Goal: Information Seeking & Learning: Compare options

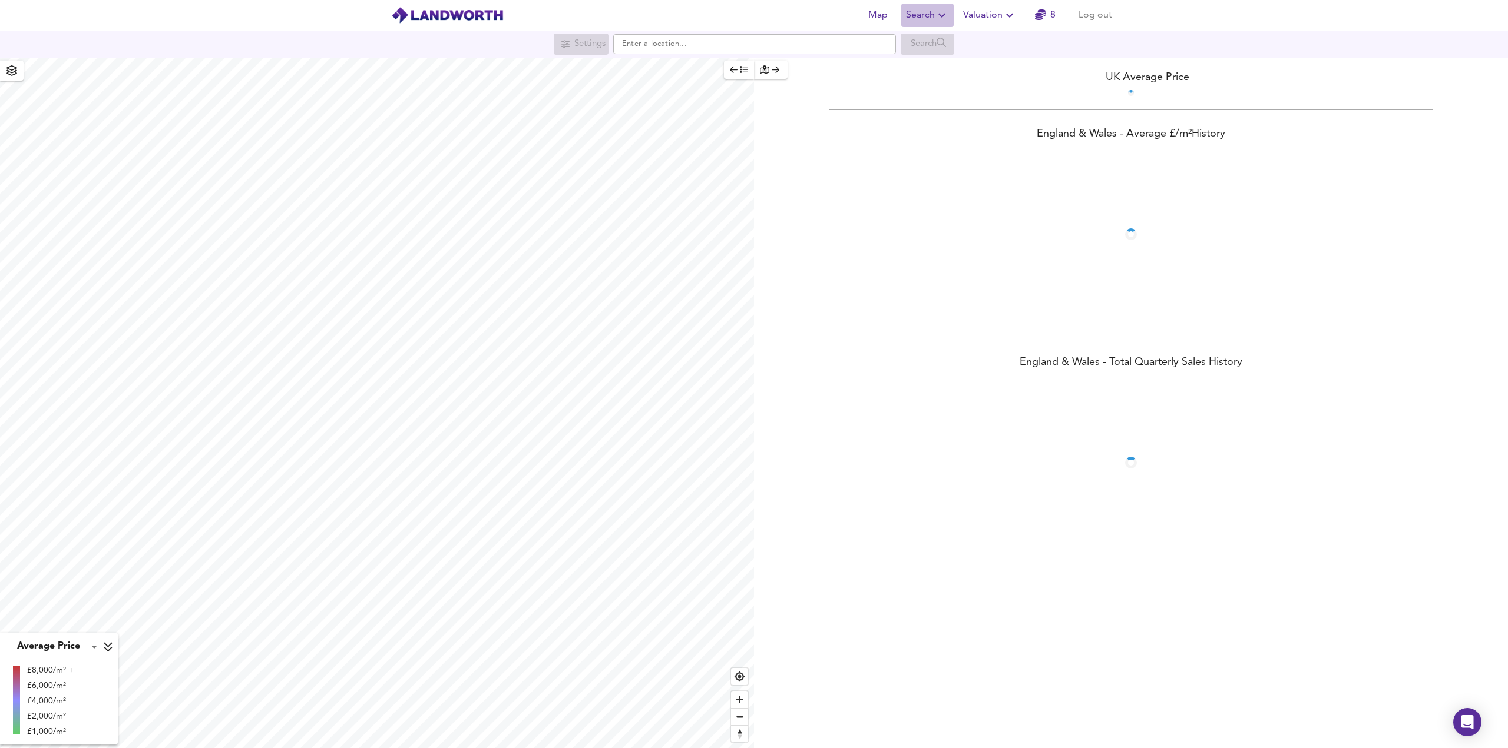
click at [936, 23] on span "Search" at bounding box center [927, 15] width 43 height 16
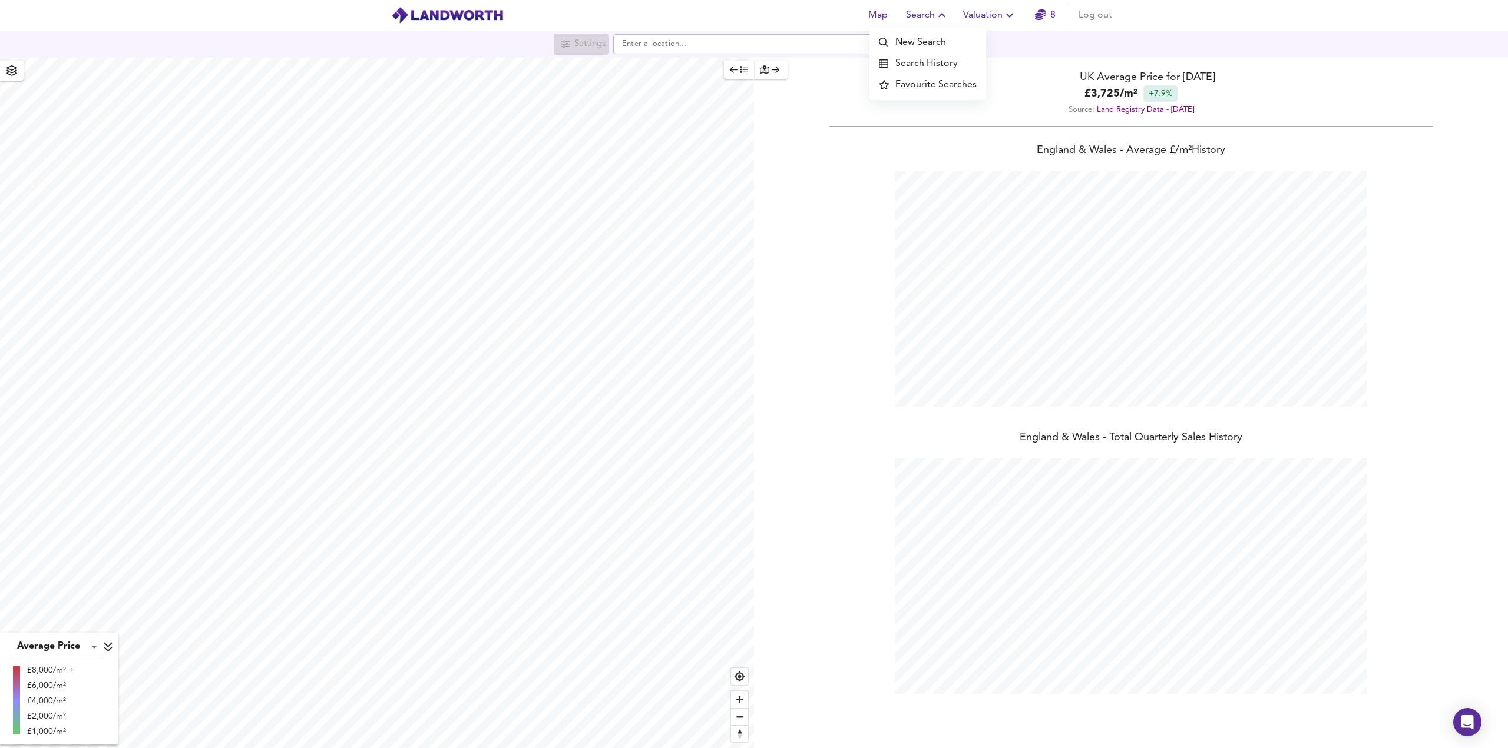
scroll to position [748, 1508]
click at [919, 61] on li "Search History" at bounding box center [927, 63] width 117 height 21
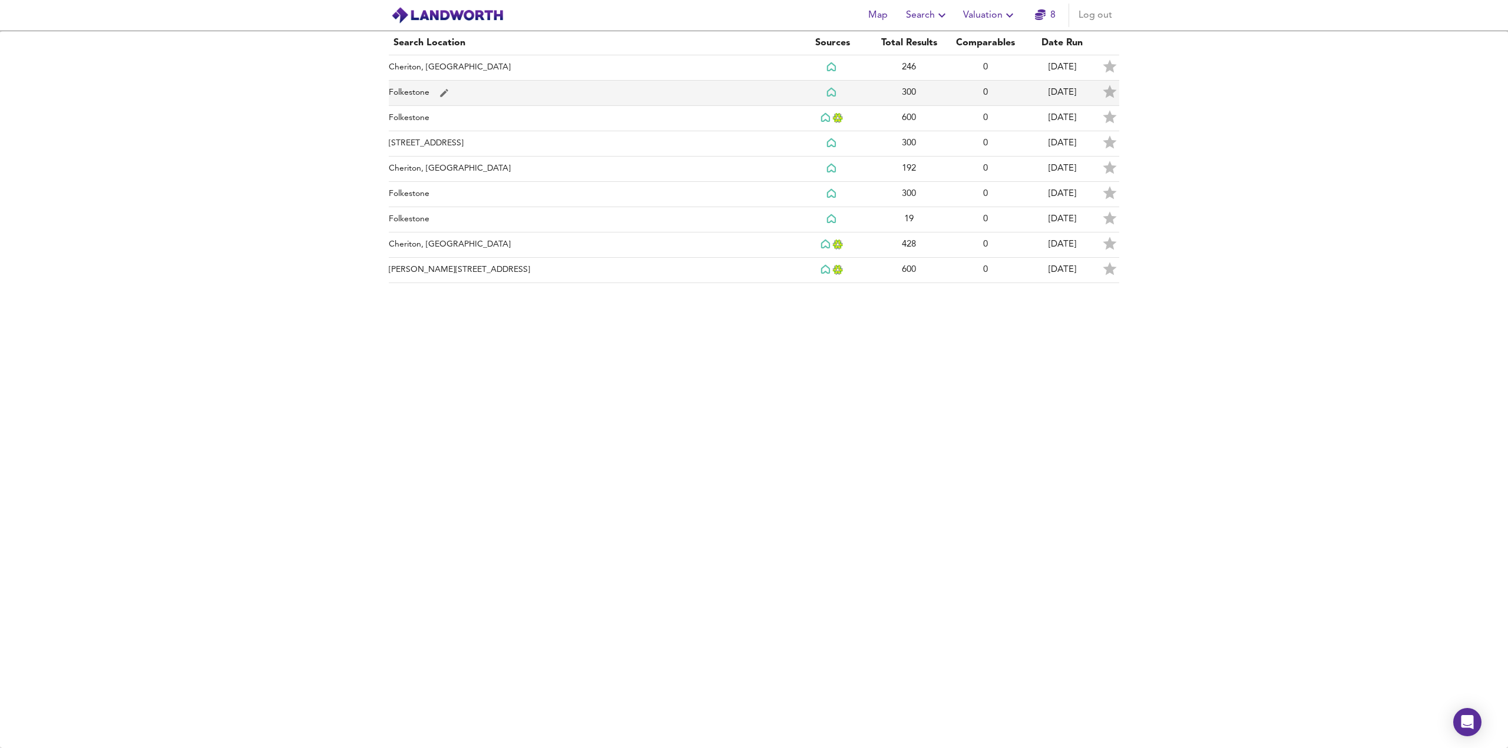
click at [424, 92] on td "Folkestone" at bounding box center [591, 93] width 405 height 25
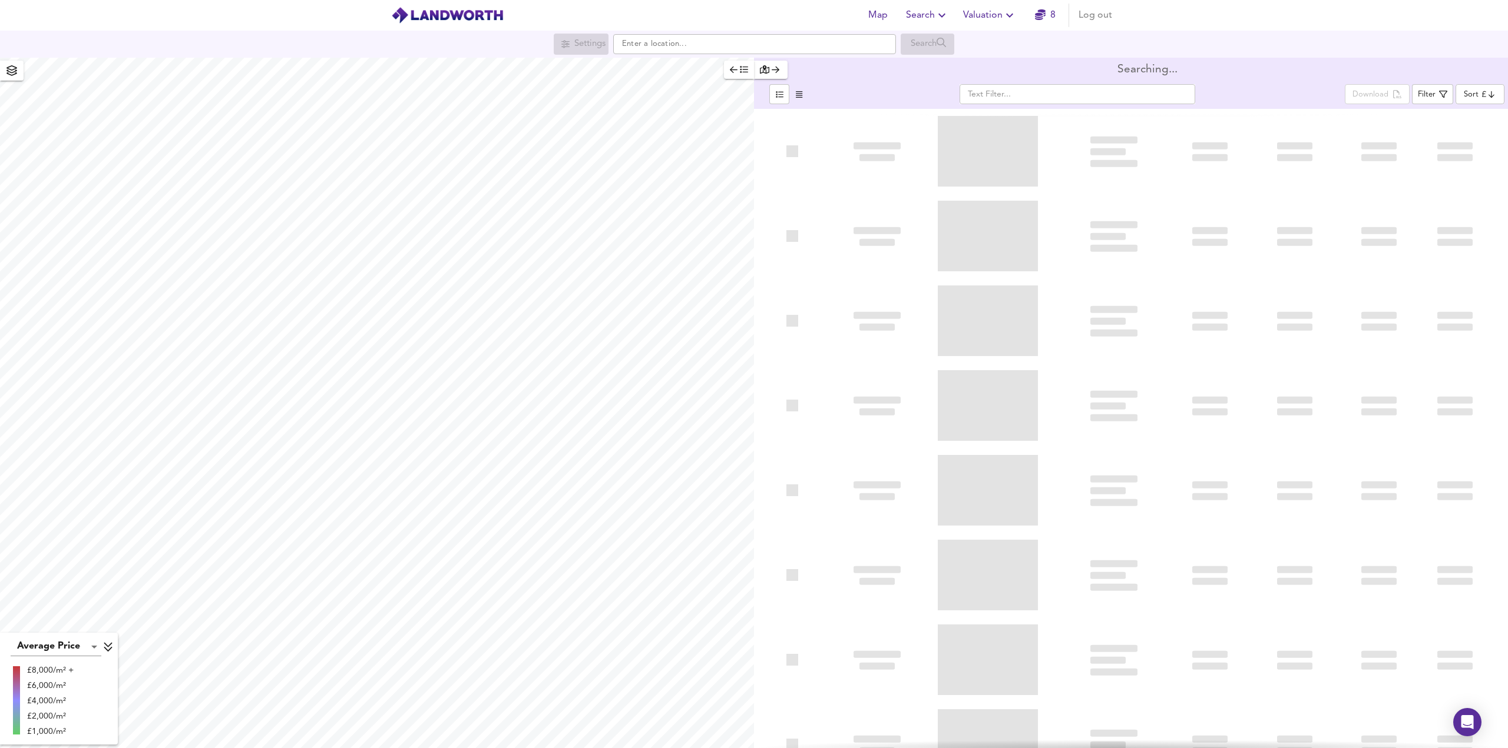
type input "lowppsf"
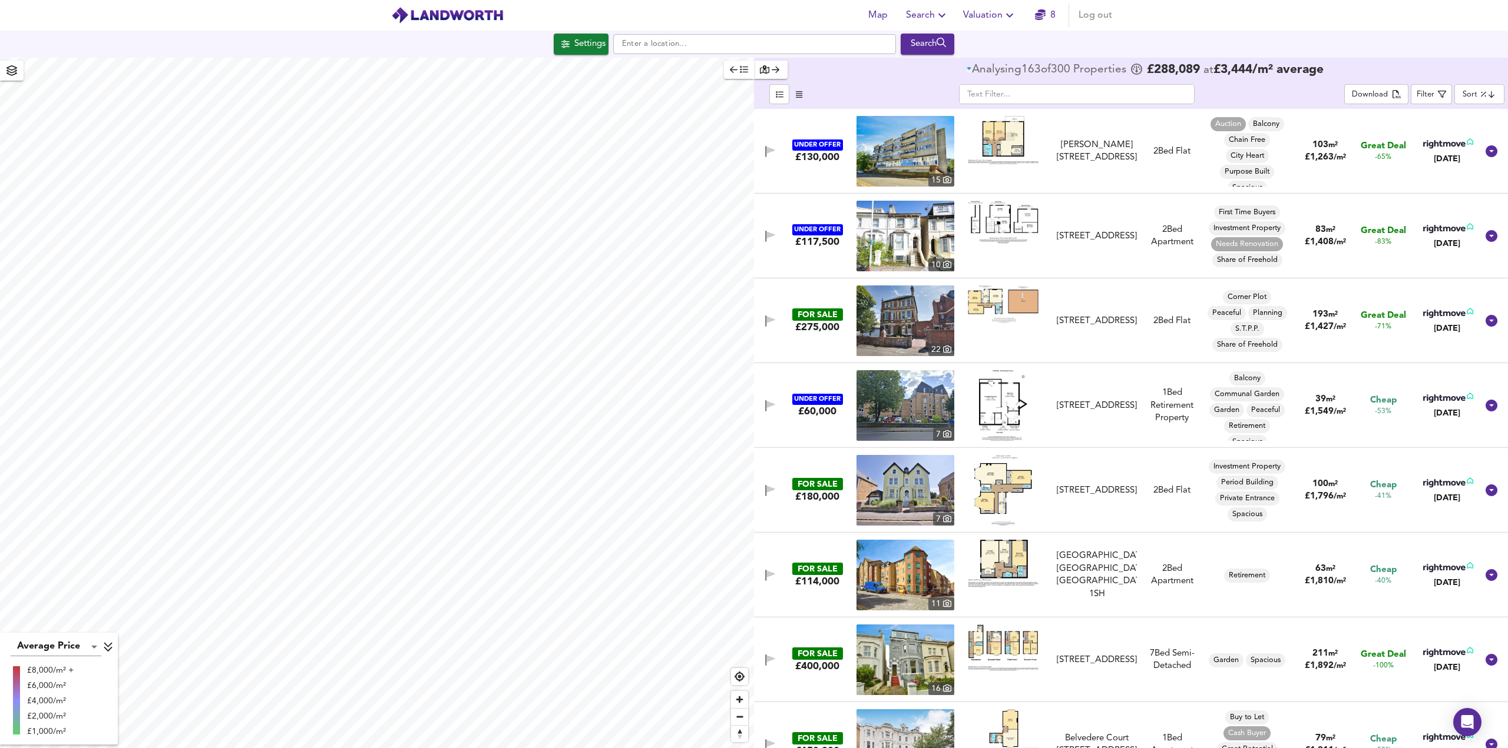
click at [1470, 89] on body "Map Search Valuation 8 Log out Settings Search Average Price landworth £8,000/m…" at bounding box center [754, 374] width 1508 height 748
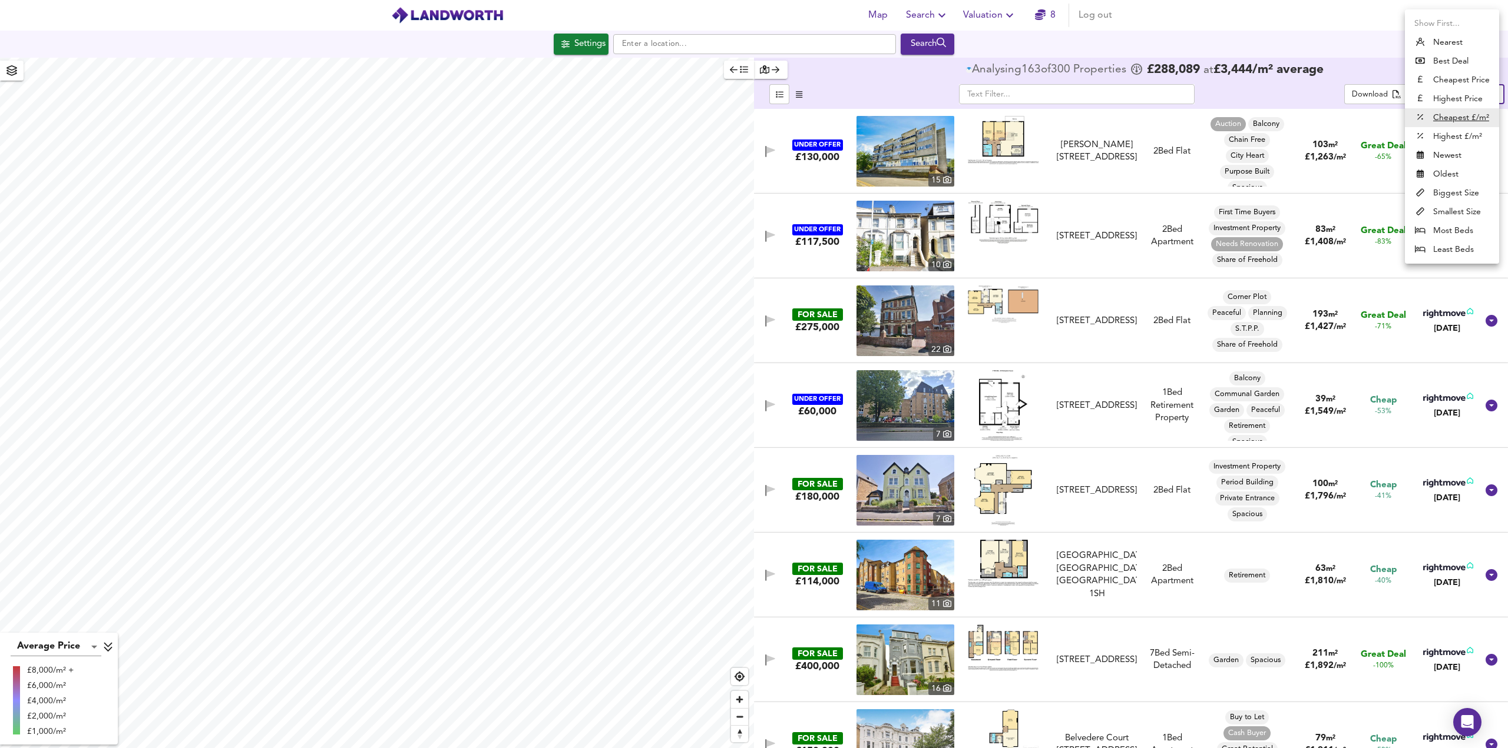
click at [1459, 118] on u "Cheapest £/m²" at bounding box center [1461, 118] width 56 height 12
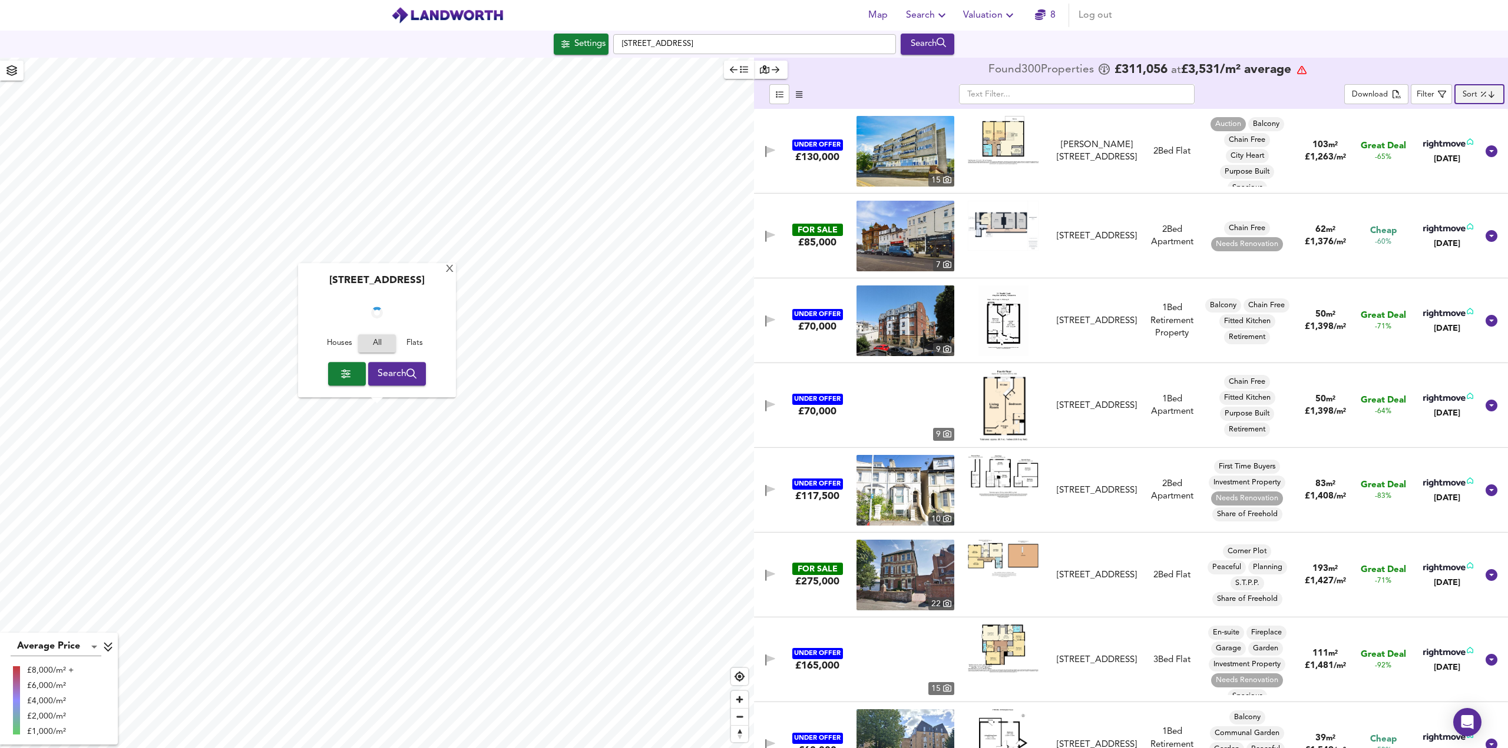
checkbox input "false"
checkbox input "true"
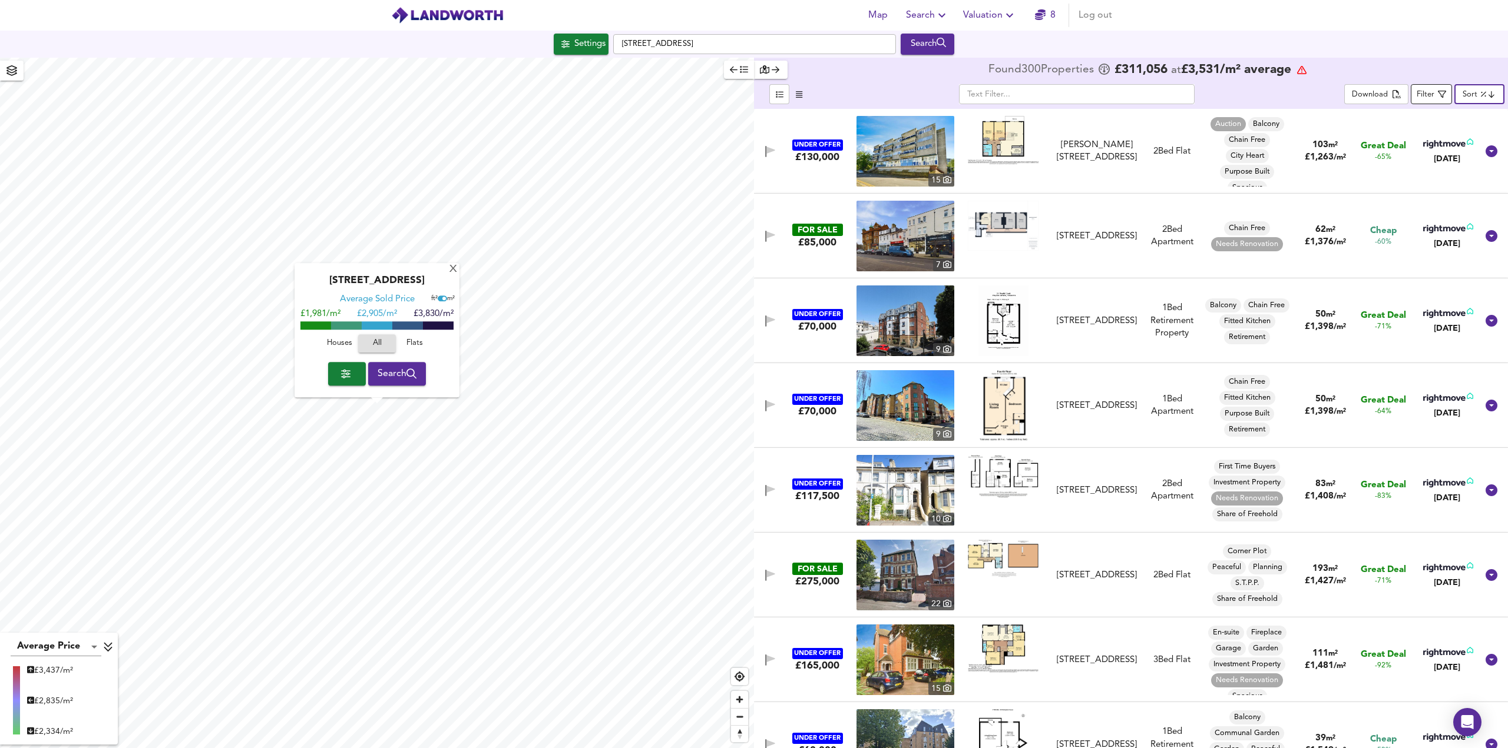
click at [1430, 91] on div "Filter" at bounding box center [1425, 95] width 18 height 14
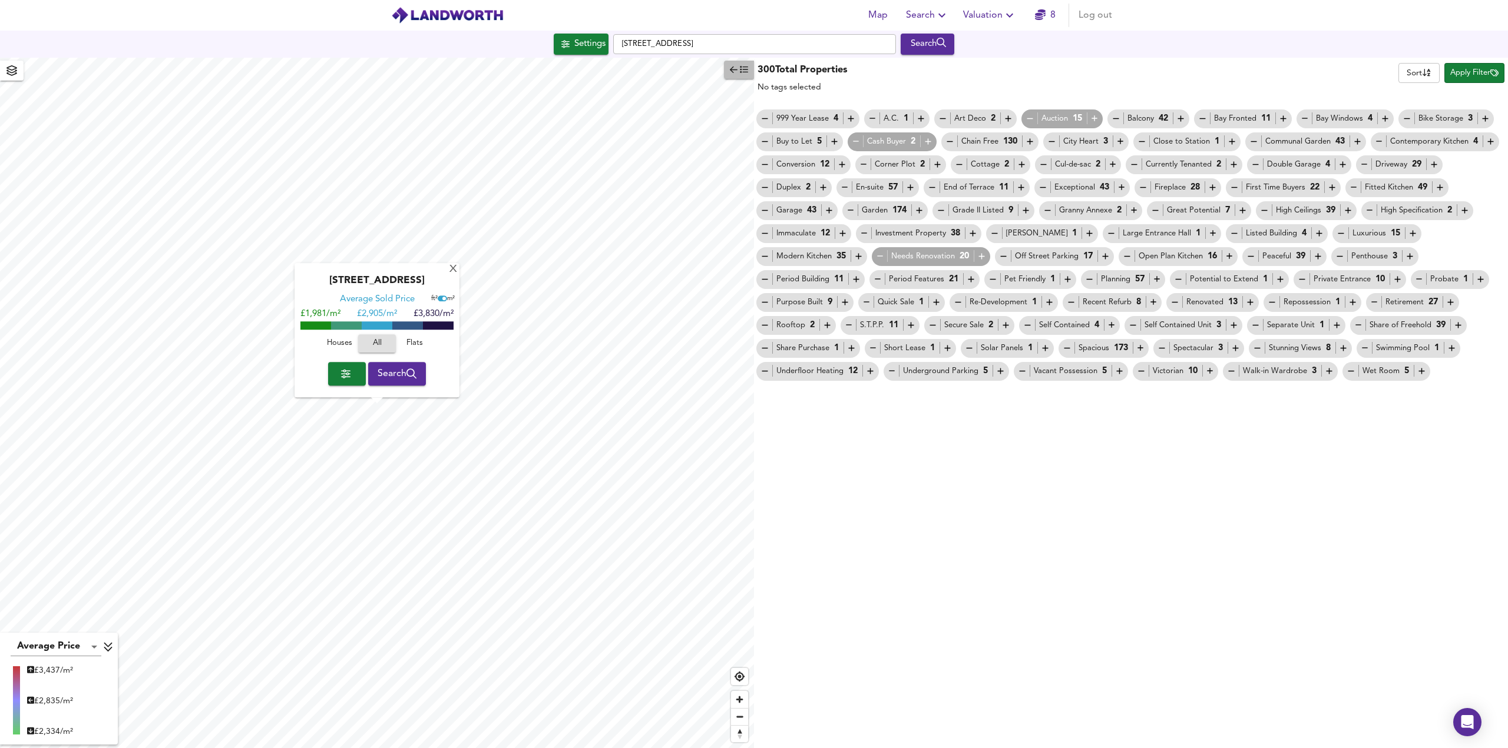
click at [734, 74] on icon "button" at bounding box center [734, 69] width 8 height 8
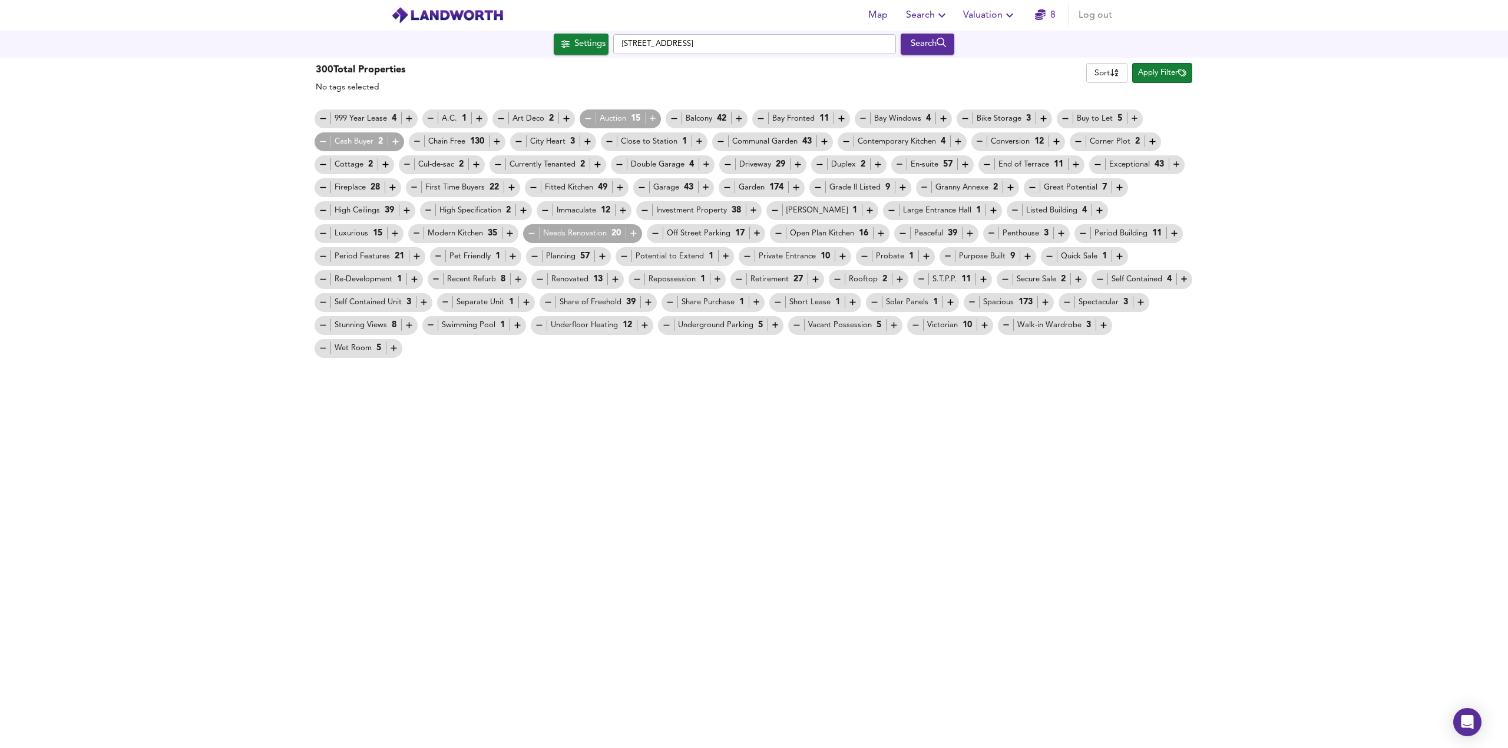
click at [1151, 71] on span "Apply Filter" at bounding box center [1162, 74] width 48 height 14
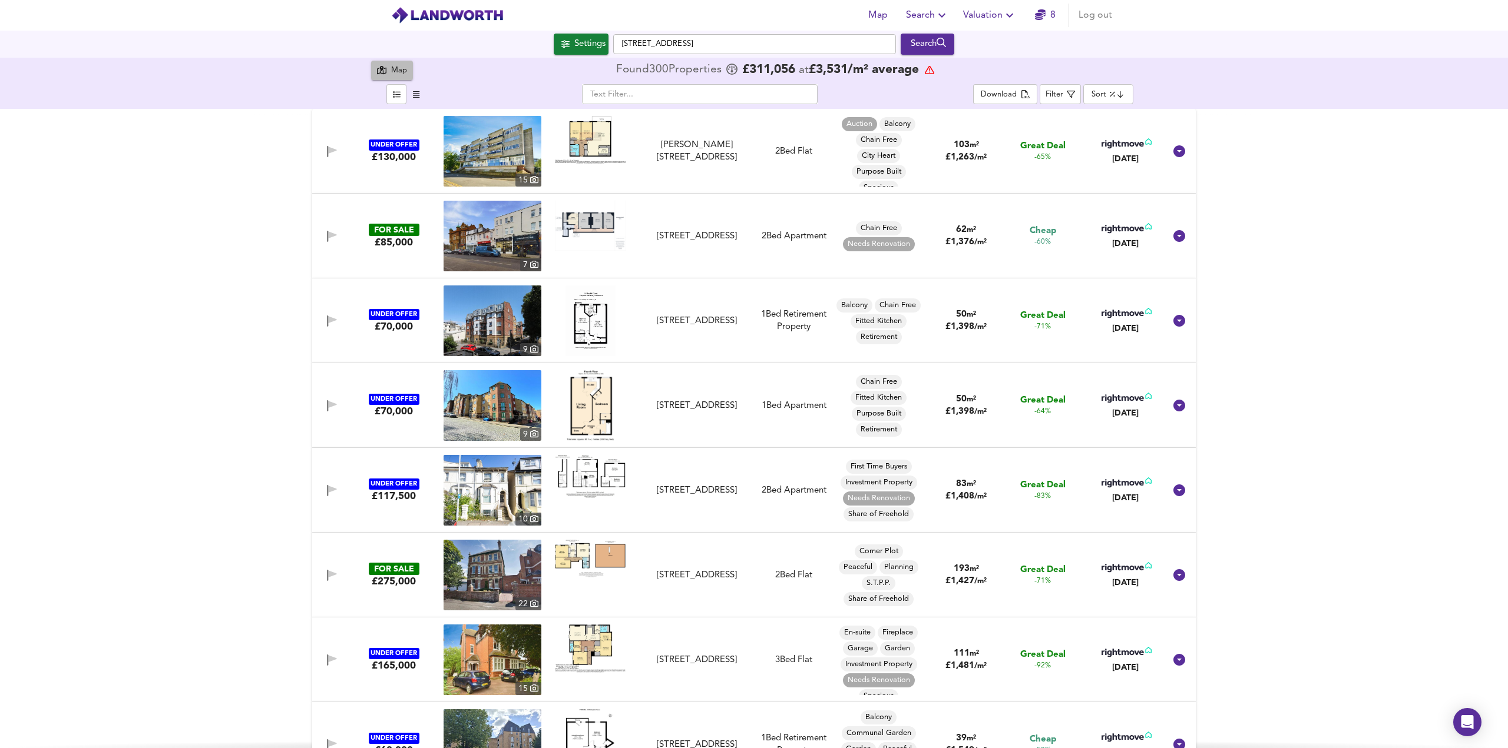
click at [385, 77] on div "Map" at bounding box center [392, 70] width 30 height 15
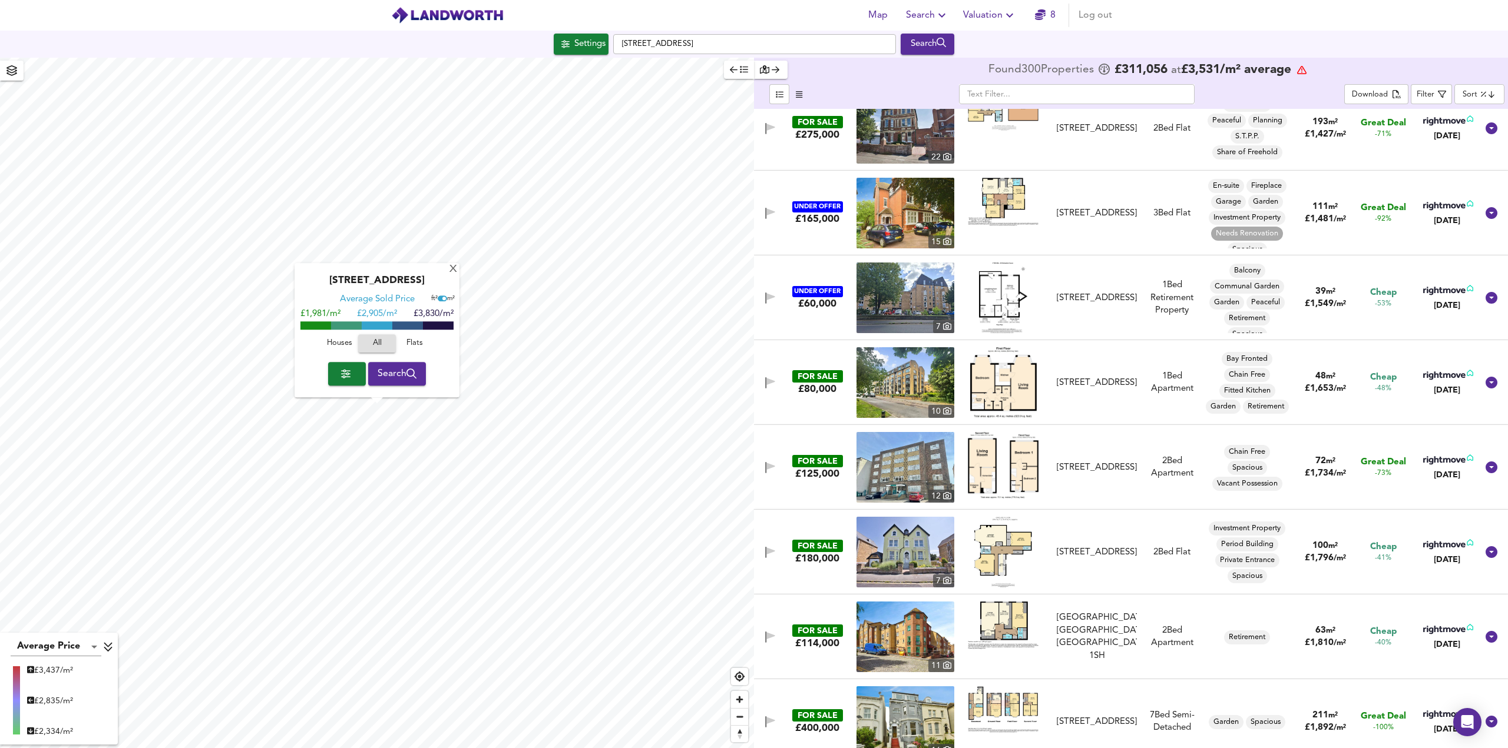
scroll to position [530, 0]
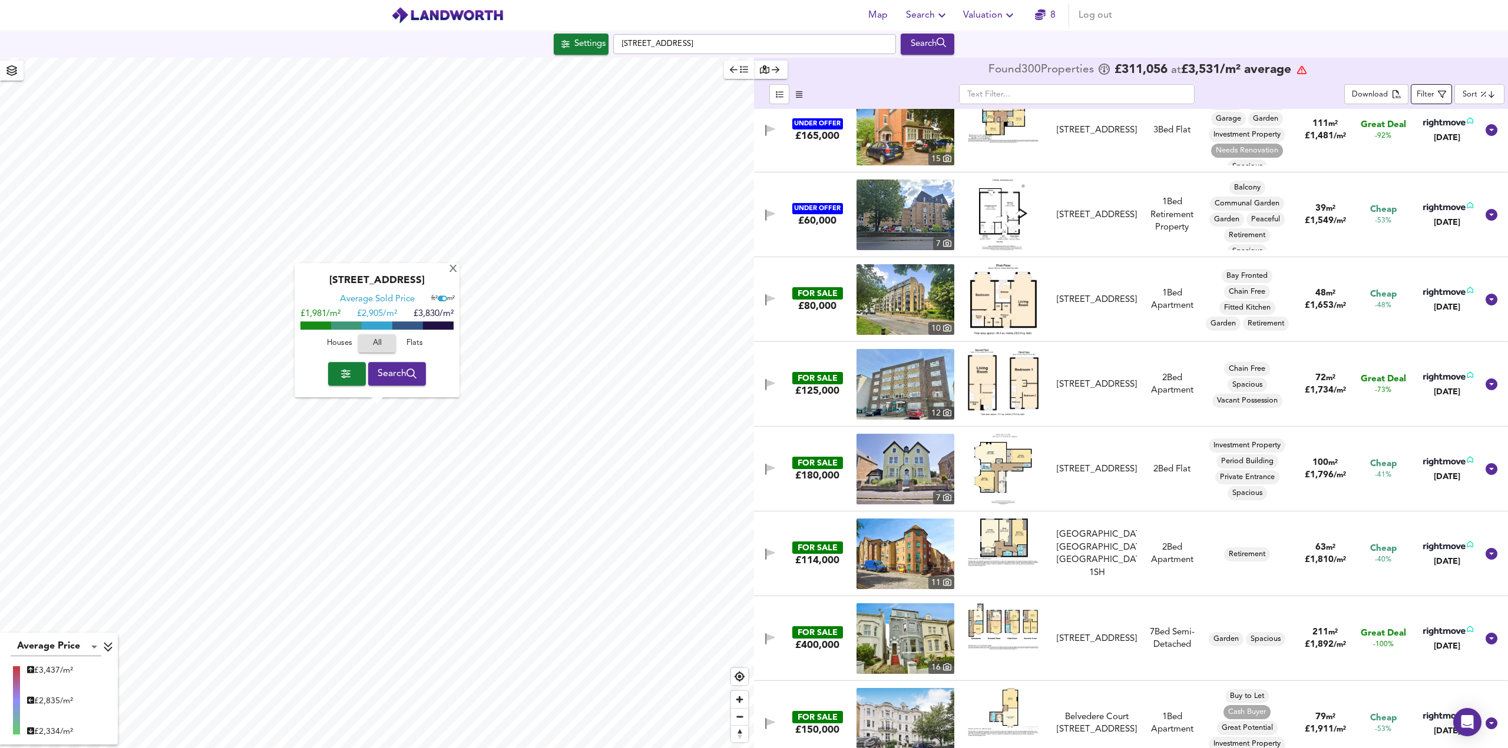
click at [1431, 96] on div "Filter" at bounding box center [1425, 95] width 18 height 14
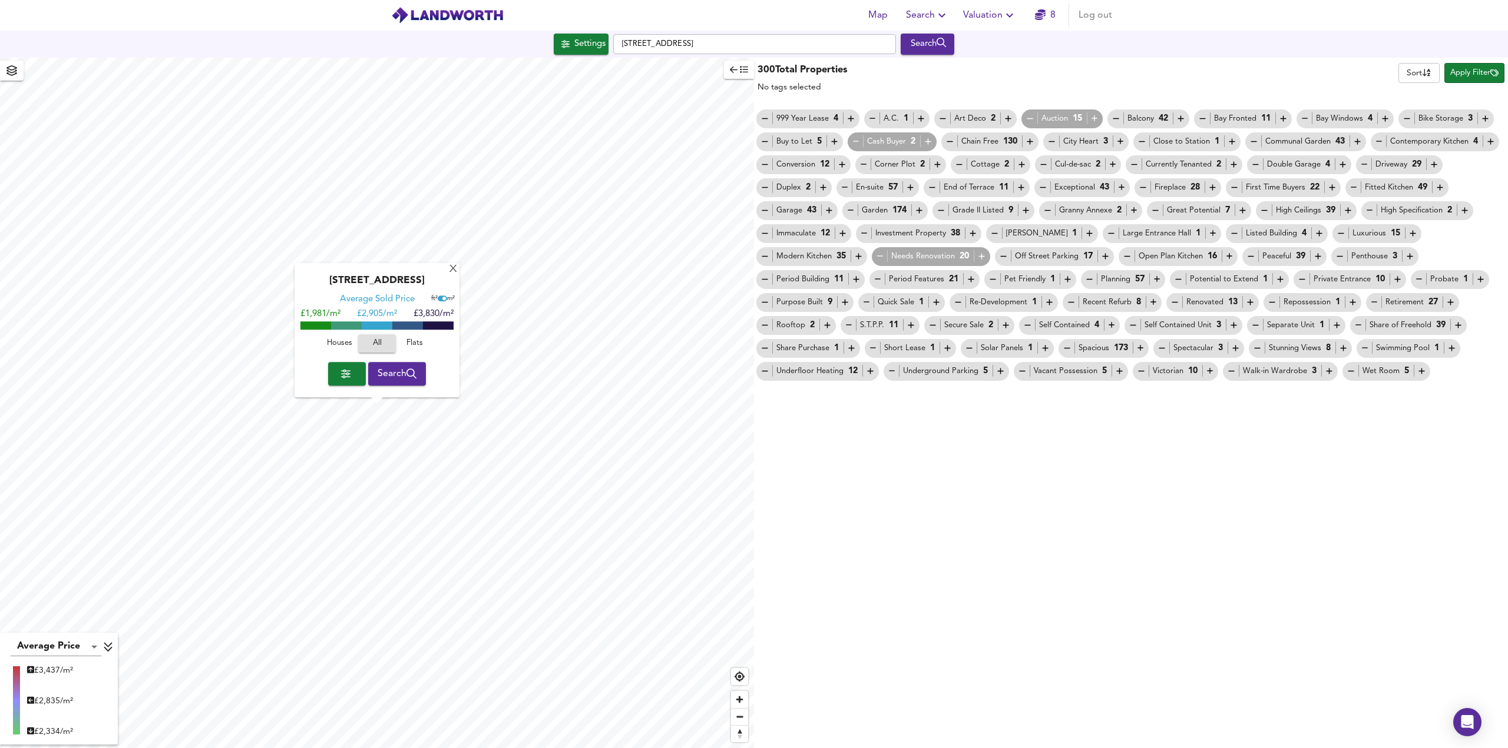
click at [1134, 210] on icon "button" at bounding box center [1134, 211] width 10 height 10
click at [1479, 71] on span "Apply Filter" at bounding box center [1474, 74] width 48 height 14
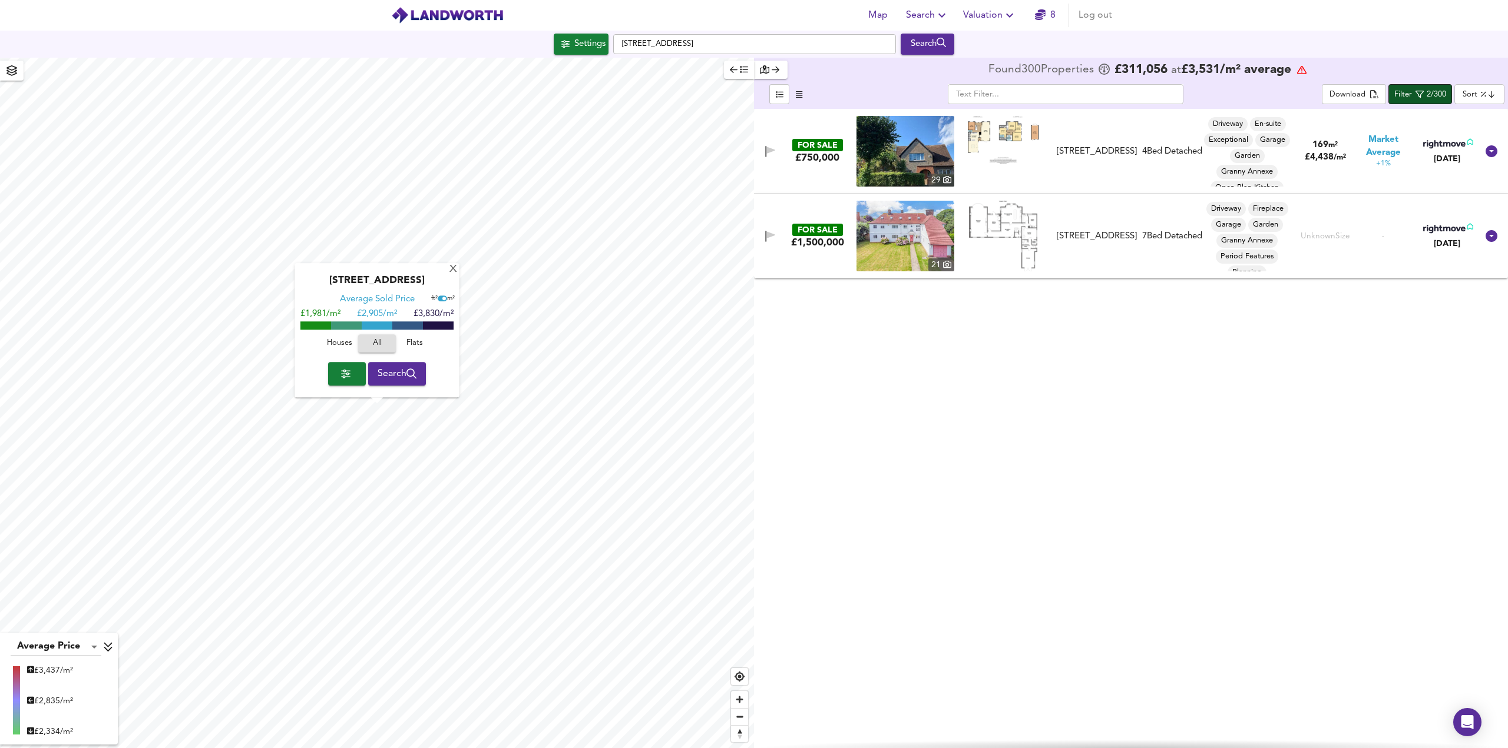
click at [1412, 92] on div "Filter" at bounding box center [1403, 95] width 18 height 14
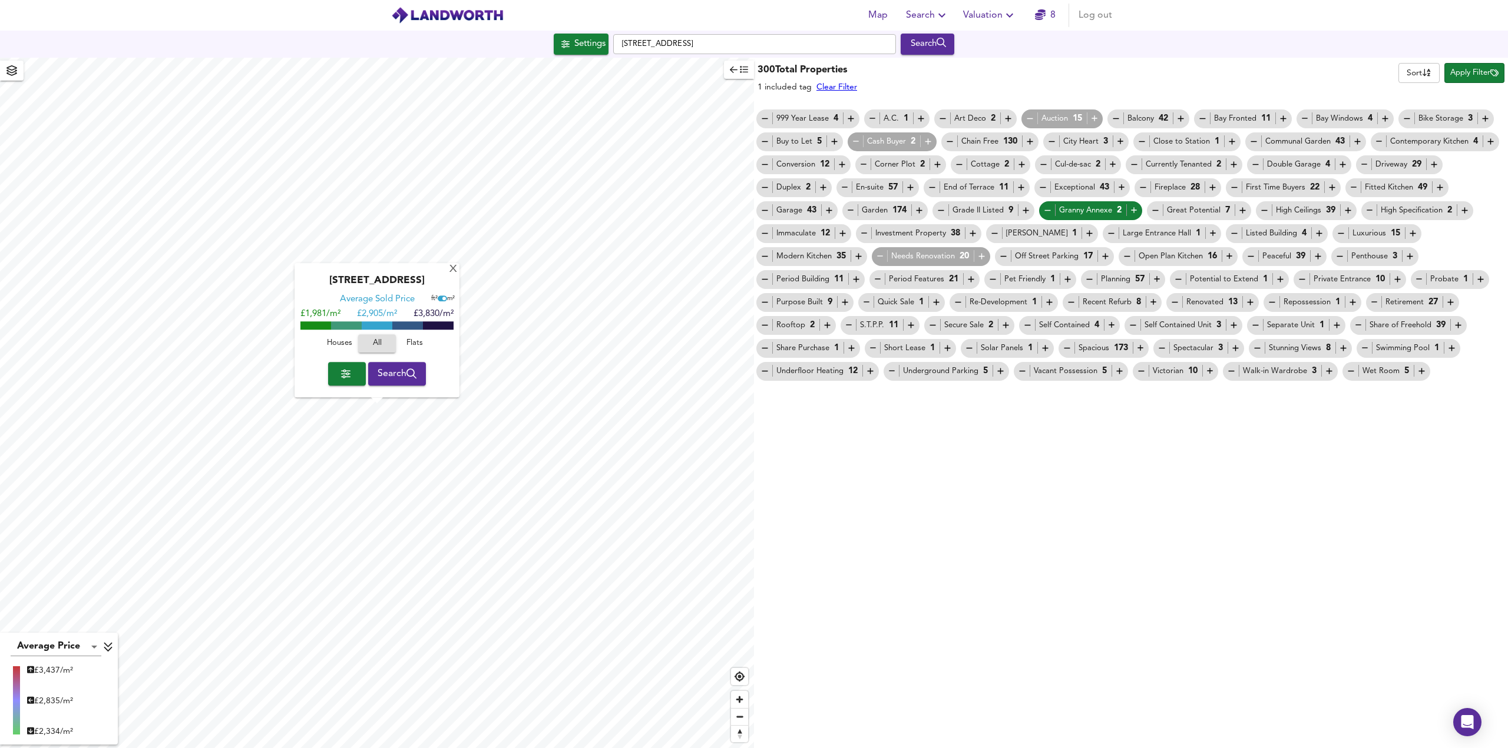
click at [1052, 209] on div "Granny Annexe 2" at bounding box center [1090, 210] width 97 height 12
click at [1046, 213] on icon "button" at bounding box center [1047, 211] width 10 height 10
click at [1263, 299] on span "Repossession 1" at bounding box center [1312, 302] width 98 height 12
click at [1347, 302] on icon "button" at bounding box center [1352, 302] width 10 height 10
click at [1478, 72] on span "Apply Filter" at bounding box center [1474, 74] width 48 height 14
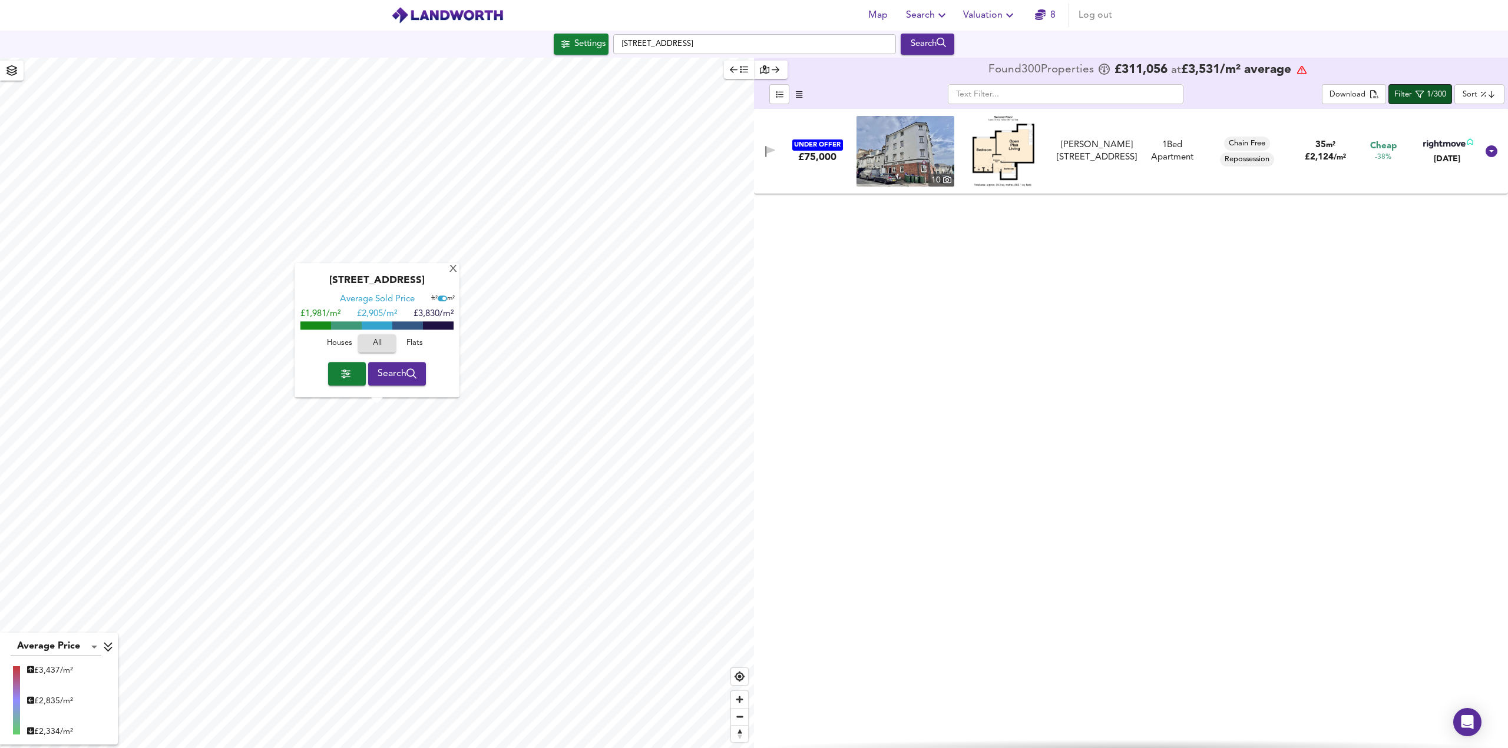
click at [1410, 95] on div "Filter" at bounding box center [1403, 95] width 18 height 14
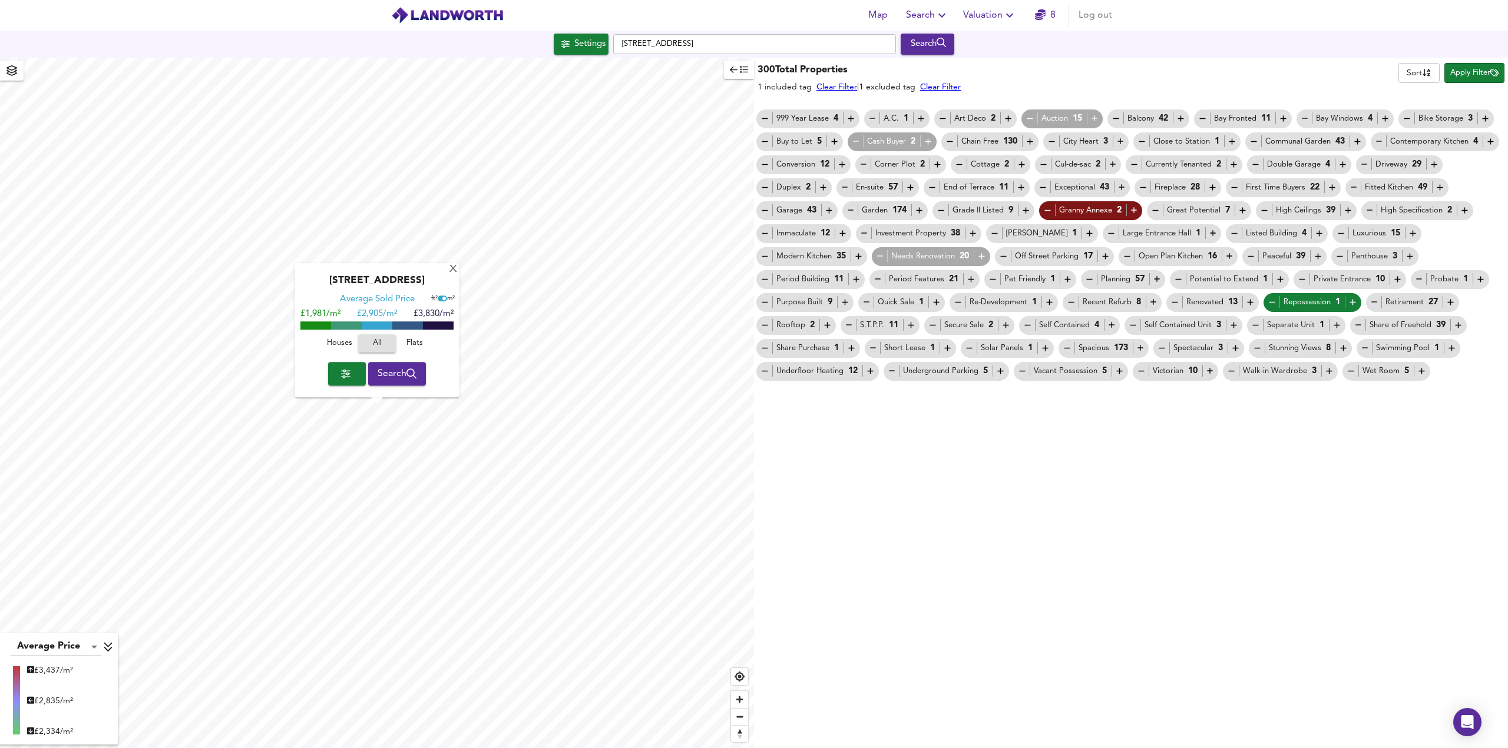
click at [1267, 307] on icon "button" at bounding box center [1272, 302] width 10 height 10
click at [1464, 79] on span "Apply Filter" at bounding box center [1474, 74] width 48 height 14
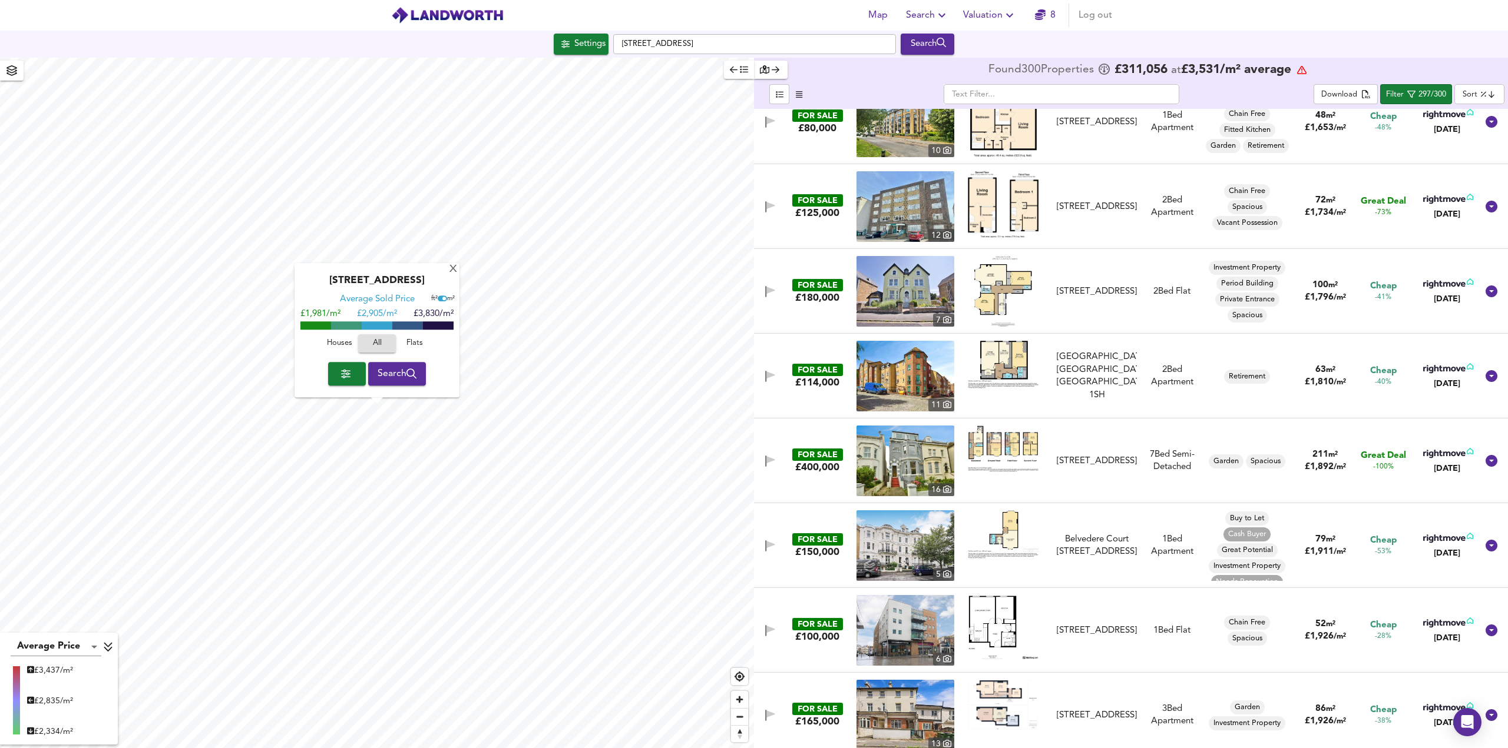
scroll to position [766, 0]
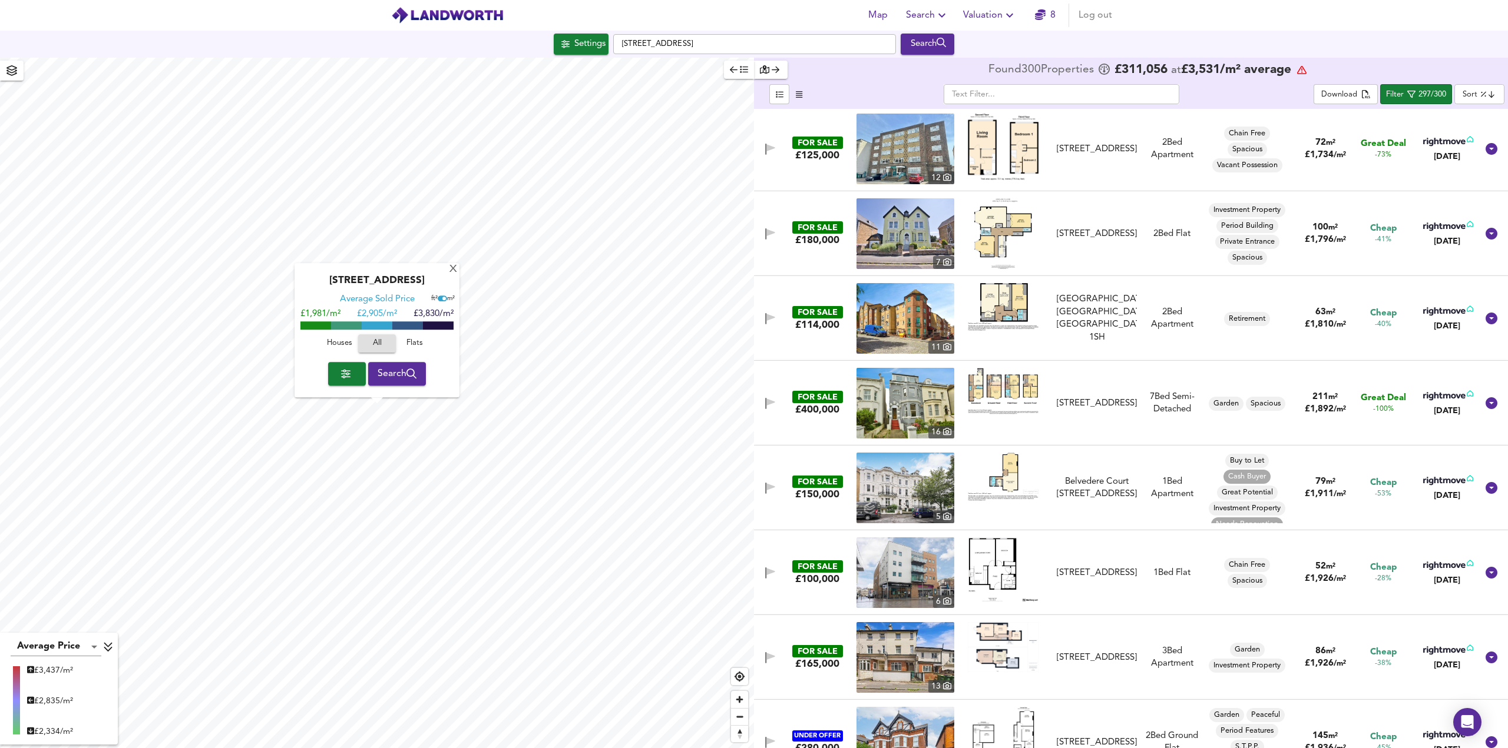
click at [994, 231] on img at bounding box center [1003, 233] width 58 height 71
click at [916, 233] on img at bounding box center [905, 233] width 98 height 71
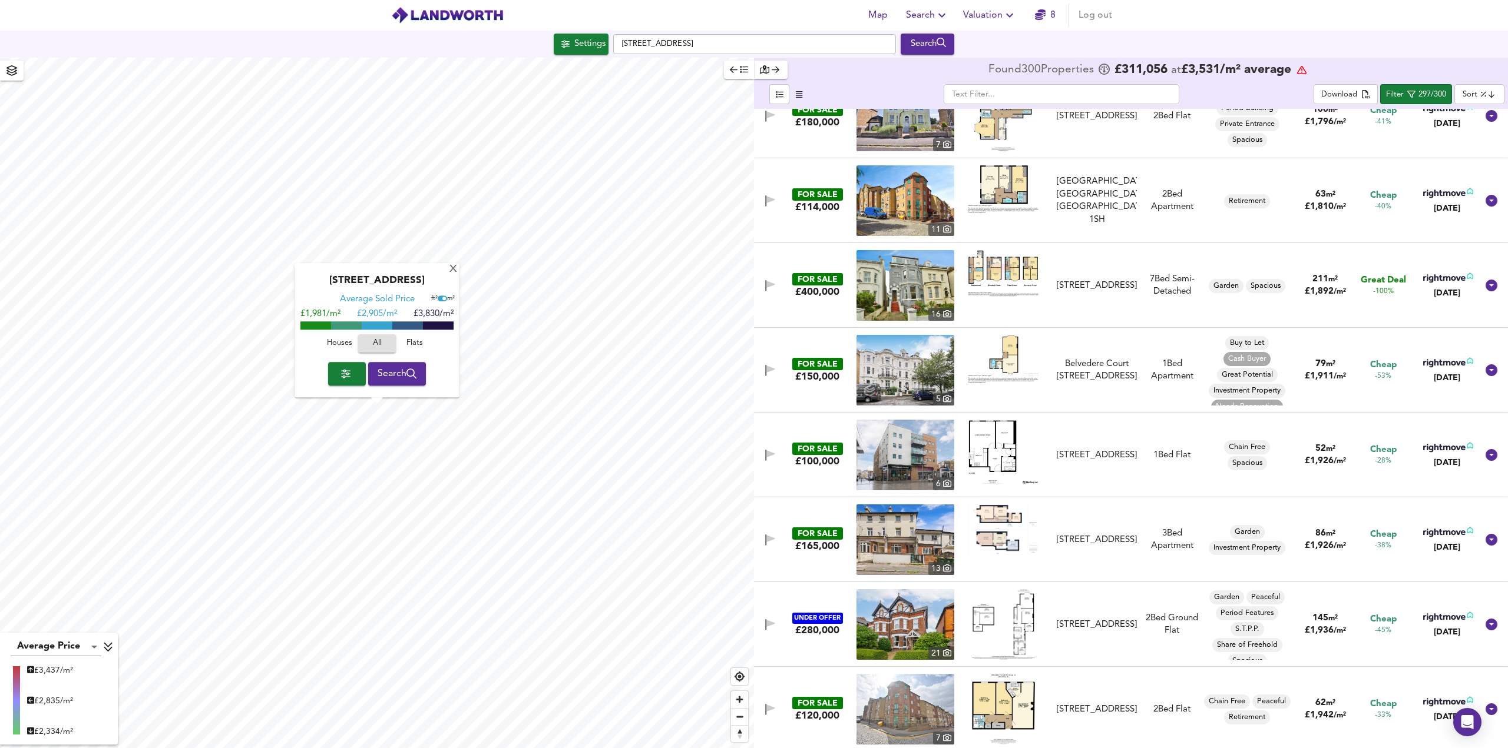
scroll to position [1001, 0]
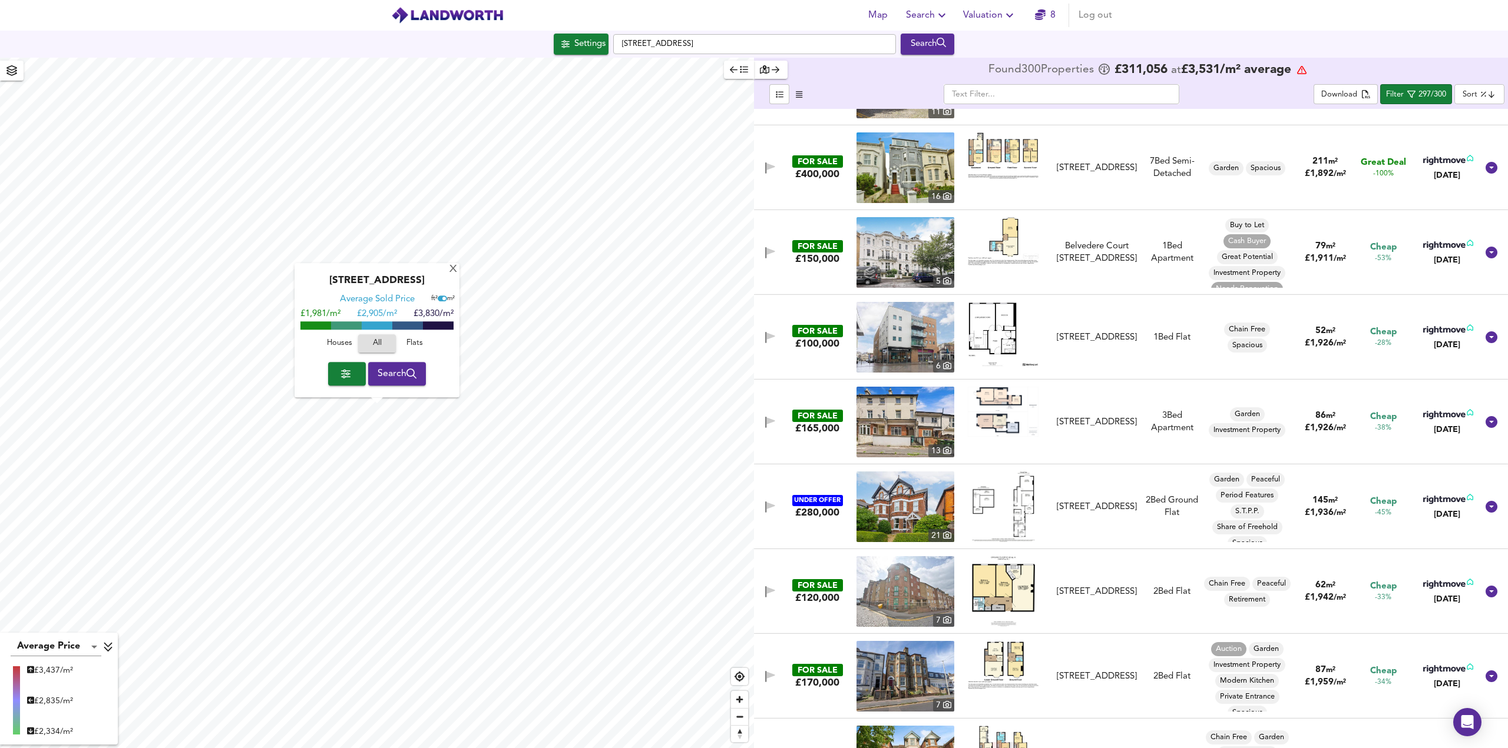
click at [933, 420] on img at bounding box center [905, 422] width 98 height 71
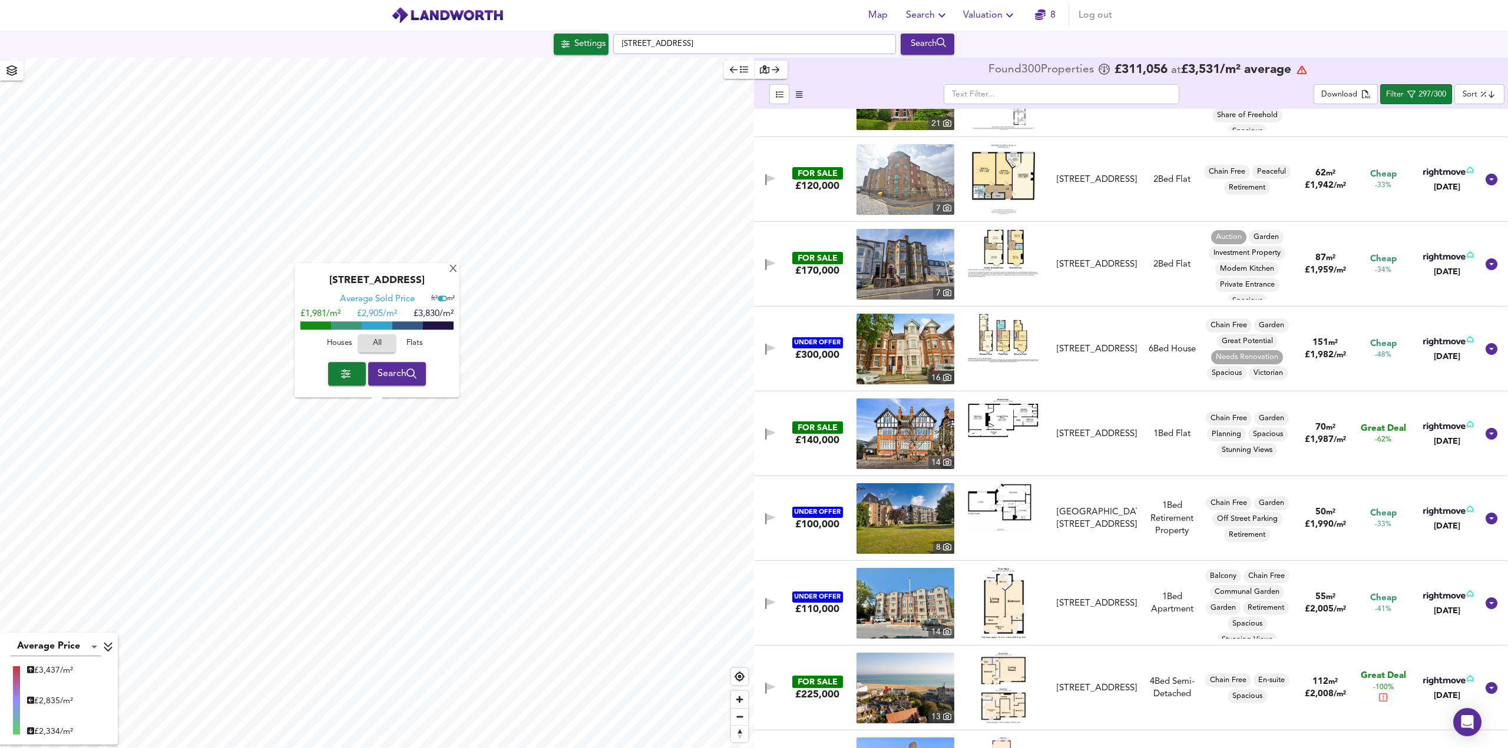
scroll to position [1472, 0]
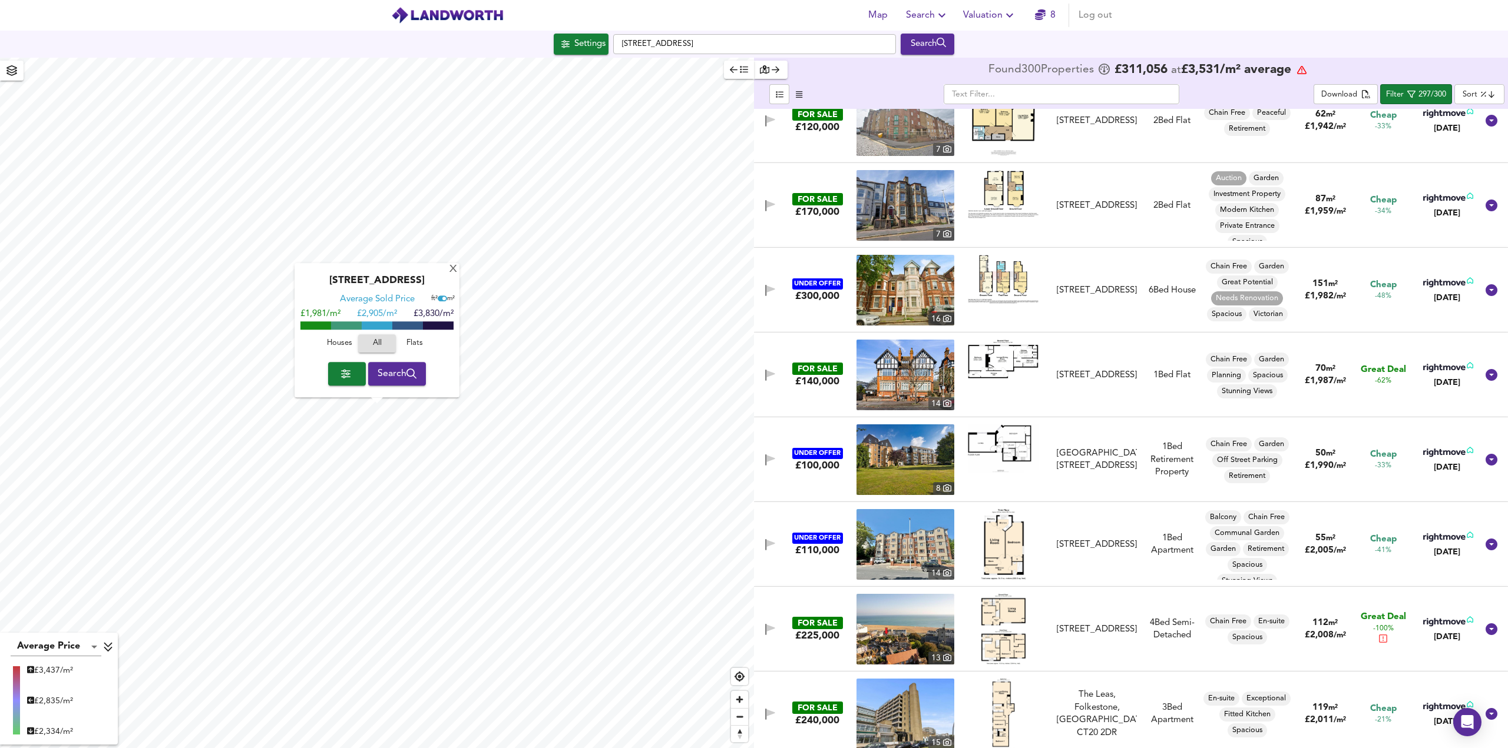
click at [1006, 360] on img at bounding box center [1003, 359] width 71 height 38
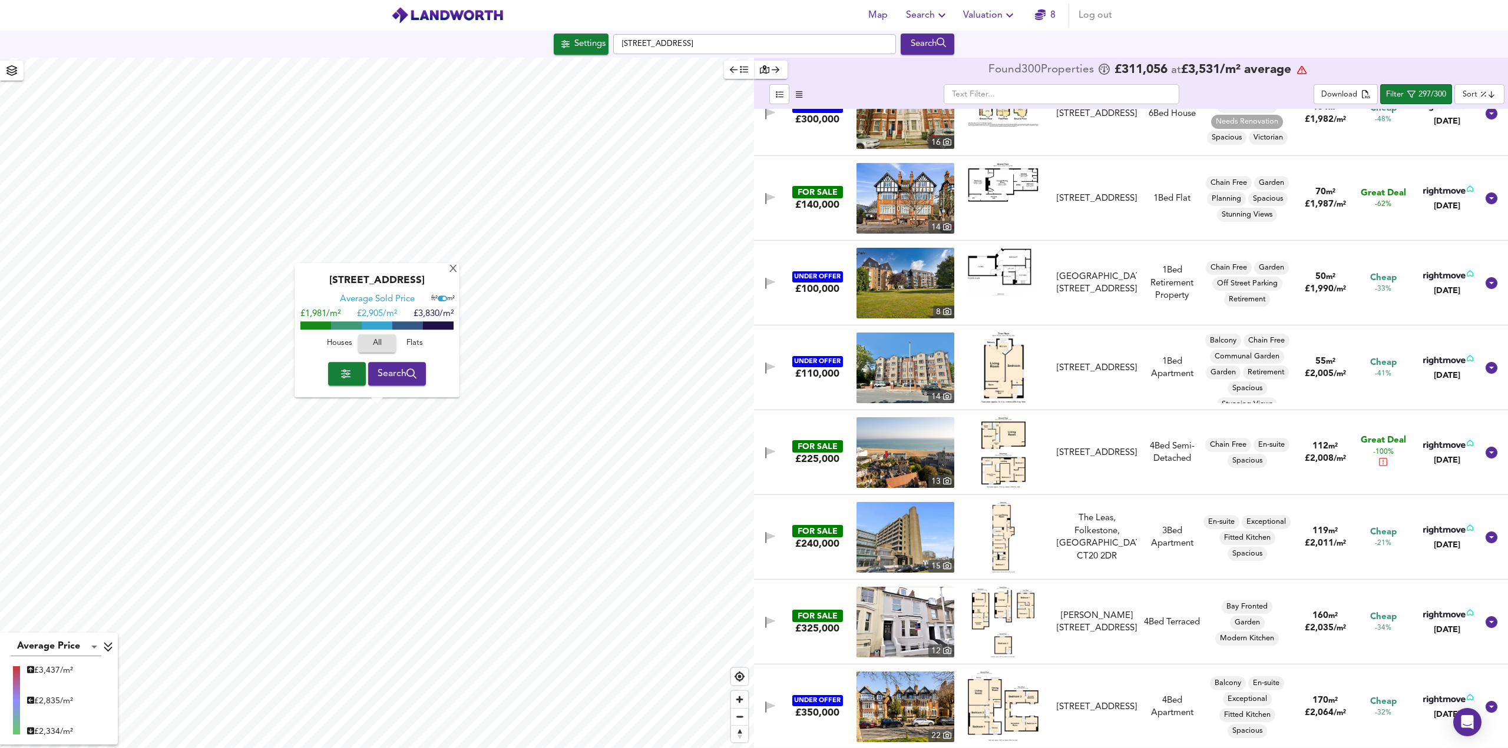
scroll to position [1708, 0]
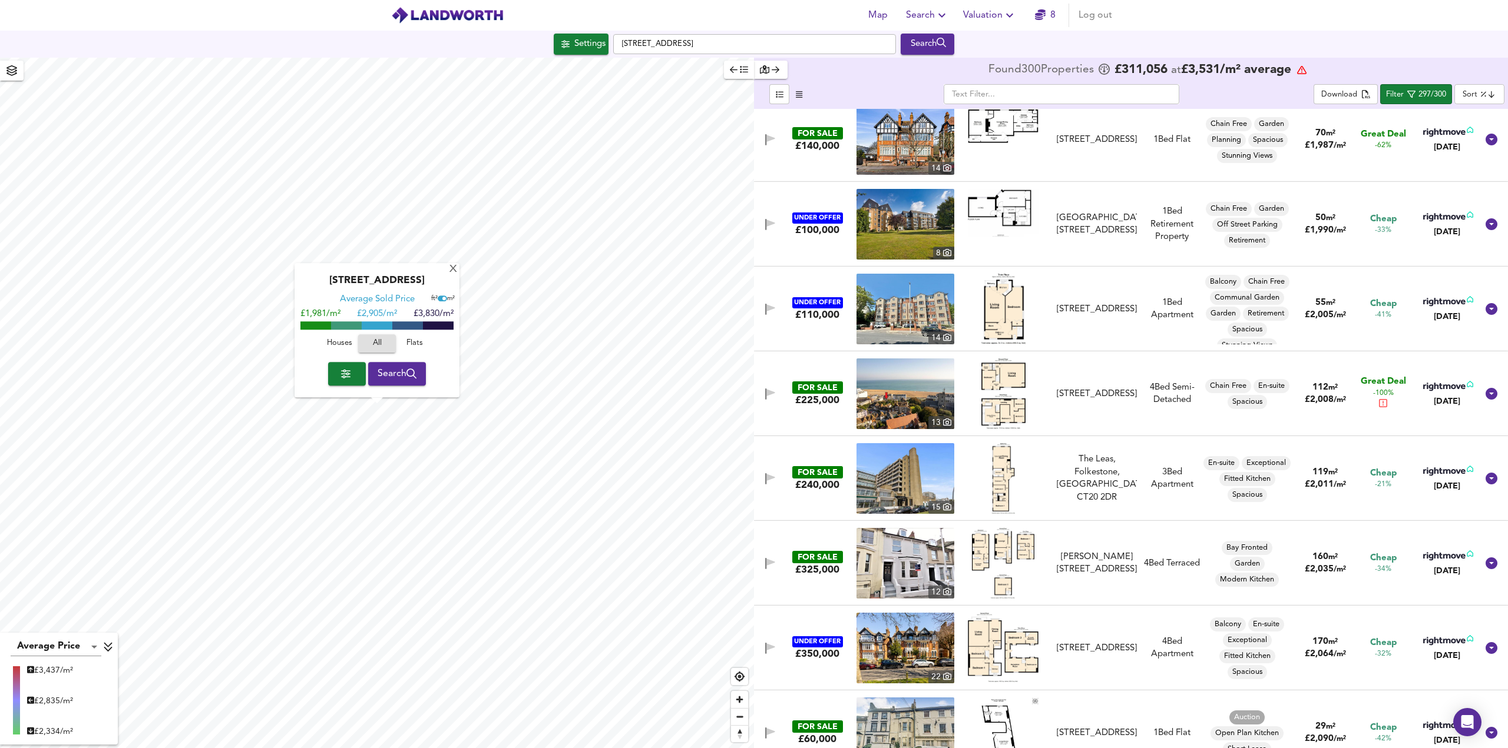
click at [926, 383] on img at bounding box center [905, 394] width 98 height 71
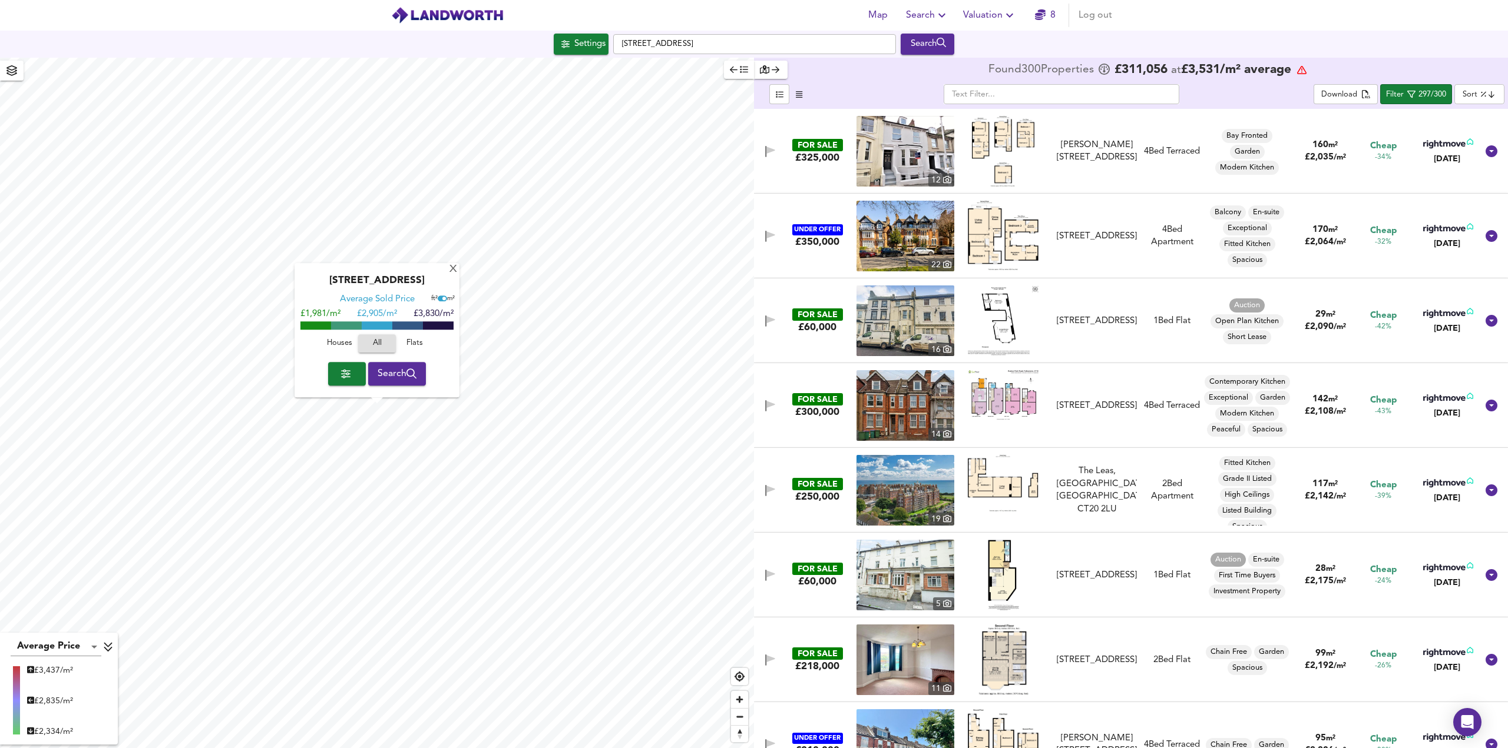
scroll to position [2061, 0]
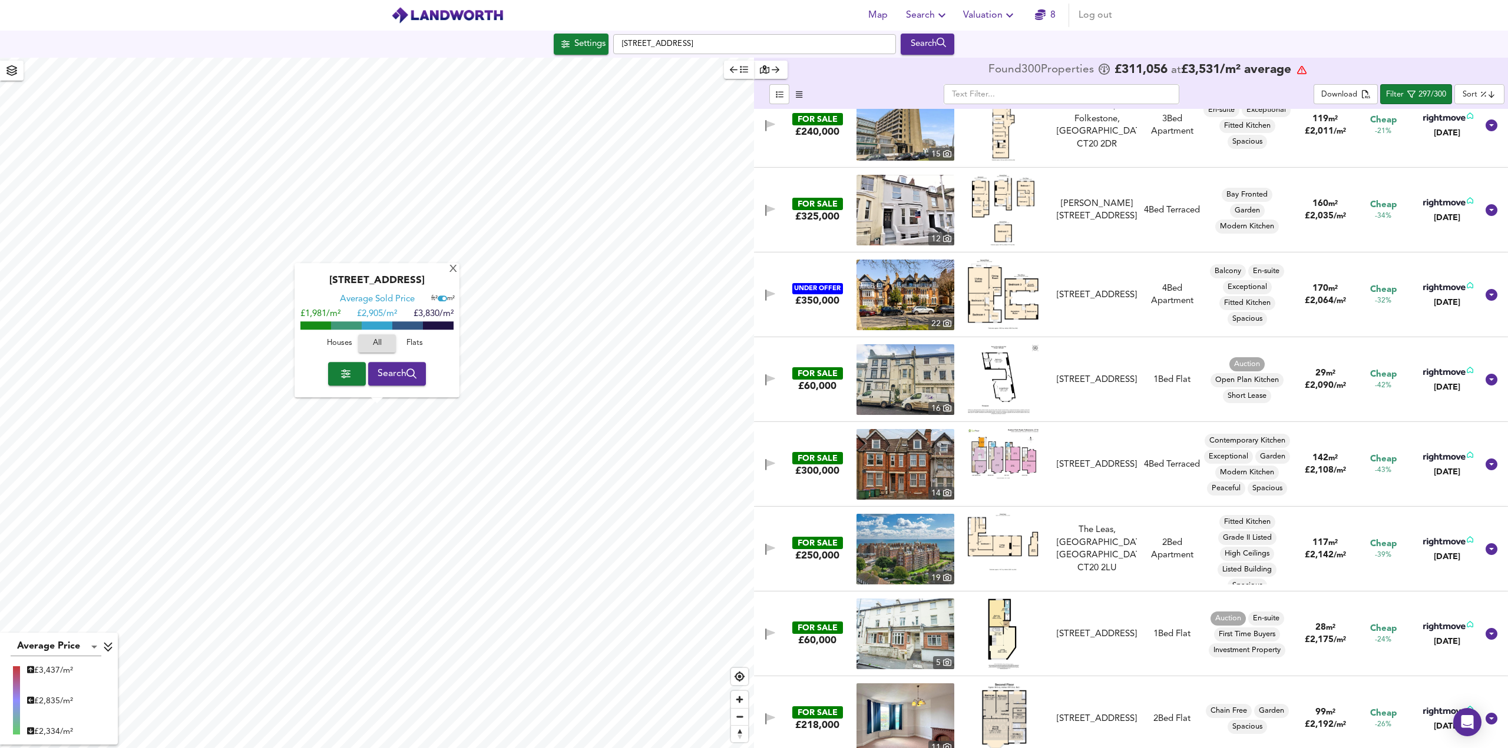
click at [1009, 191] on img at bounding box center [1003, 210] width 62 height 71
click at [928, 202] on img at bounding box center [905, 210] width 98 height 71
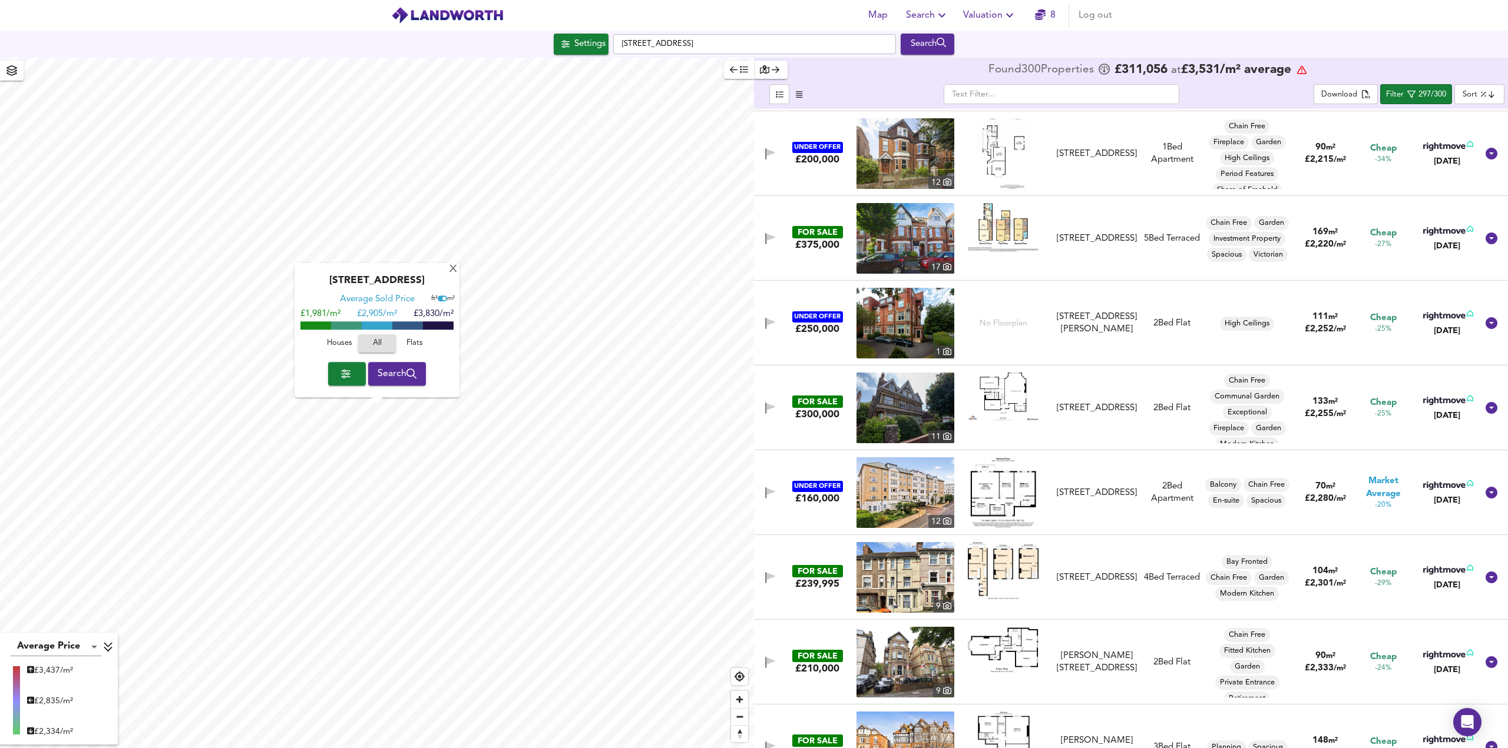
scroll to position [2886, 0]
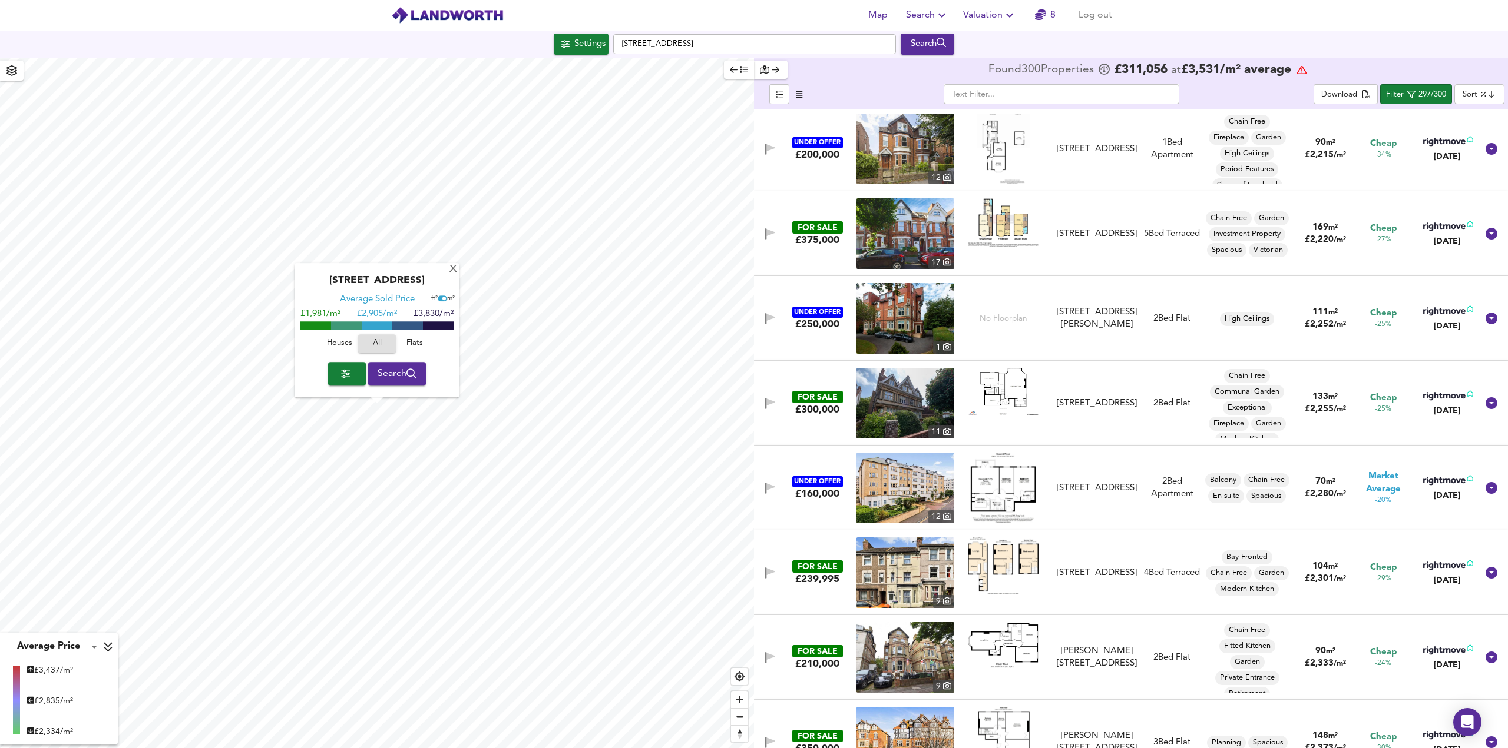
click at [923, 225] on img at bounding box center [905, 233] width 98 height 71
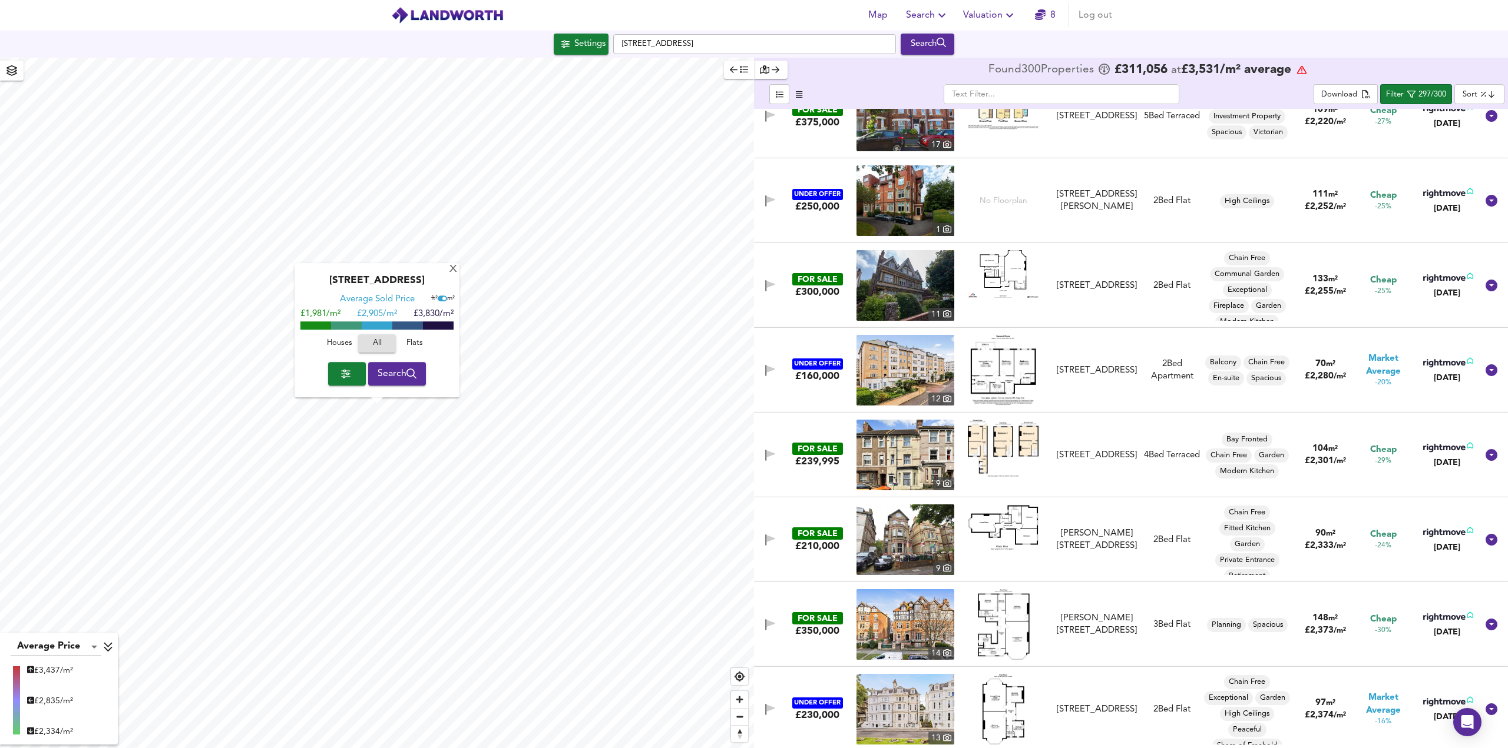
click at [906, 210] on img at bounding box center [905, 200] width 98 height 71
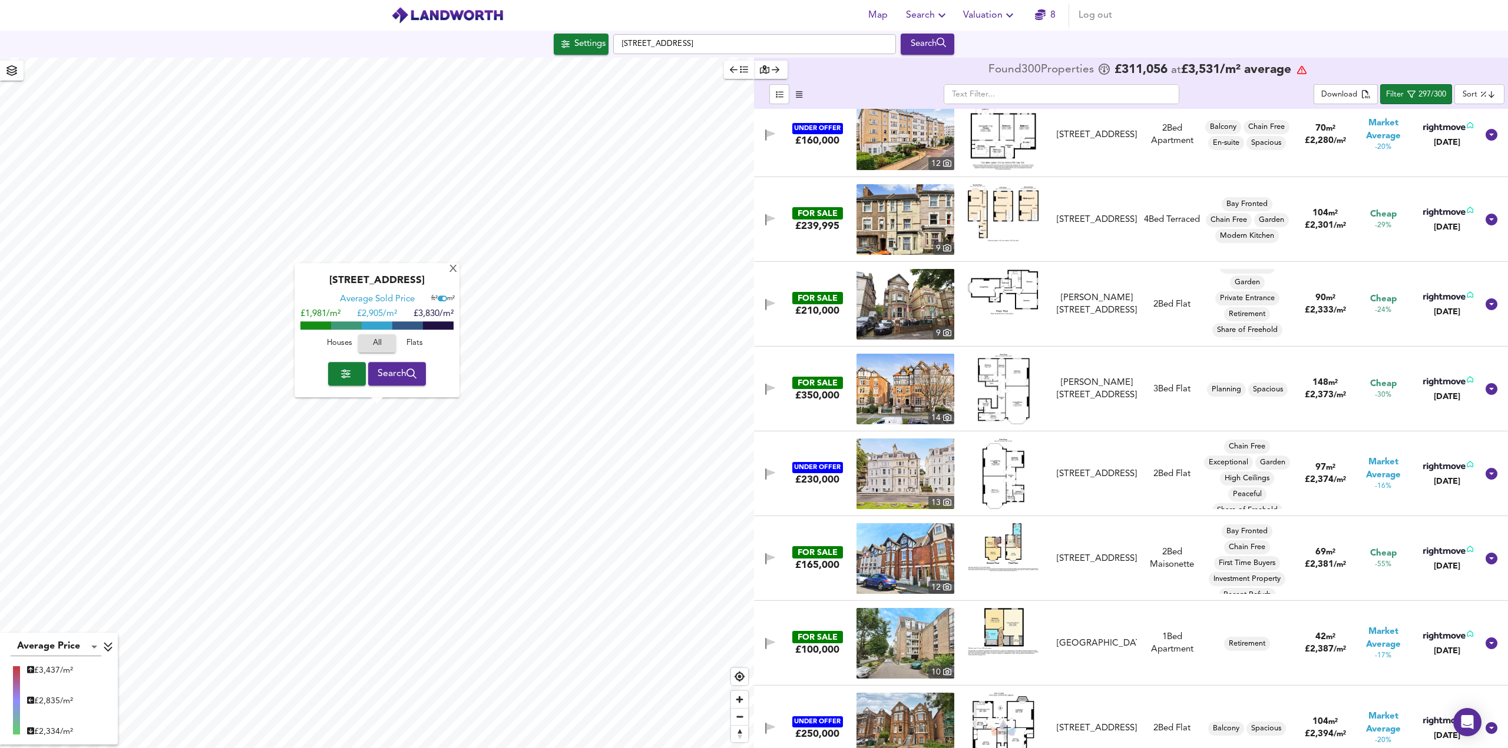
scroll to position [40, 0]
click at [922, 302] on img at bounding box center [905, 304] width 98 height 71
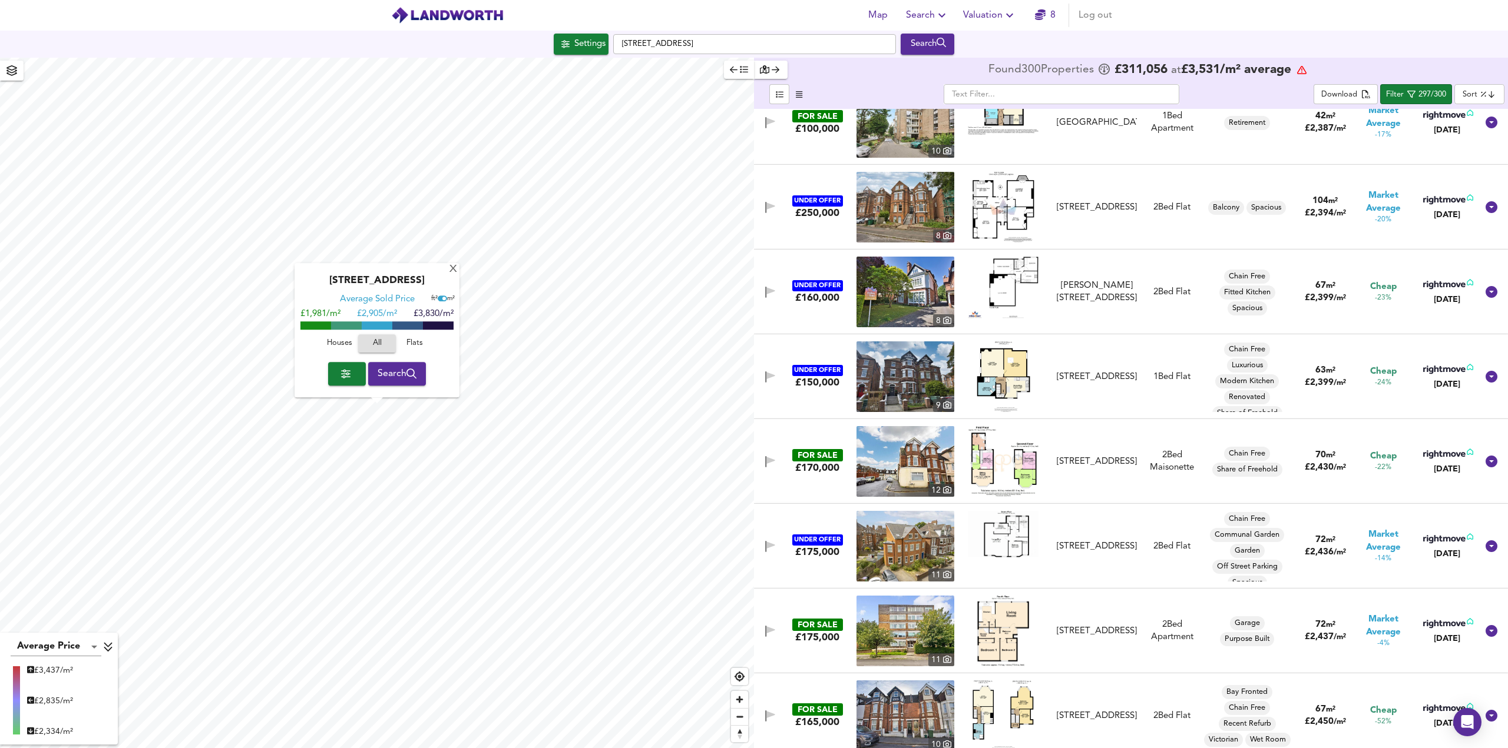
scroll to position [3828, 0]
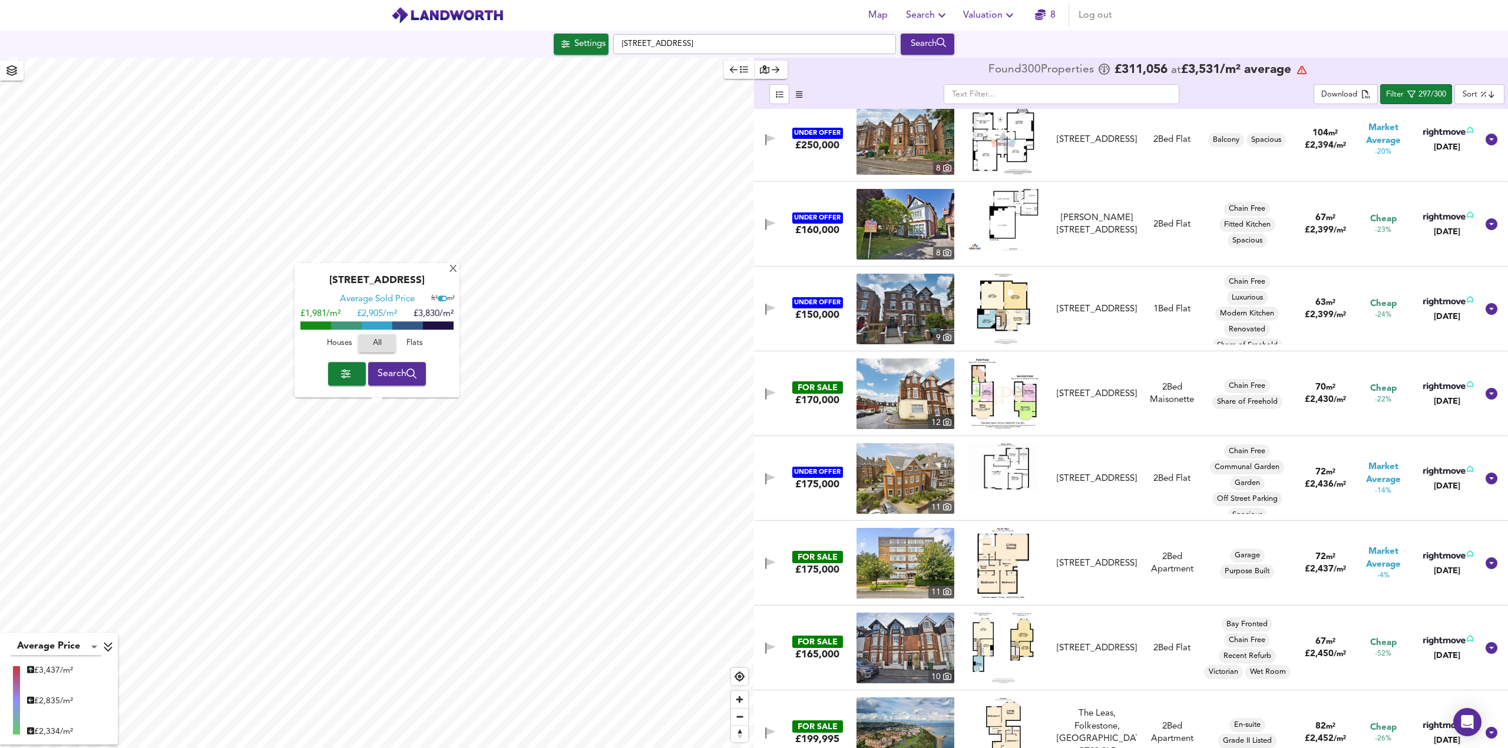
click at [1015, 301] on img at bounding box center [1003, 309] width 54 height 71
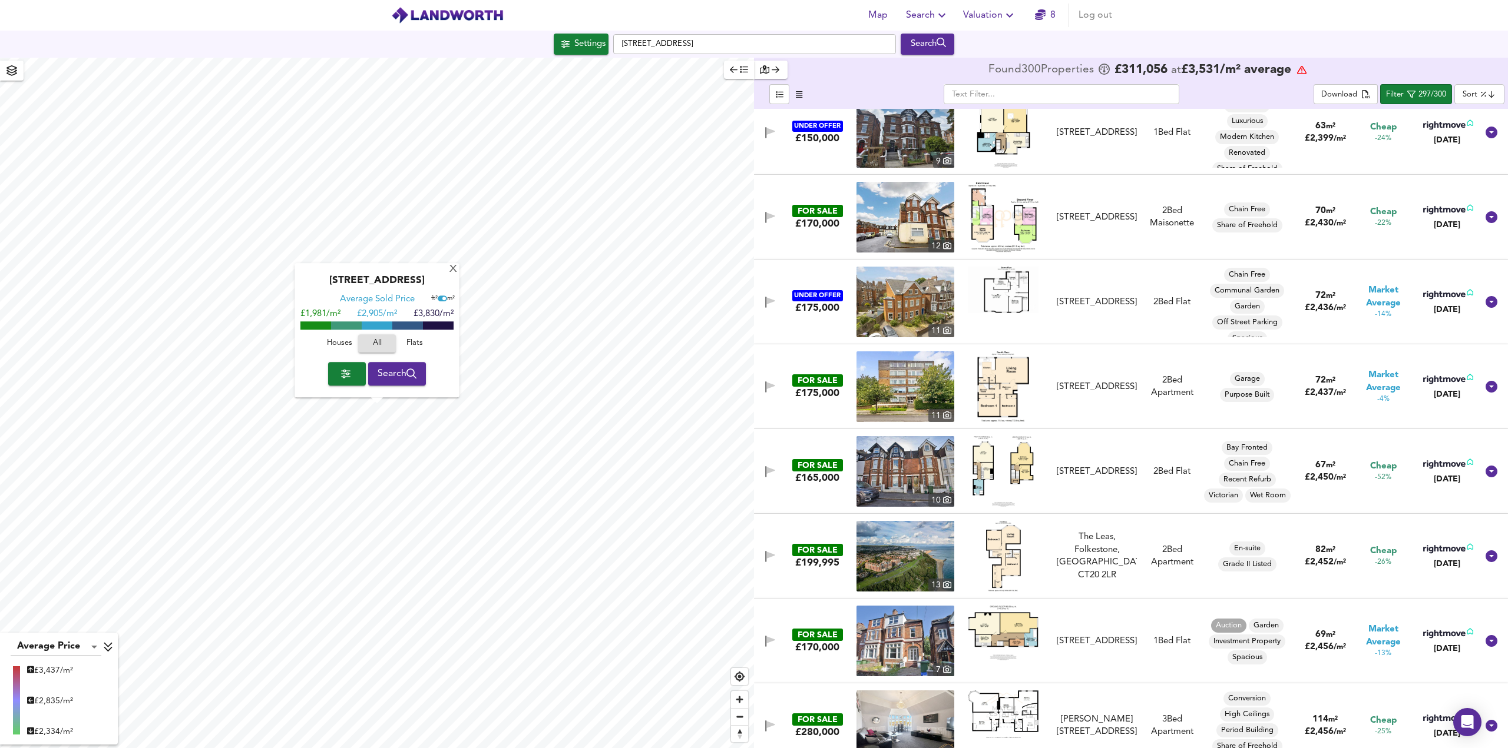
scroll to position [4181, 0]
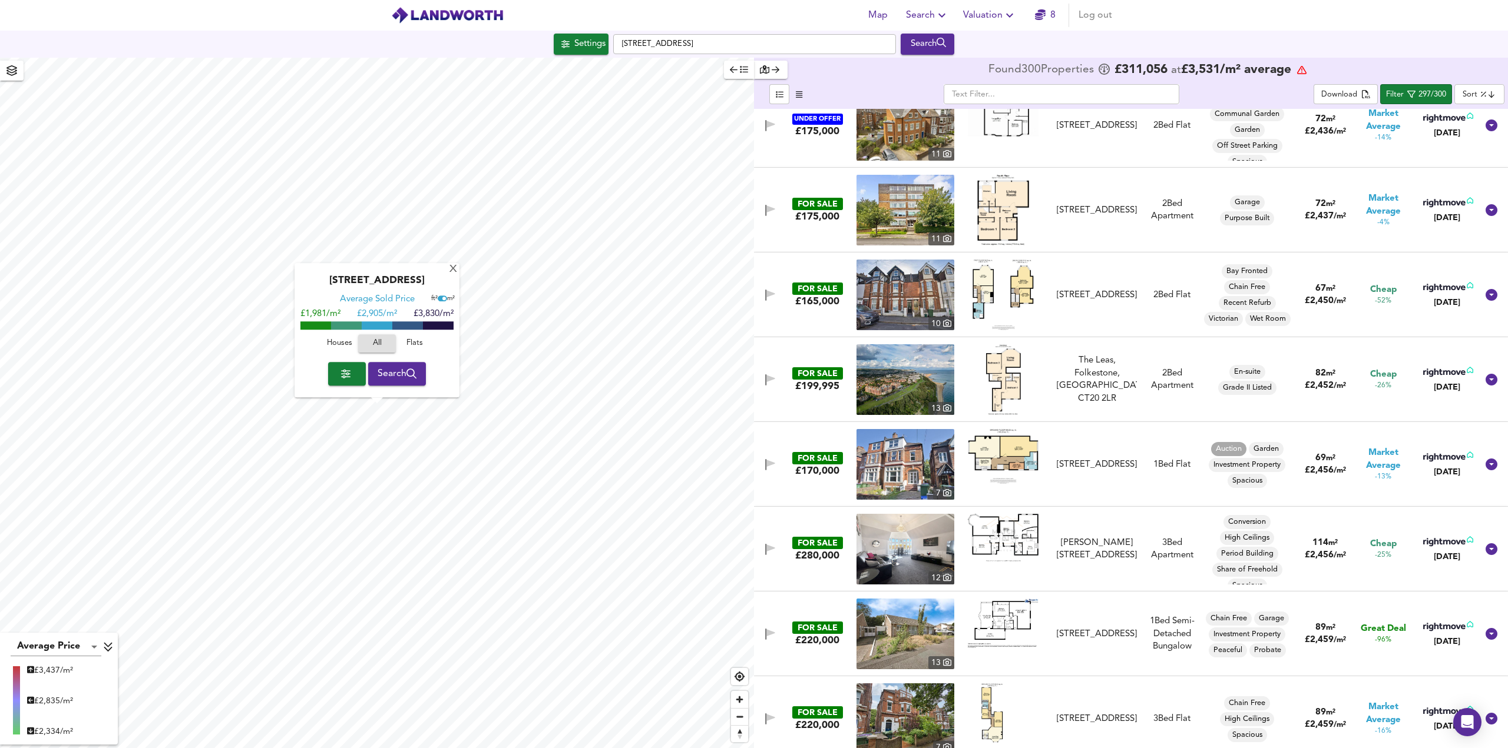
click at [1018, 292] on img at bounding box center [1002, 295] width 61 height 71
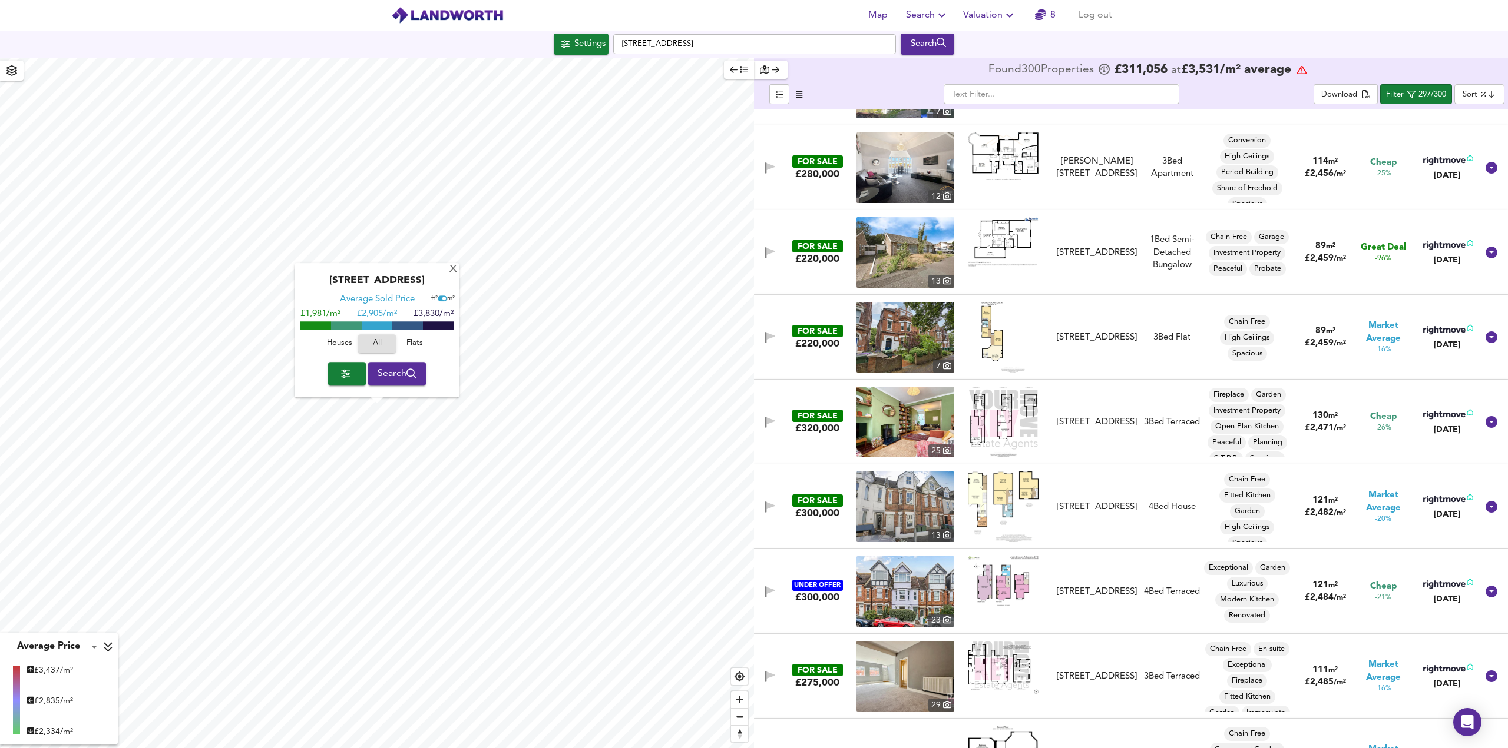
scroll to position [4652, 0]
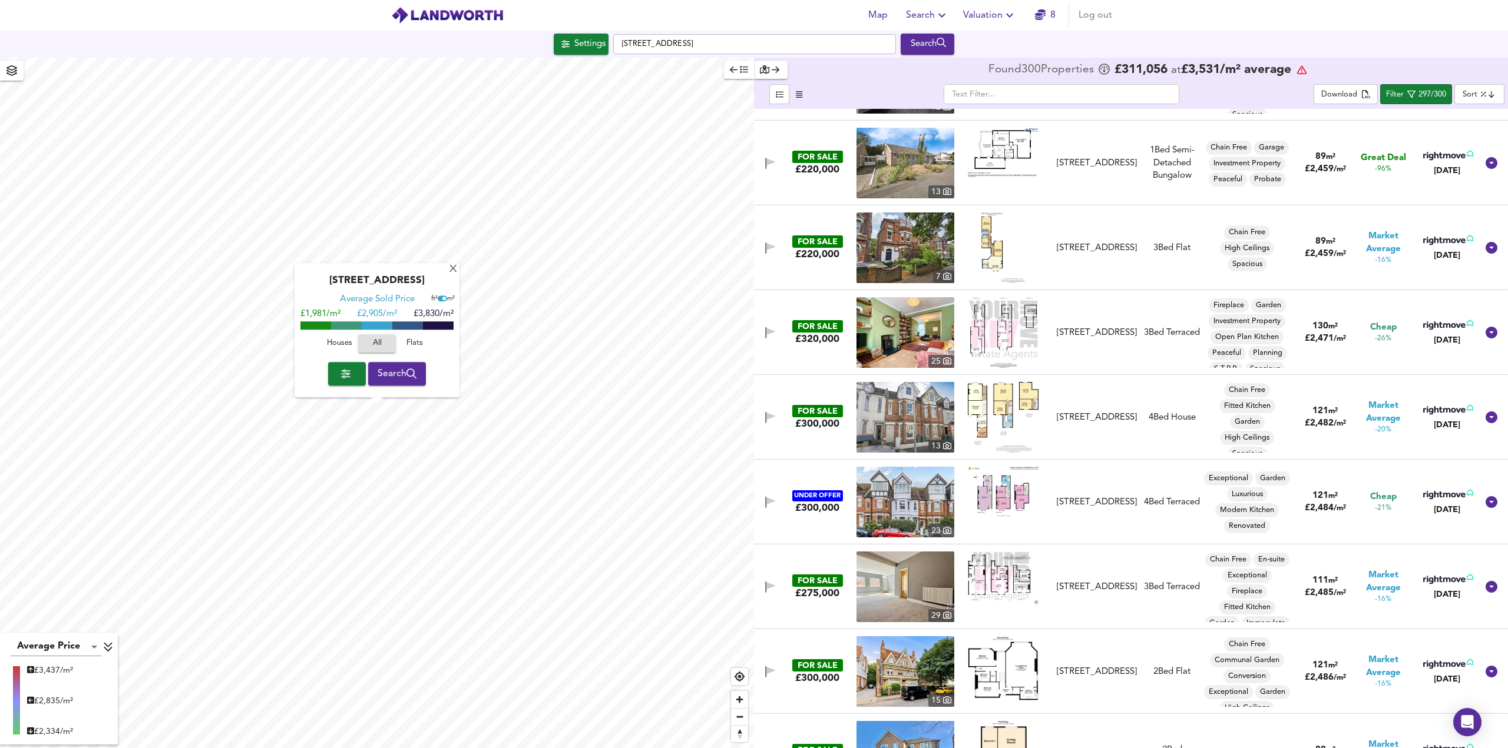
click at [1012, 321] on img at bounding box center [1003, 332] width 69 height 71
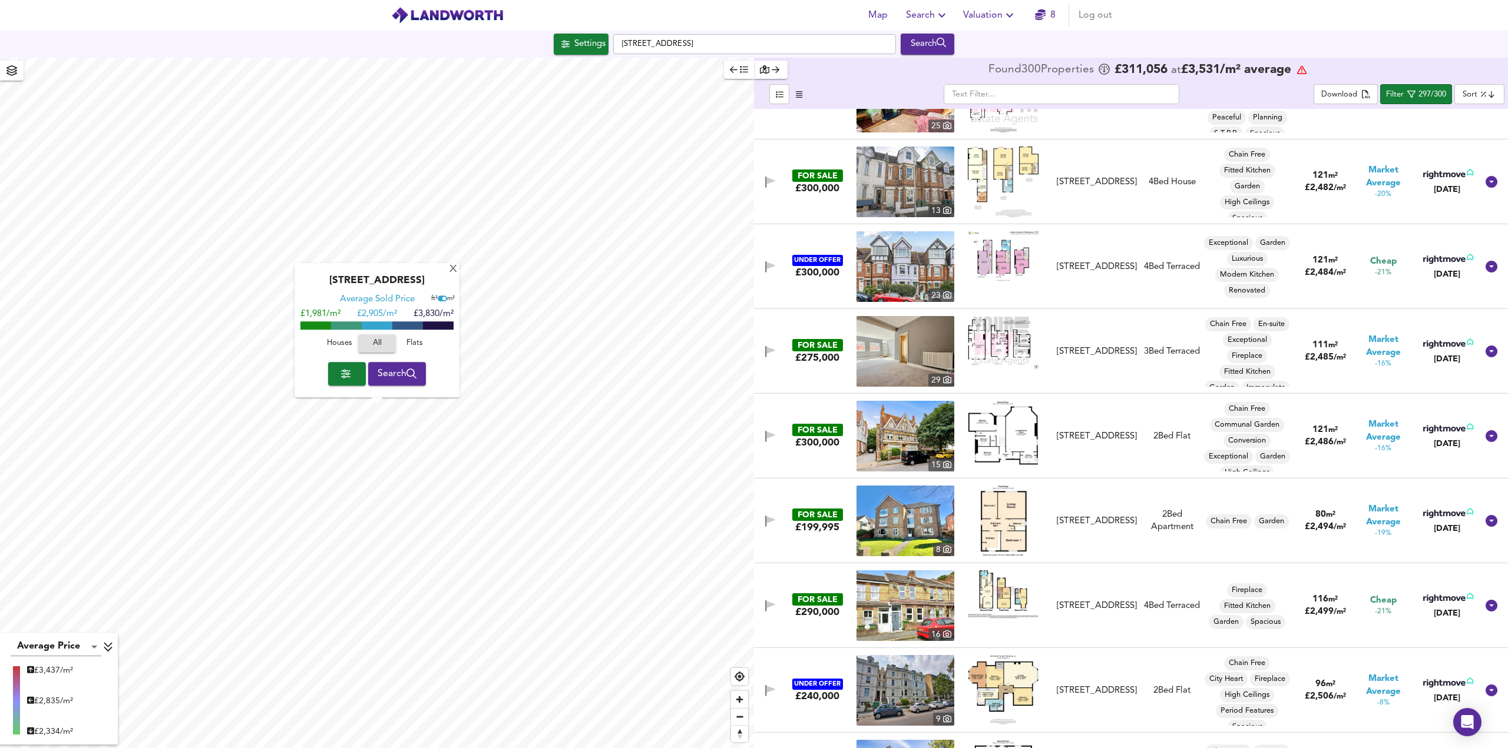
scroll to position [5123, 0]
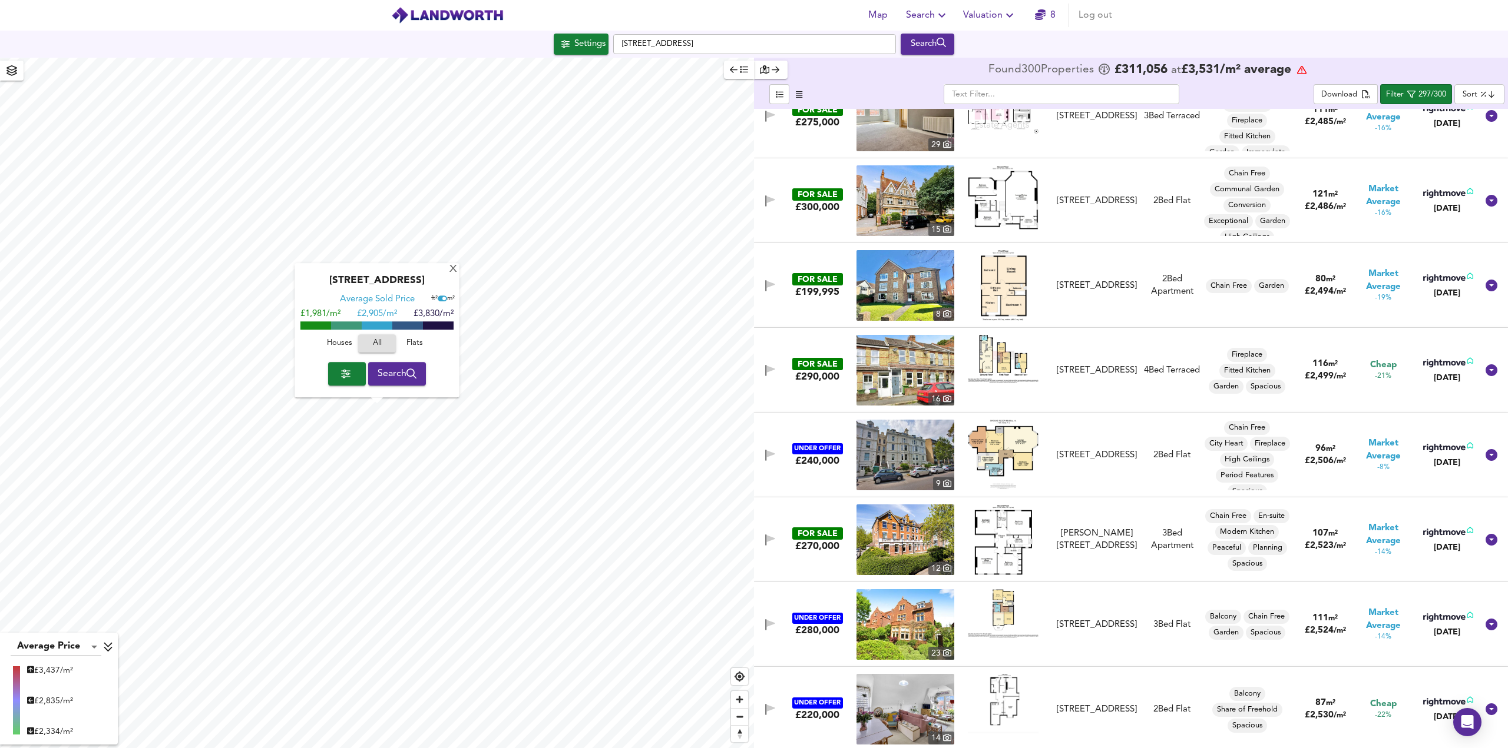
click at [1028, 446] on img at bounding box center [1003, 454] width 71 height 69
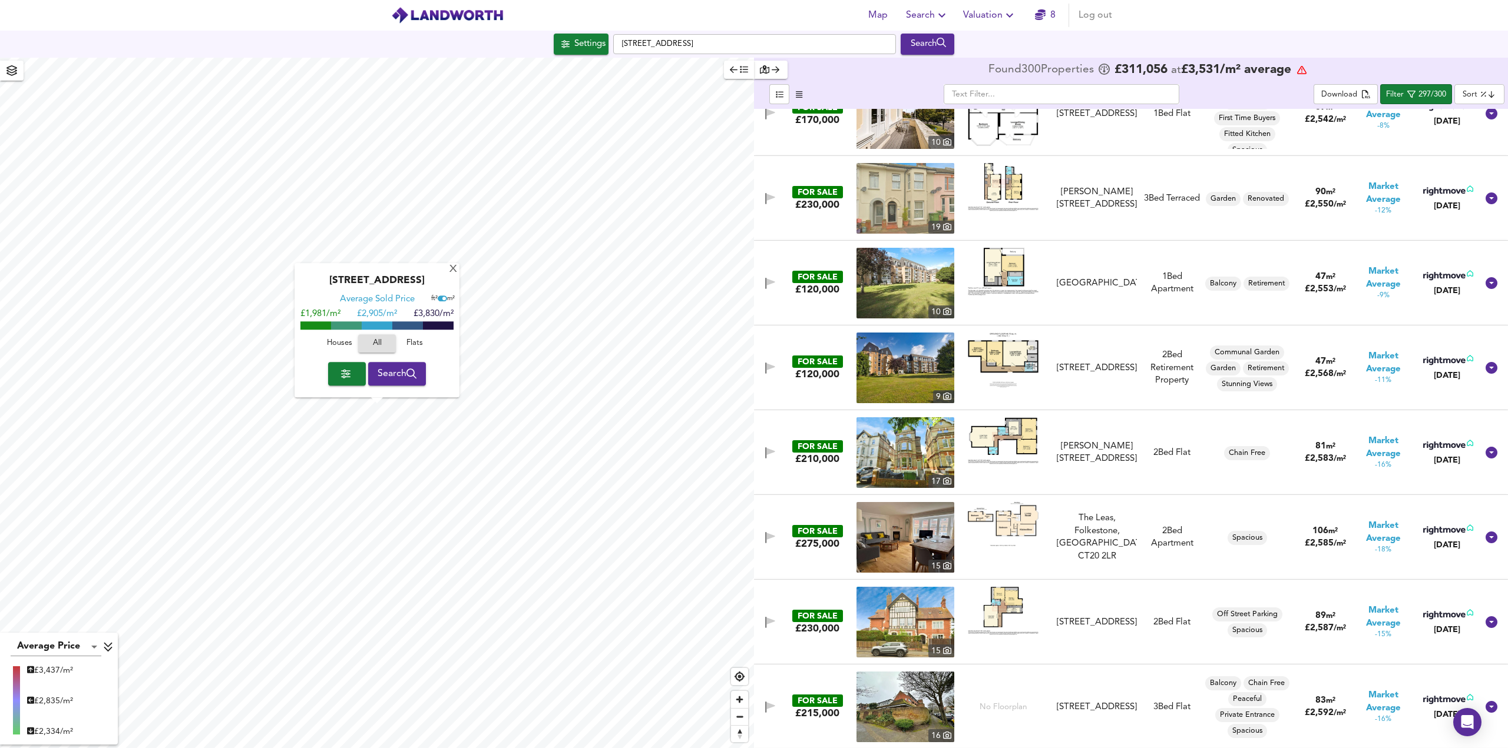
scroll to position [5830, 0]
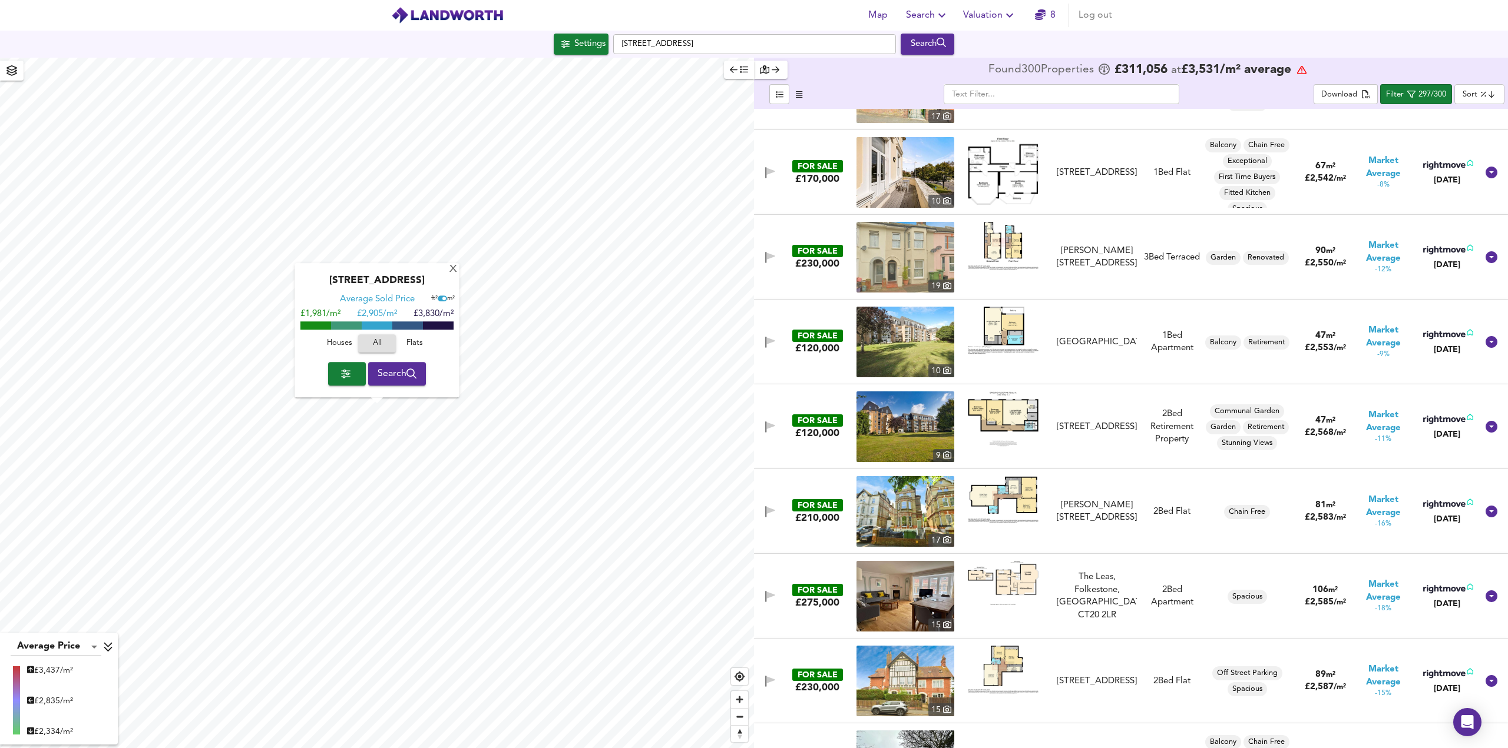
click at [1026, 589] on img at bounding box center [1003, 583] width 71 height 44
click at [874, 605] on img at bounding box center [905, 596] width 98 height 71
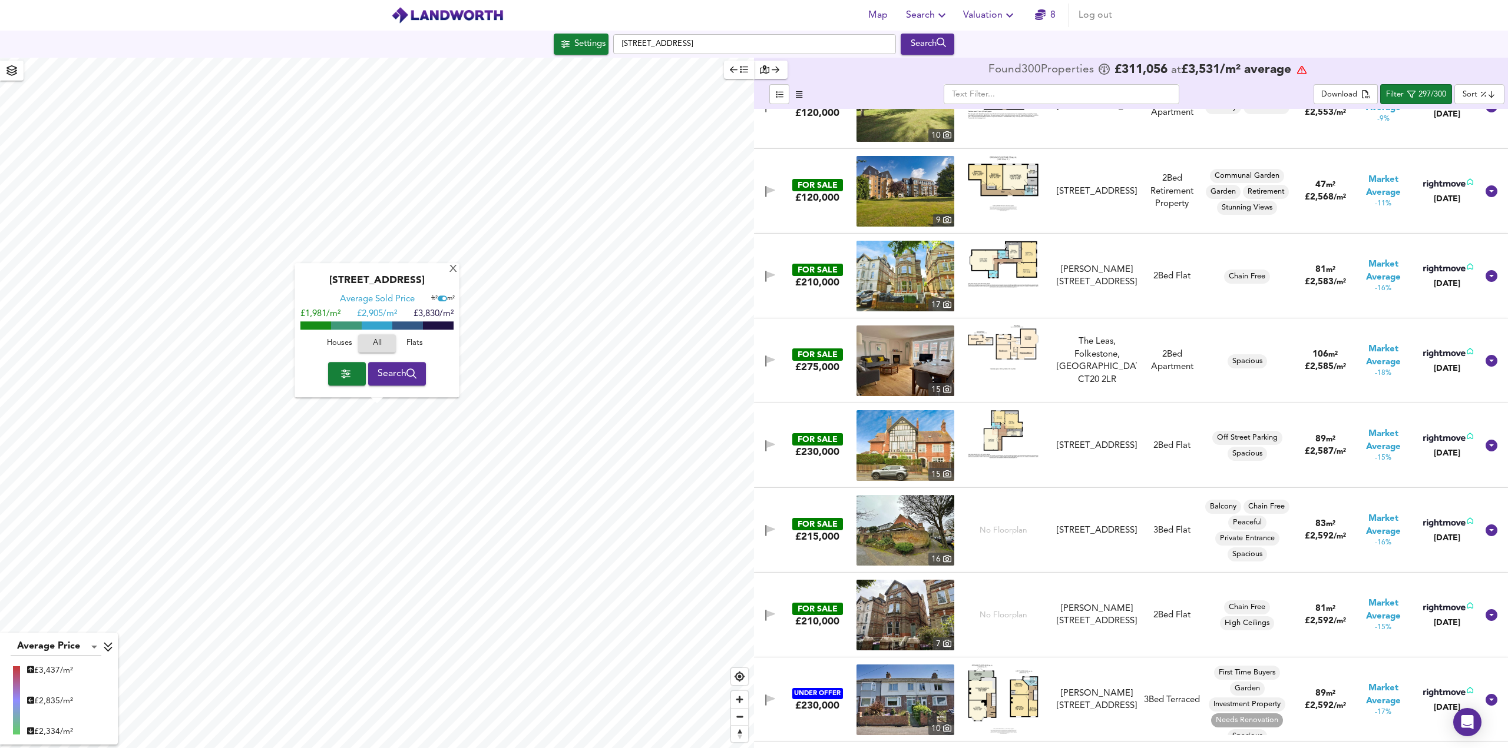
click at [1002, 432] on img at bounding box center [1003, 434] width 71 height 48
click at [813, 441] on div "FOR SALE" at bounding box center [817, 439] width 51 height 12
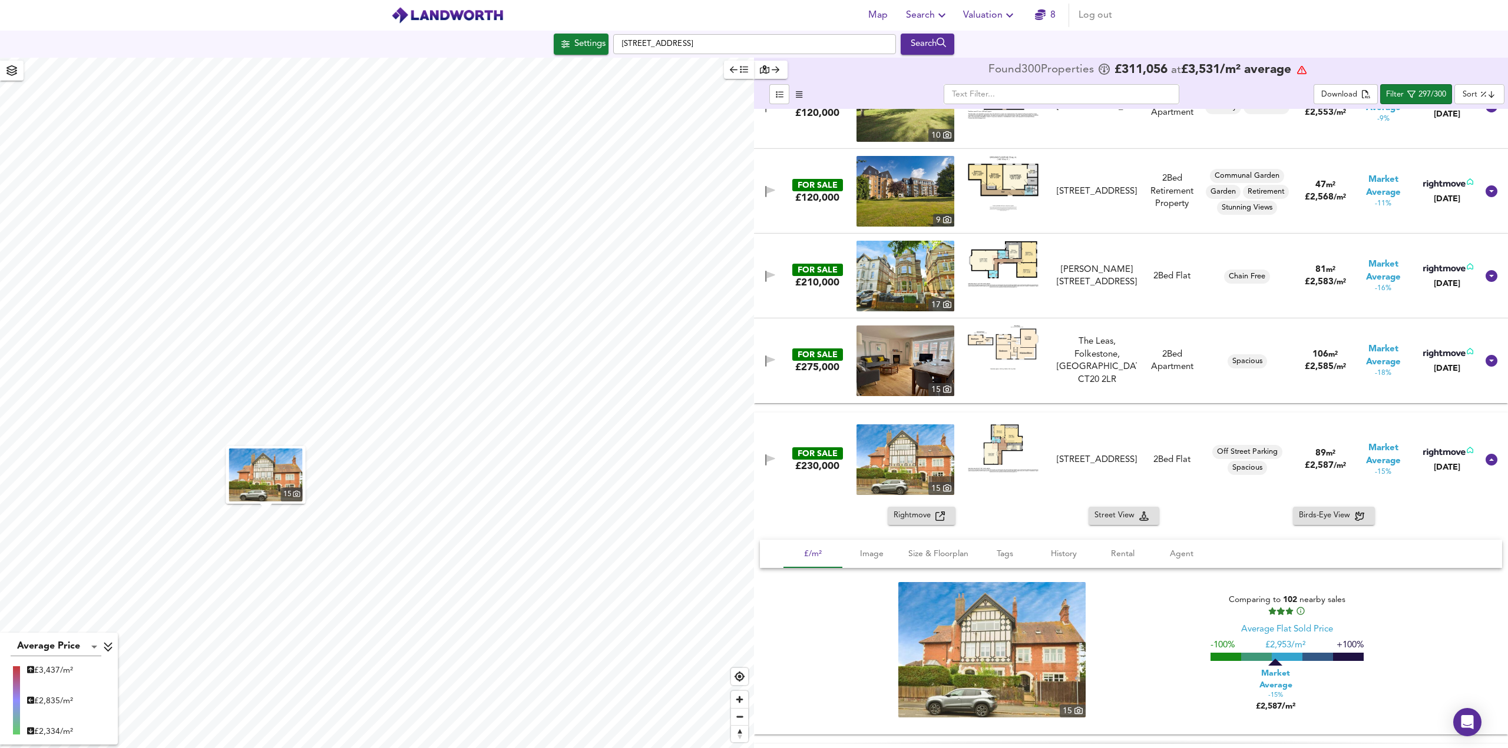
click at [917, 452] on img at bounding box center [905, 460] width 98 height 71
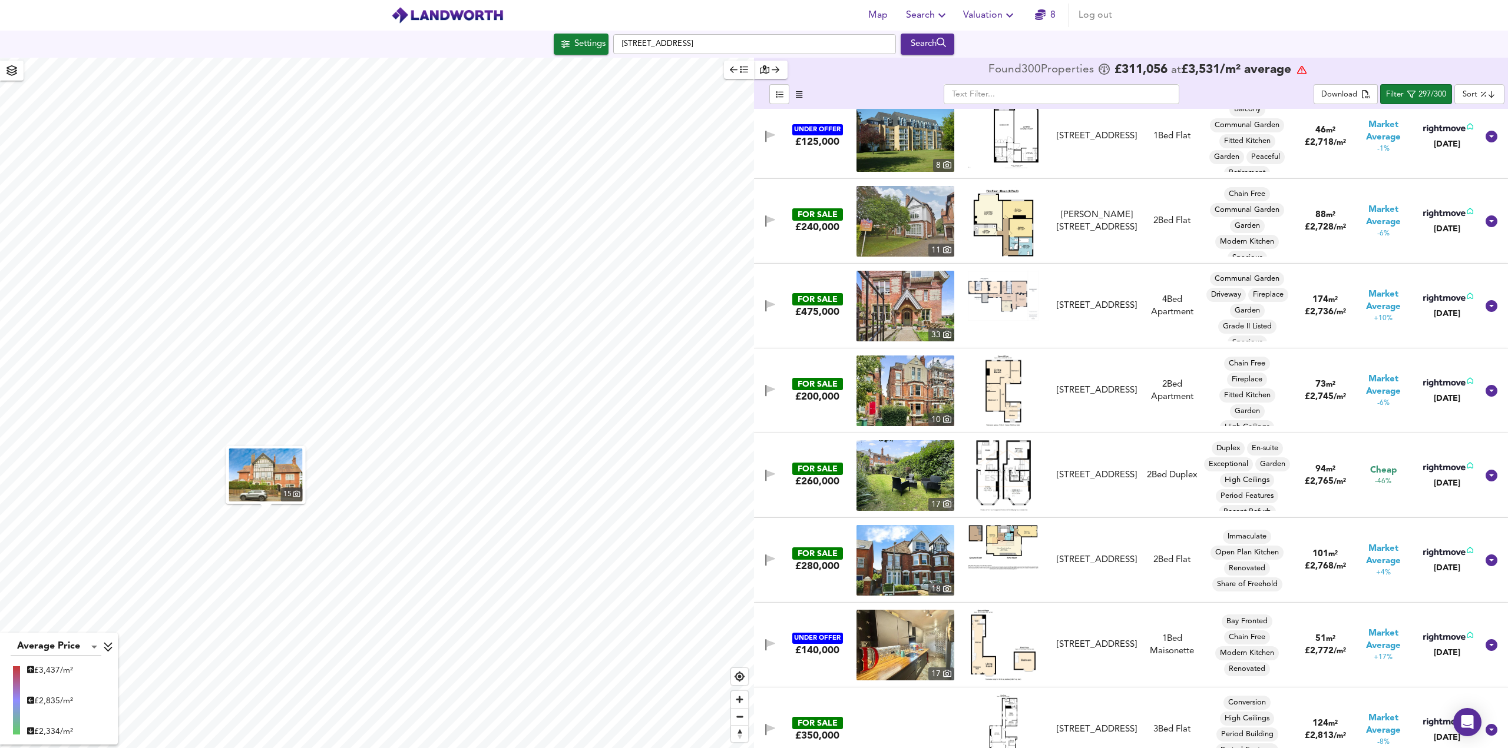
scroll to position [8009, 0]
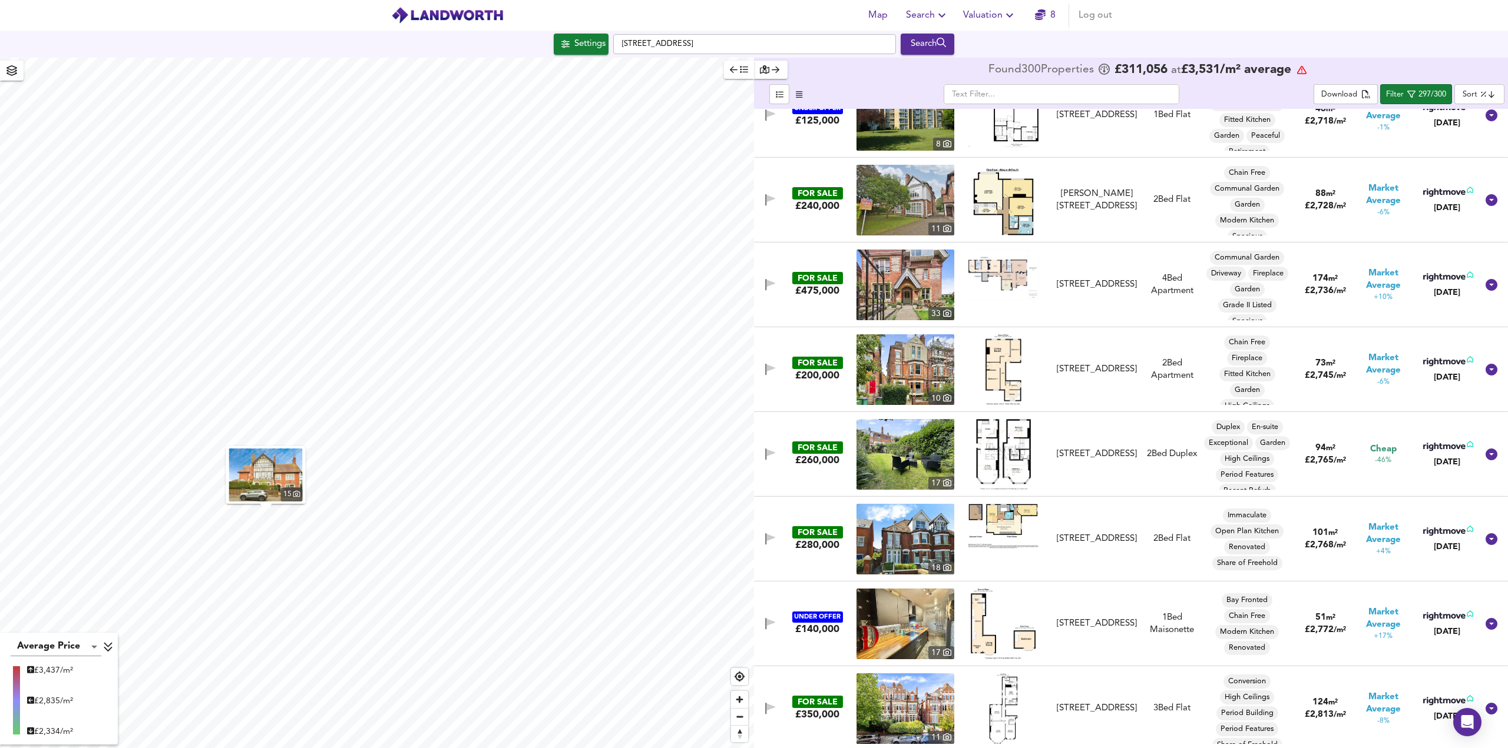
click at [999, 367] on img at bounding box center [1003, 369] width 36 height 71
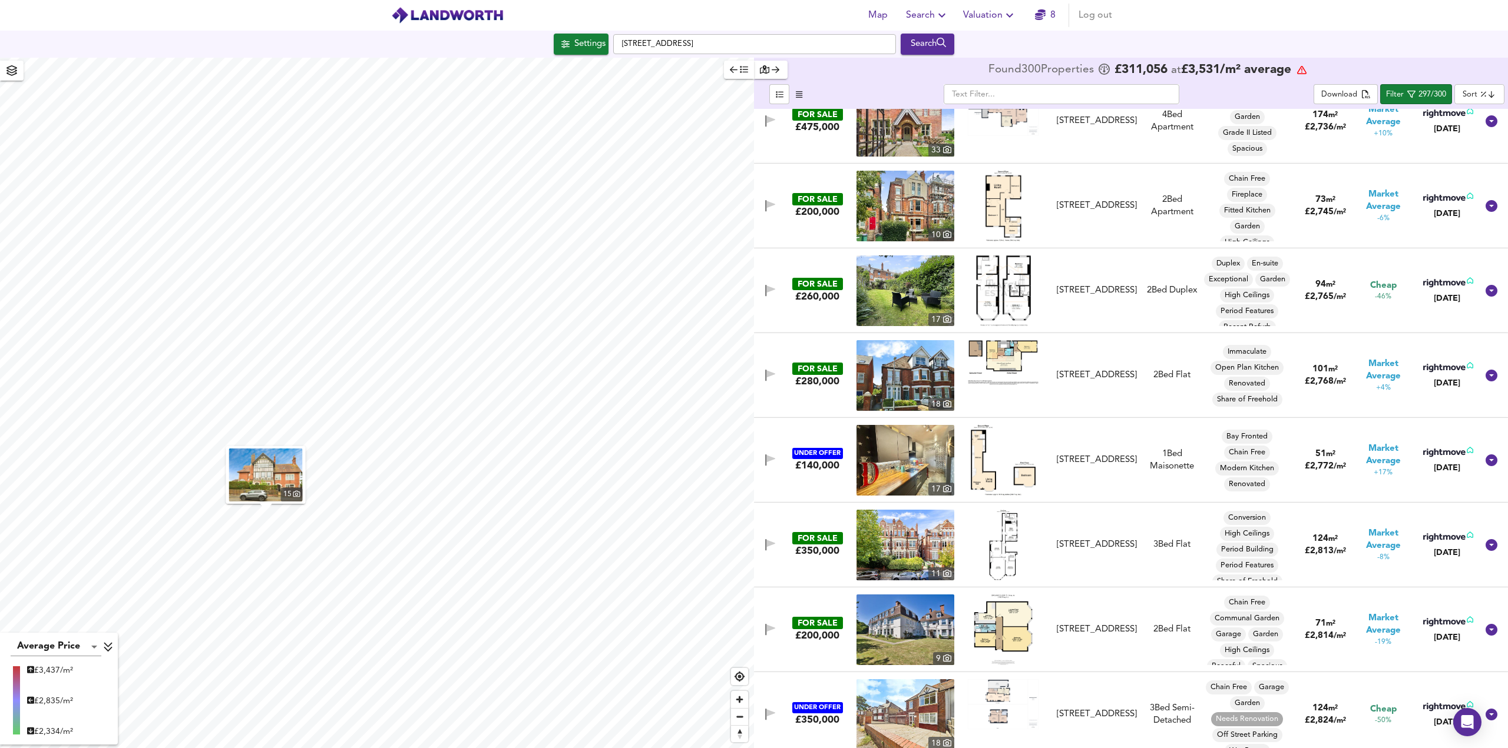
scroll to position [8186, 0]
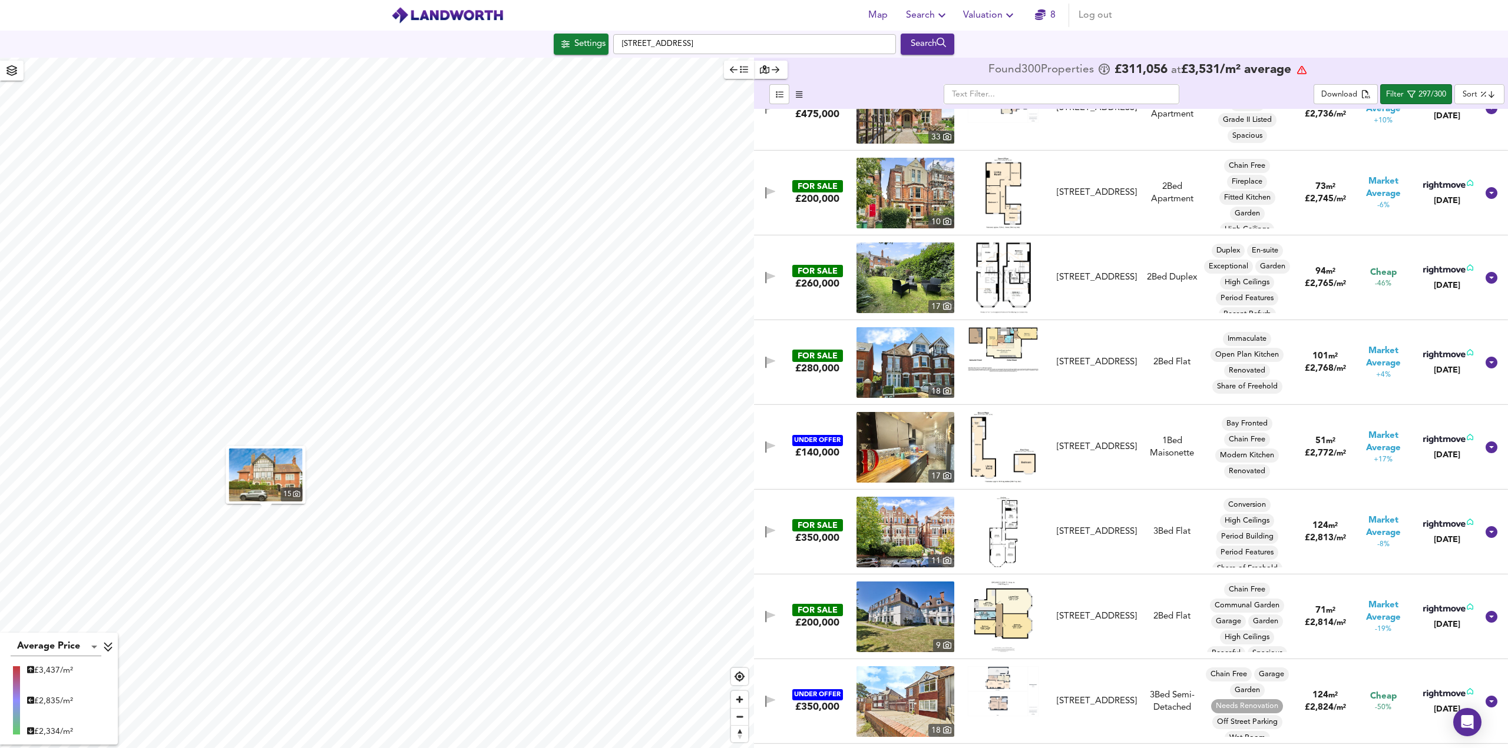
click at [906, 271] on img at bounding box center [905, 278] width 98 height 71
click at [1013, 345] on img at bounding box center [1003, 349] width 71 height 45
click at [890, 364] on img at bounding box center [905, 362] width 98 height 71
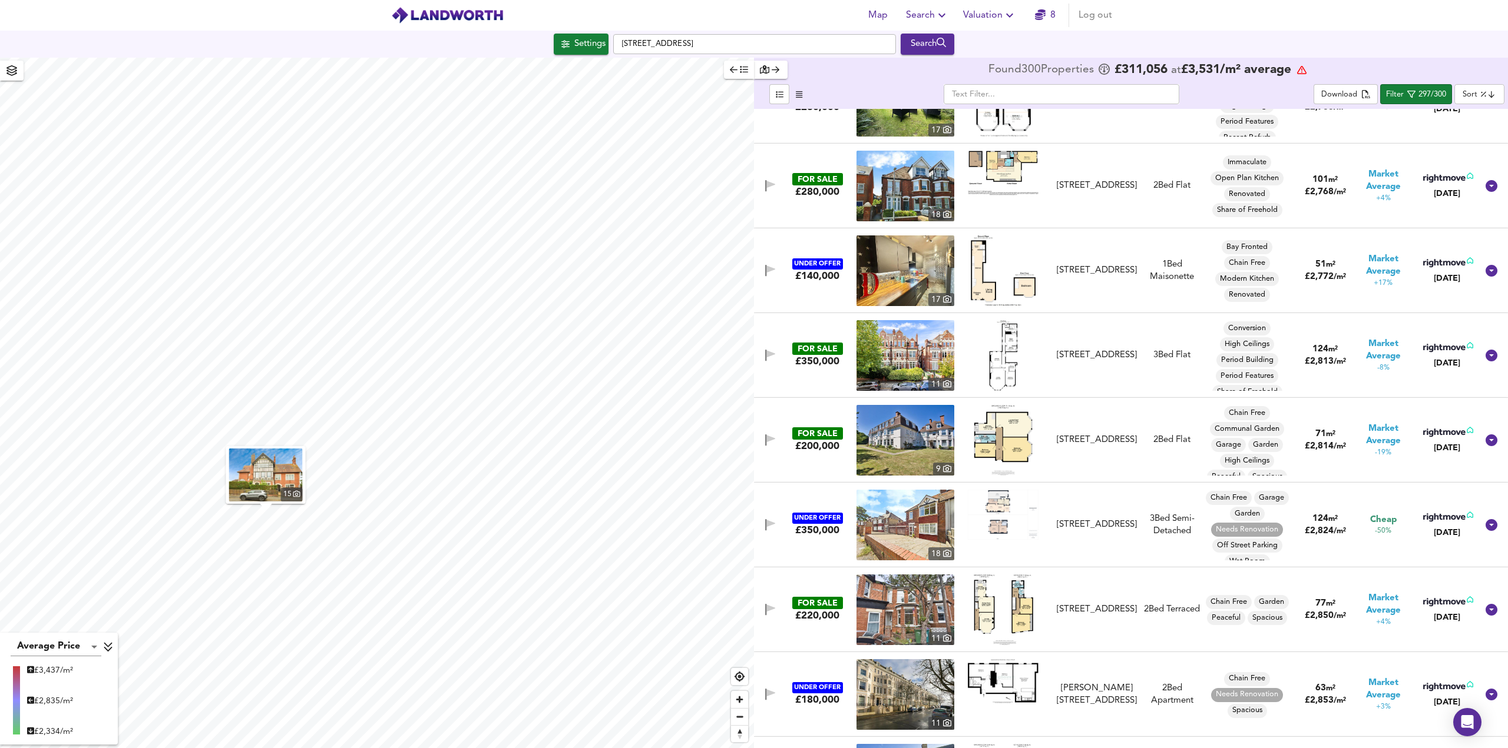
click at [1006, 359] on img at bounding box center [1003, 355] width 28 height 71
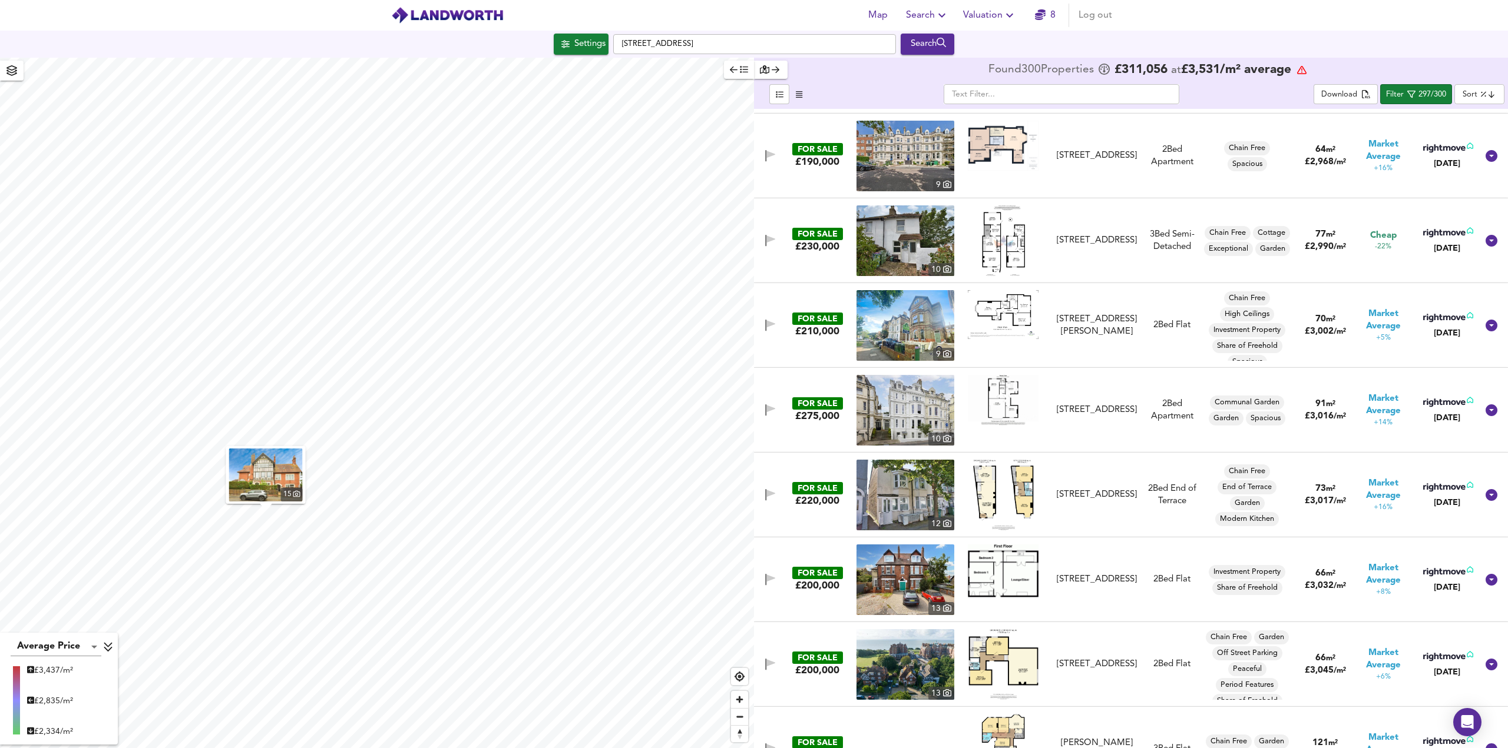
scroll to position [9834, 0]
click at [996, 411] on img at bounding box center [1003, 400] width 71 height 51
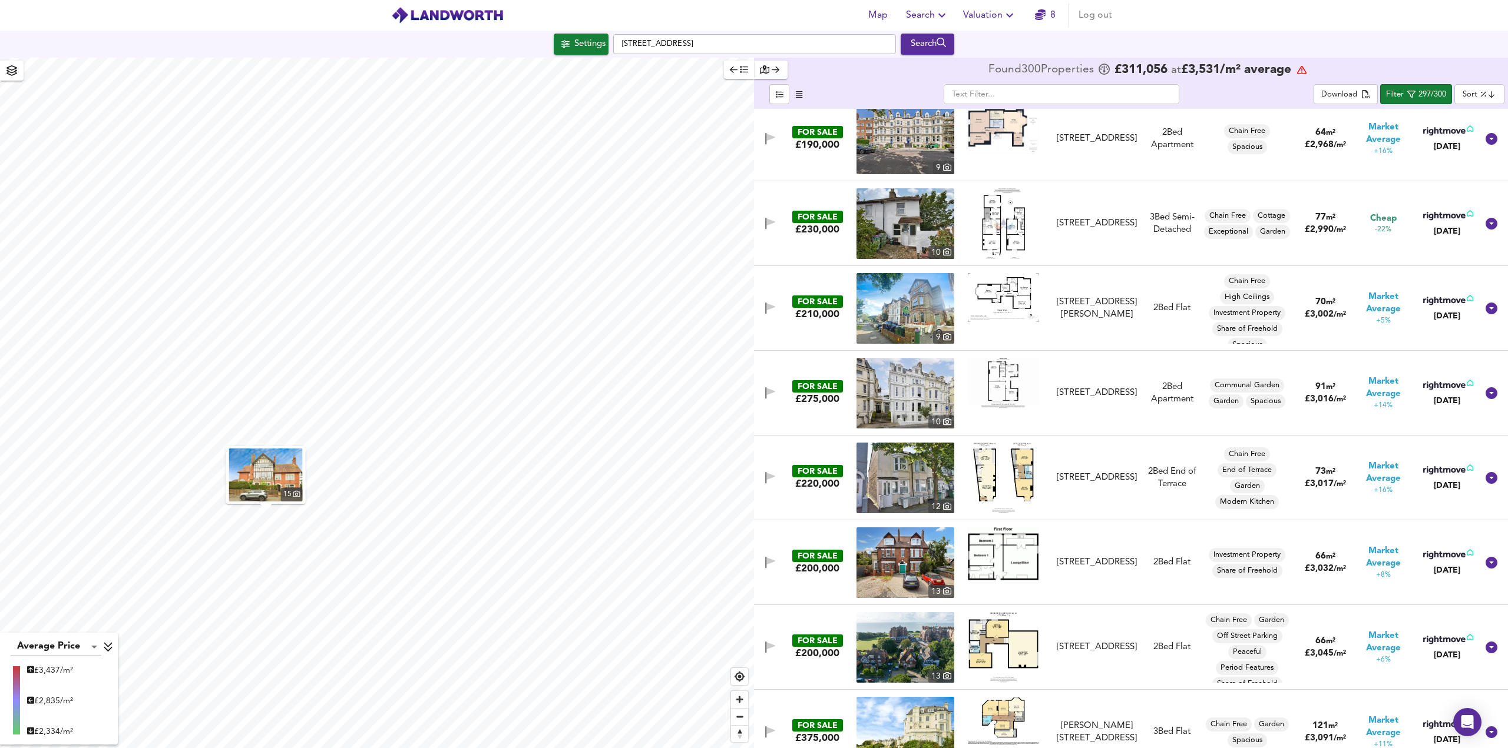
scroll to position [9952, 0]
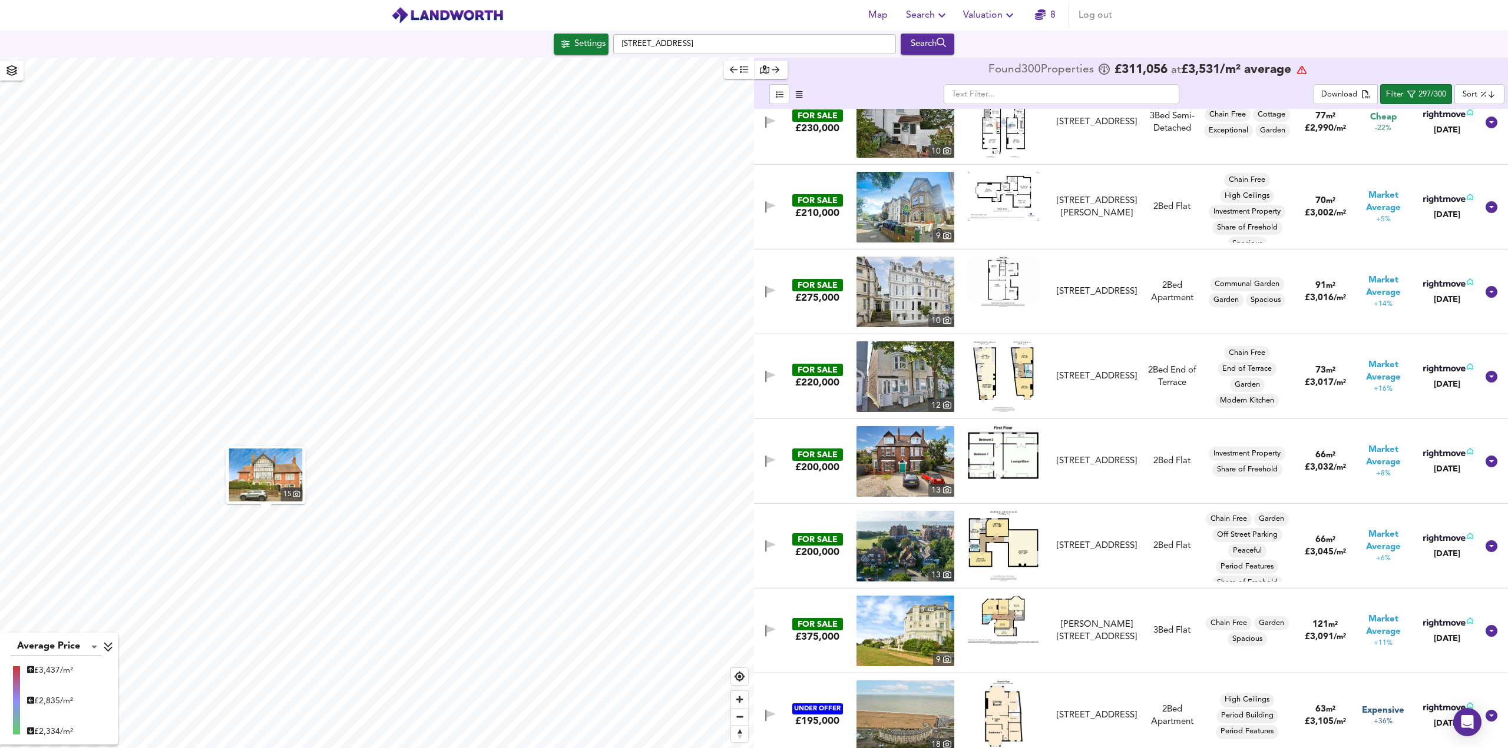
click at [1006, 285] on img at bounding box center [1003, 282] width 71 height 51
click at [893, 380] on img at bounding box center [905, 377] width 98 height 71
click at [899, 279] on img at bounding box center [905, 292] width 98 height 71
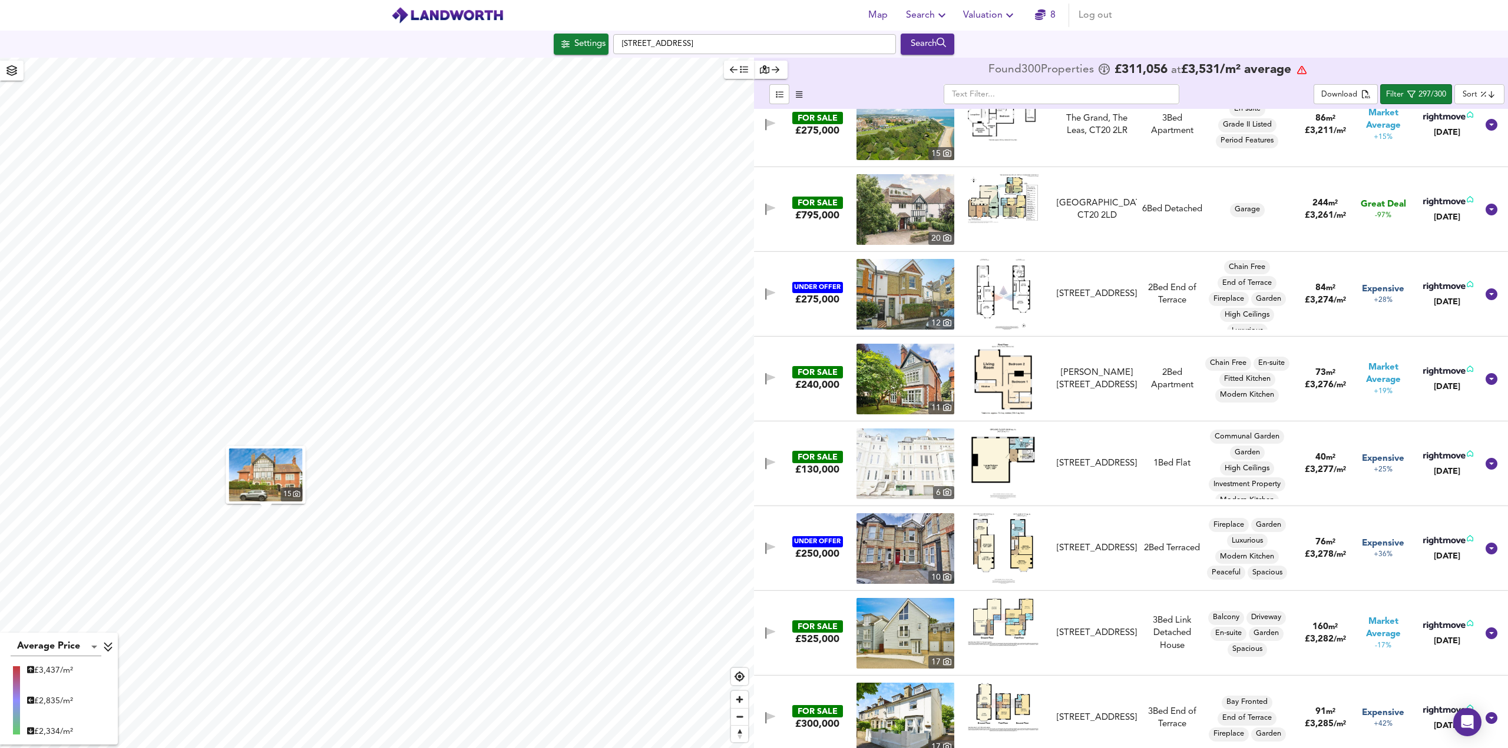
scroll to position [11483, 0]
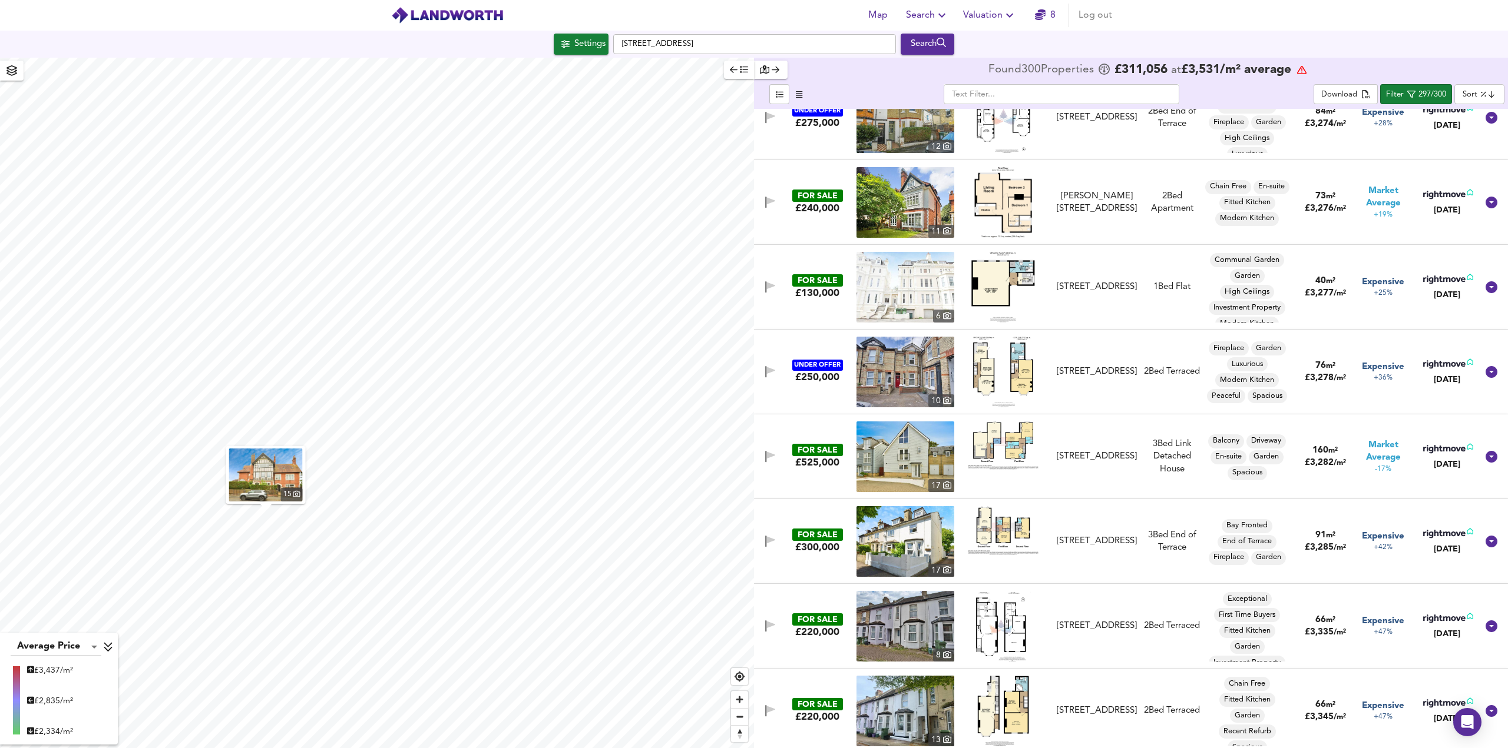
click at [1006, 290] on img at bounding box center [1003, 287] width 64 height 71
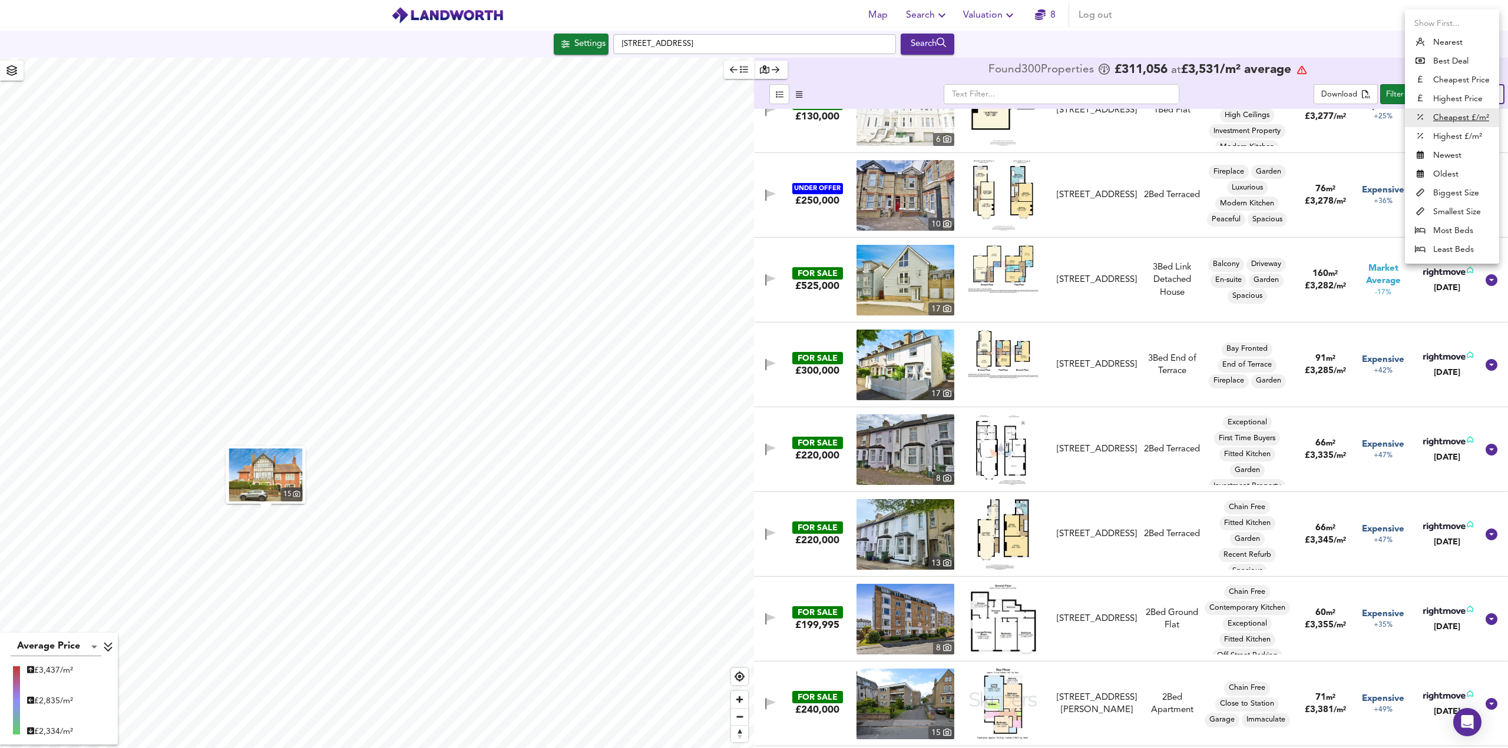
click at [1473, 97] on body "Map Search Valuation 8 Log out Settings [GEOGRAPHIC_DATA] Search 15 Average Pri…" at bounding box center [754, 374] width 1508 height 748
drag, startPoint x: 1440, startPoint y: 69, endPoint x: 1082, endPoint y: 210, distance: 384.9
click at [1440, 69] on li "Best Deal" at bounding box center [1452, 61] width 94 height 19
type input "bestdeal"
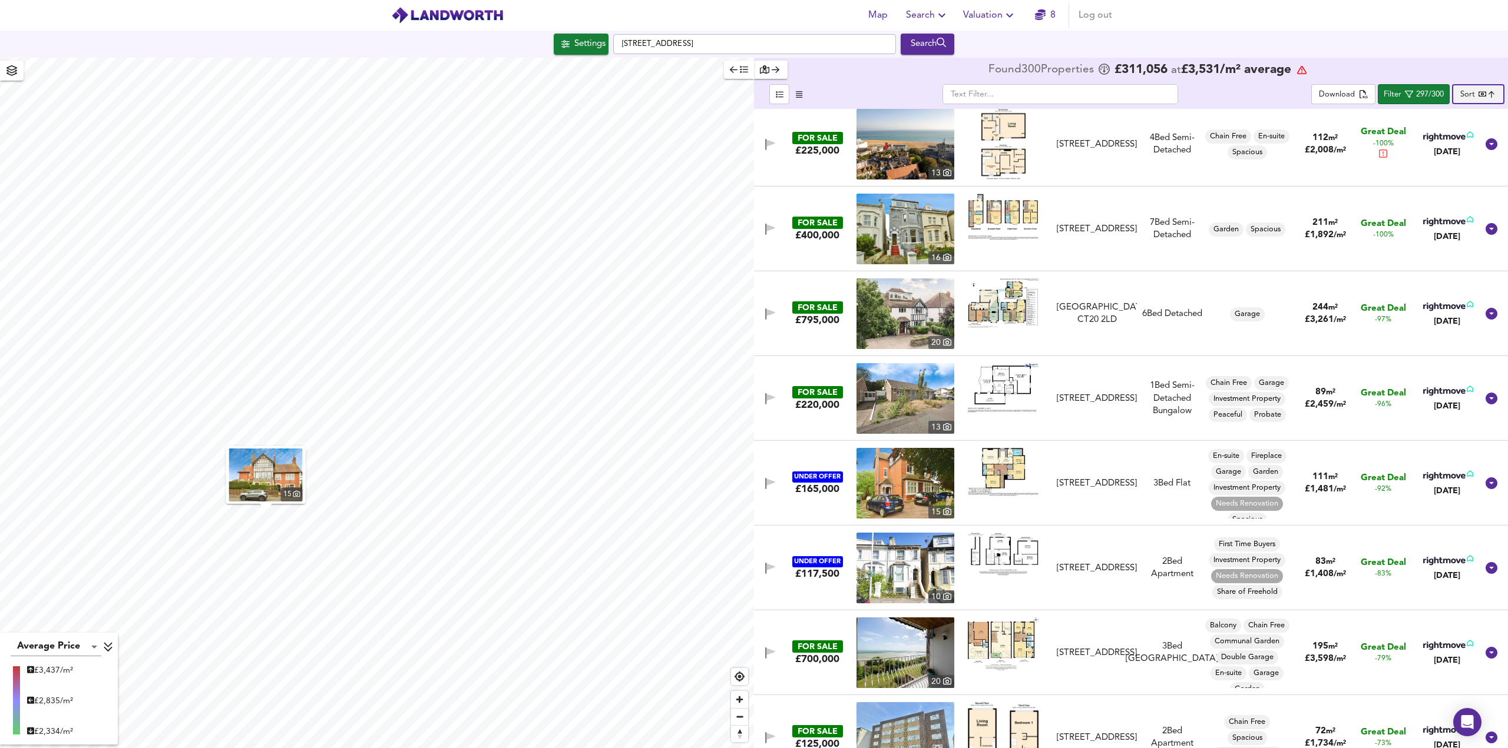
scroll to position [0, 0]
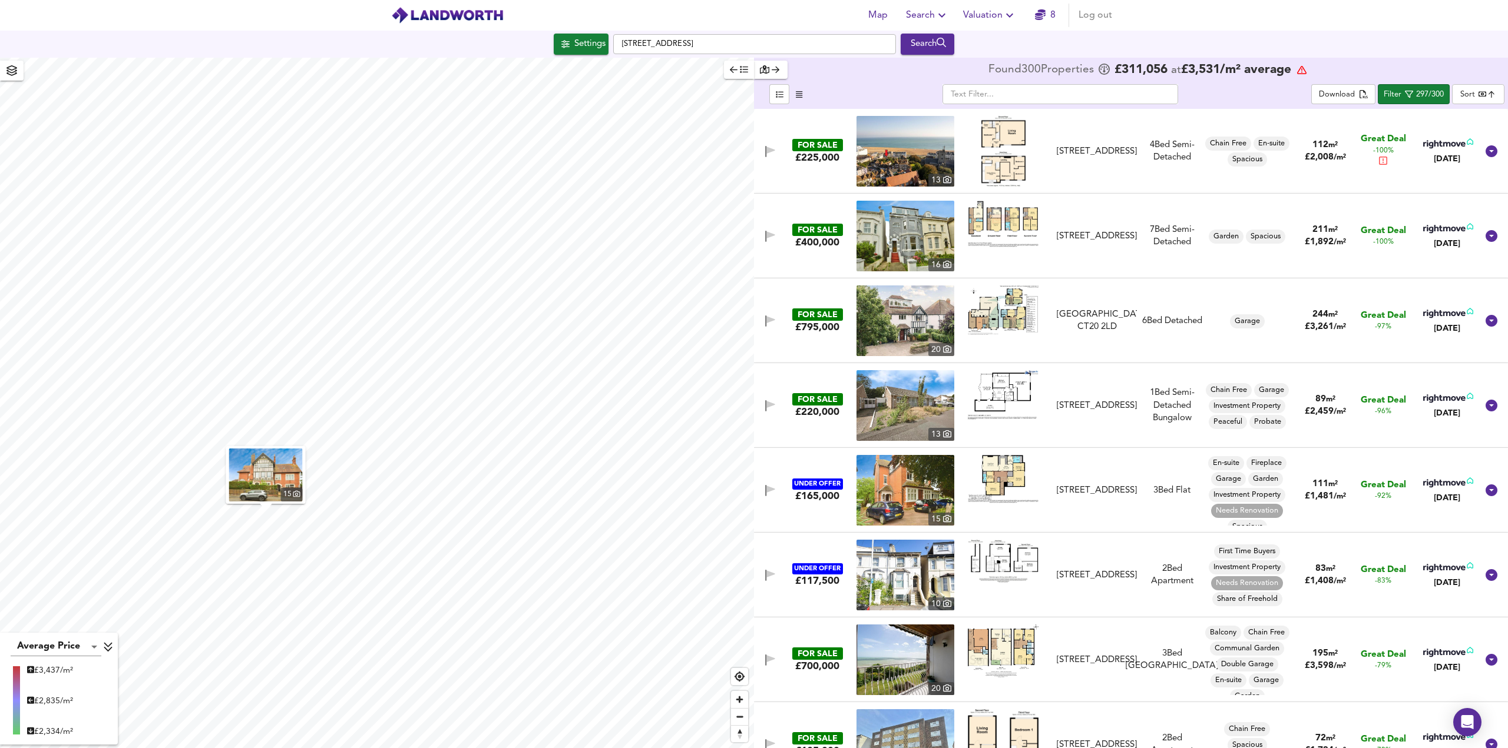
click at [902, 409] on img at bounding box center [905, 405] width 98 height 71
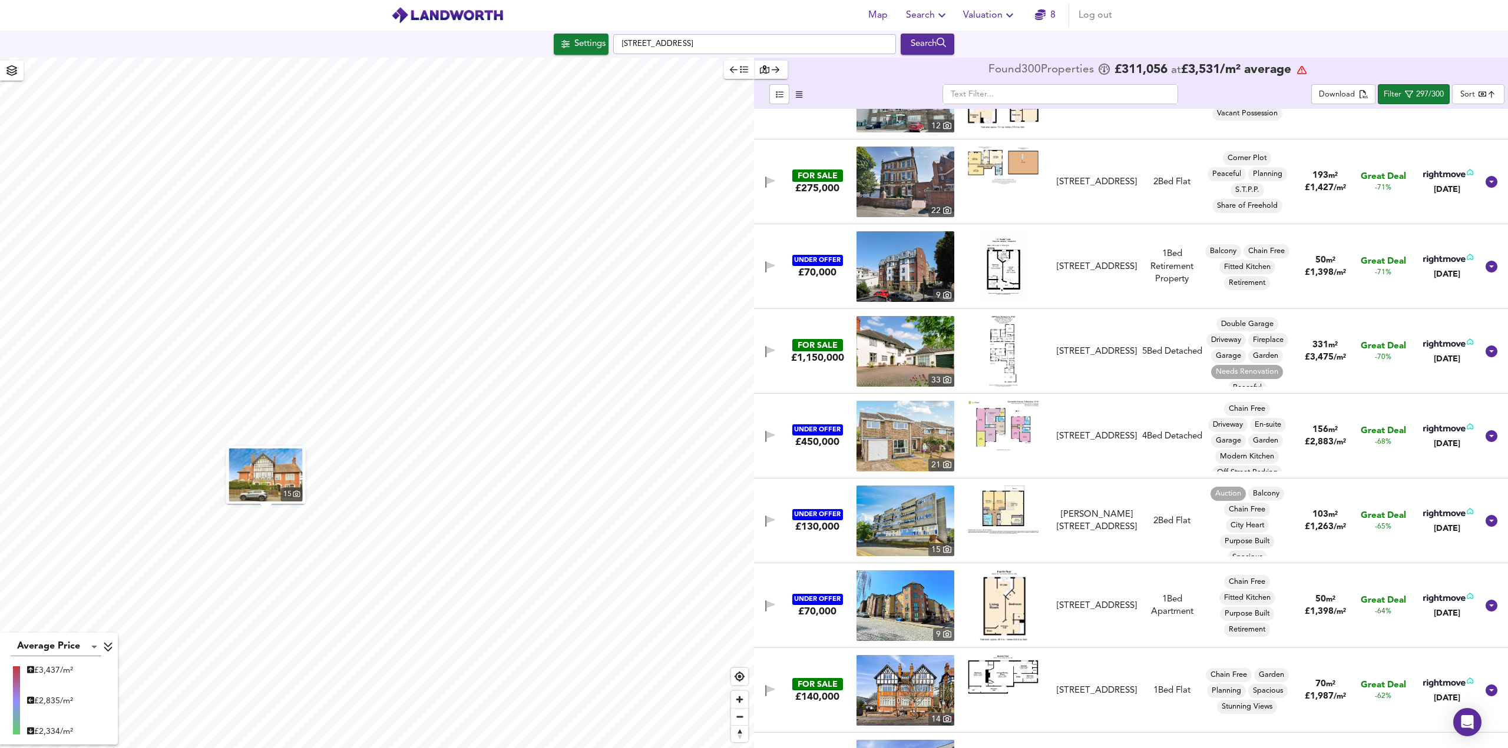
scroll to position [766, 0]
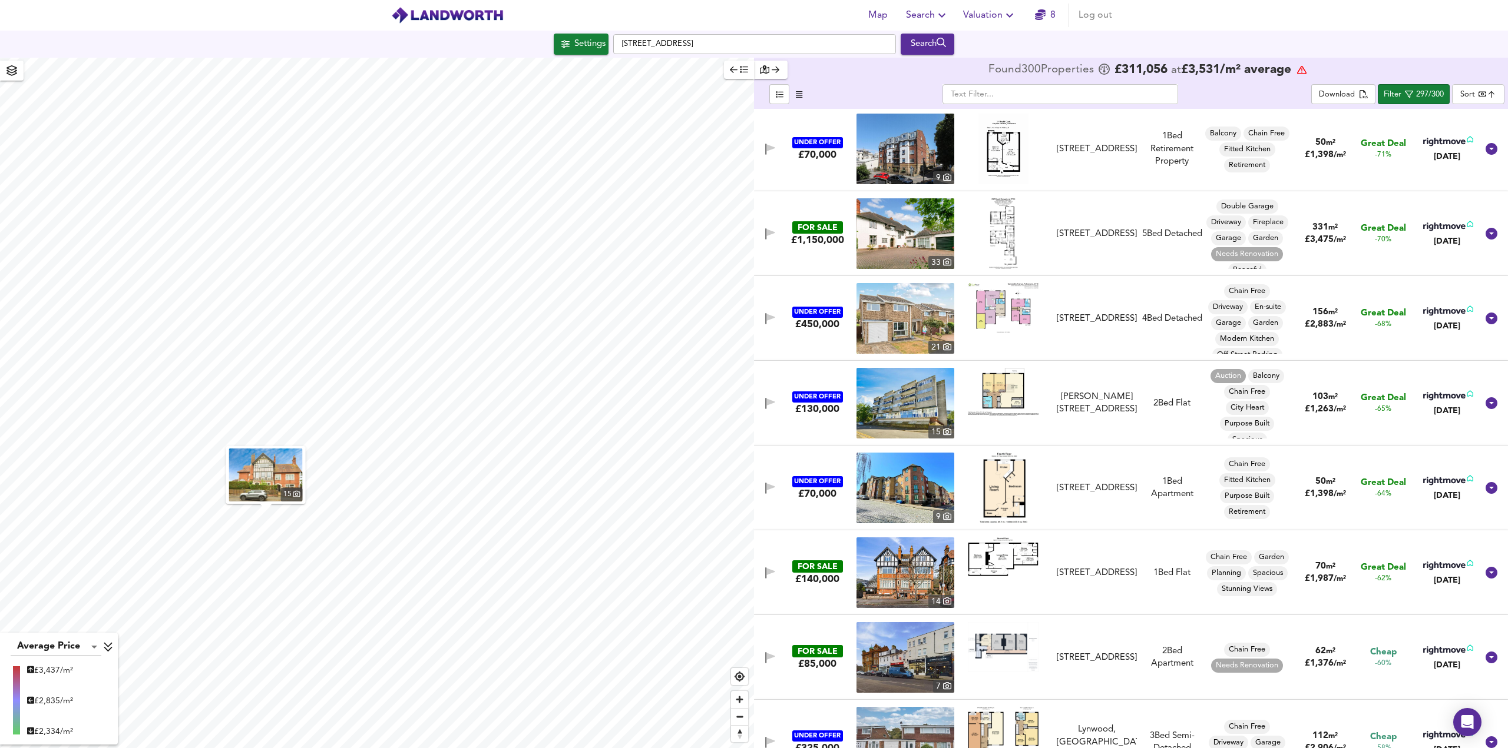
click at [1002, 237] on img at bounding box center [1003, 233] width 28 height 71
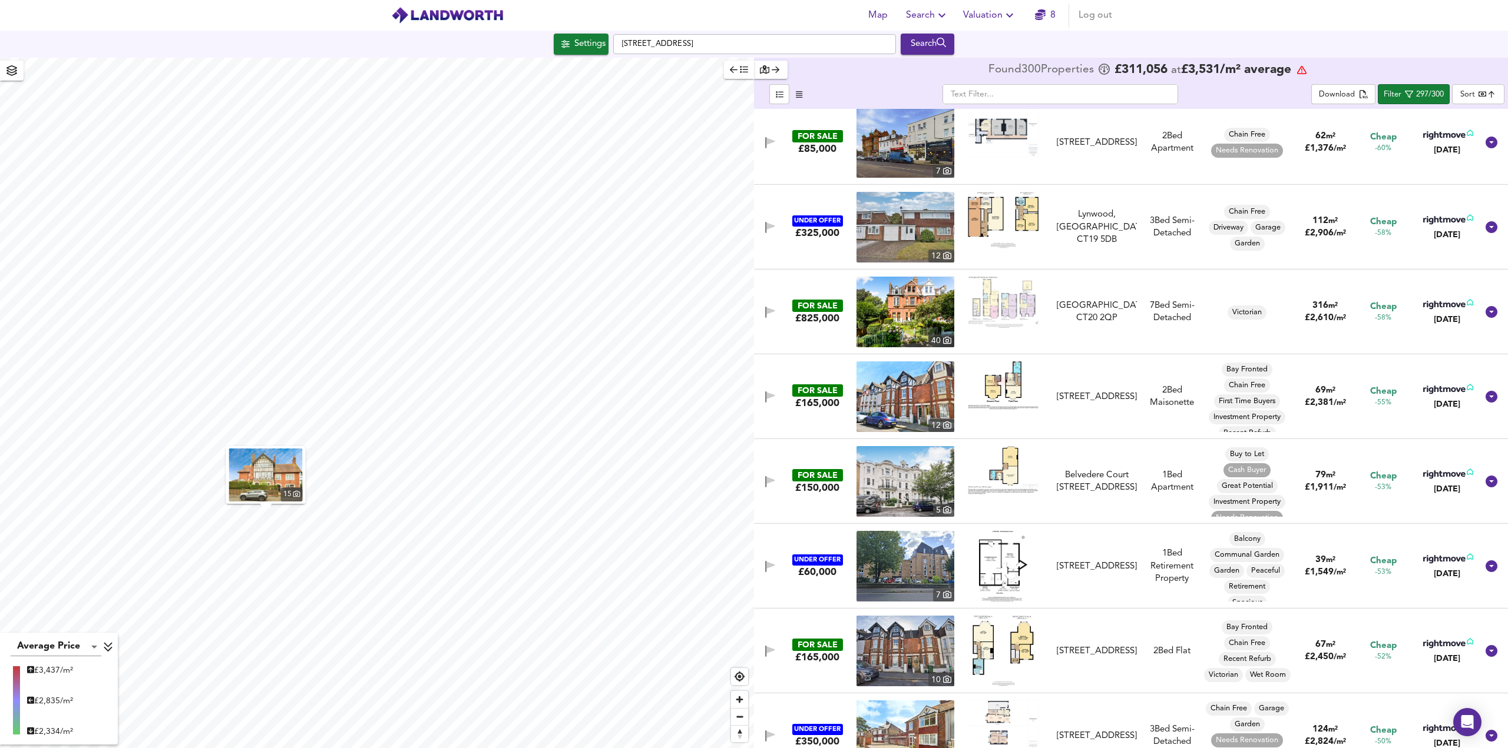
scroll to position [1296, 0]
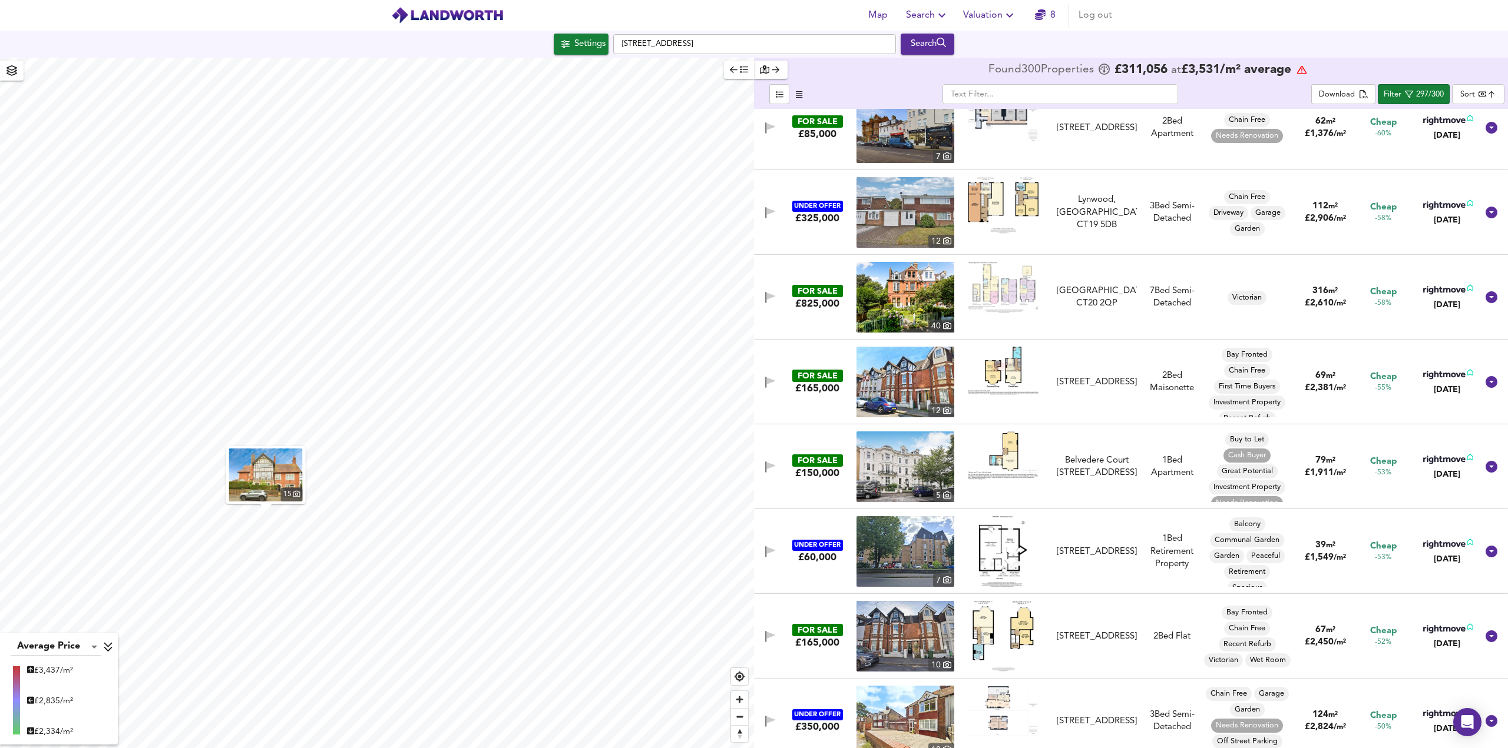
click at [1007, 300] on img at bounding box center [1003, 287] width 71 height 51
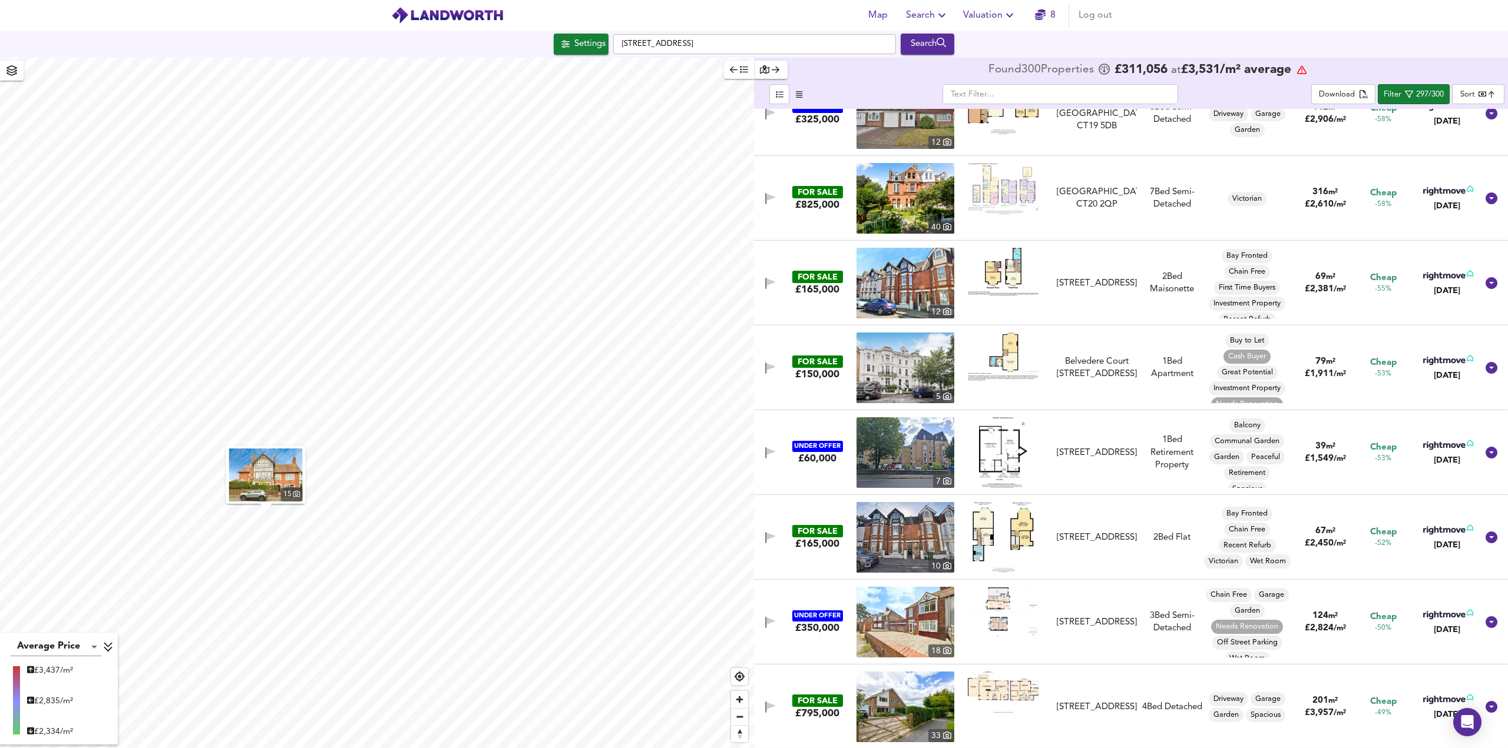
scroll to position [1413, 0]
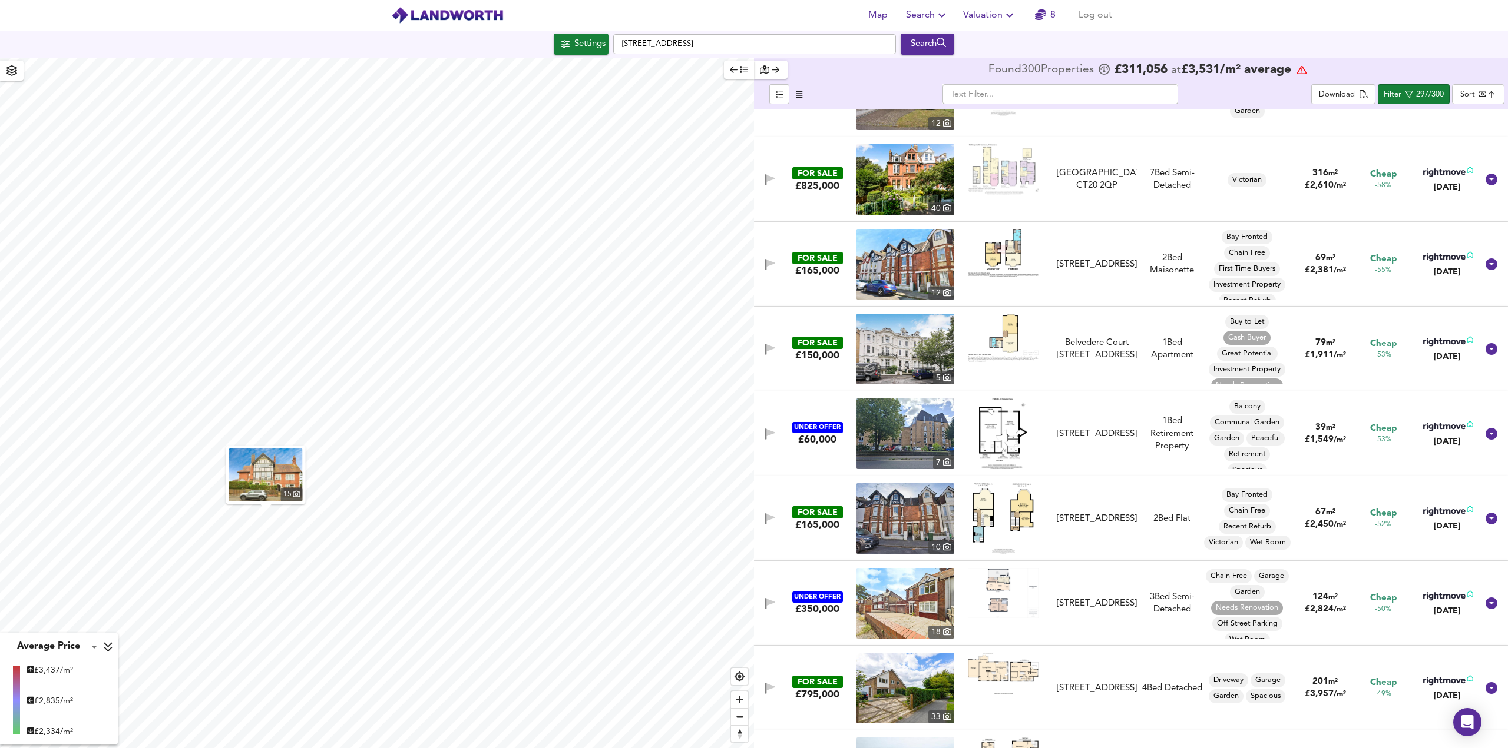
click at [1009, 342] on img at bounding box center [1003, 338] width 71 height 48
click at [910, 353] on img at bounding box center [905, 349] width 98 height 71
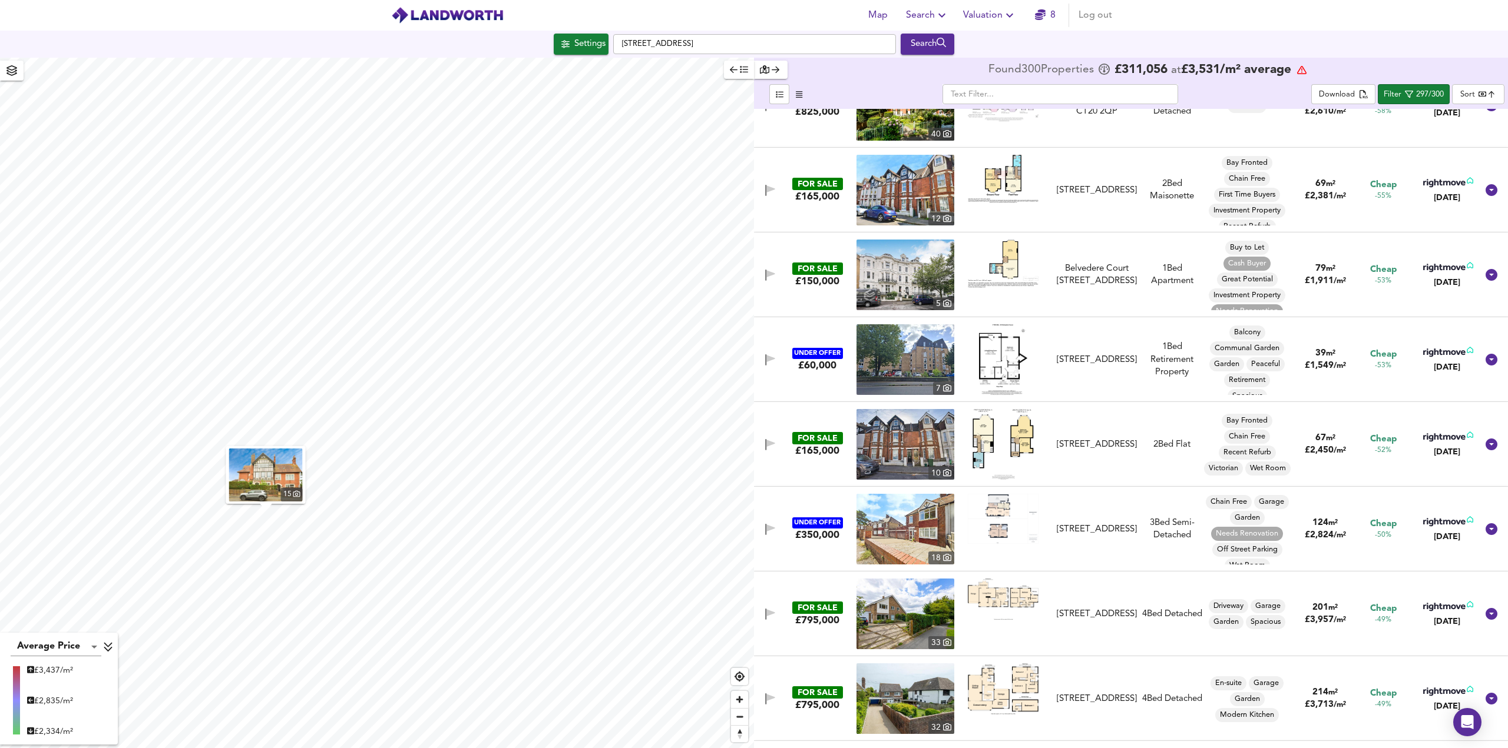
scroll to position [1472, 0]
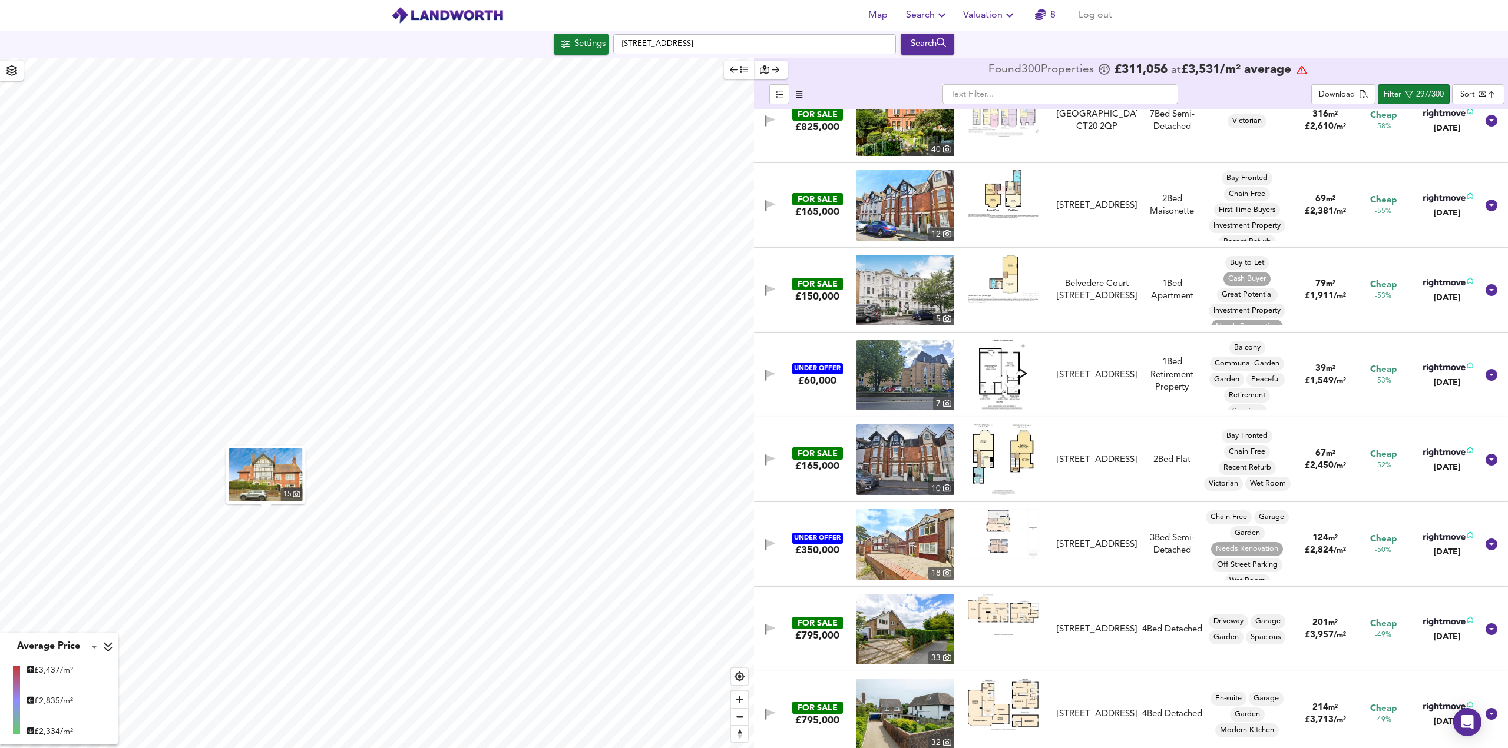
click at [1018, 276] on img at bounding box center [1003, 279] width 71 height 48
click at [876, 283] on img at bounding box center [905, 290] width 98 height 71
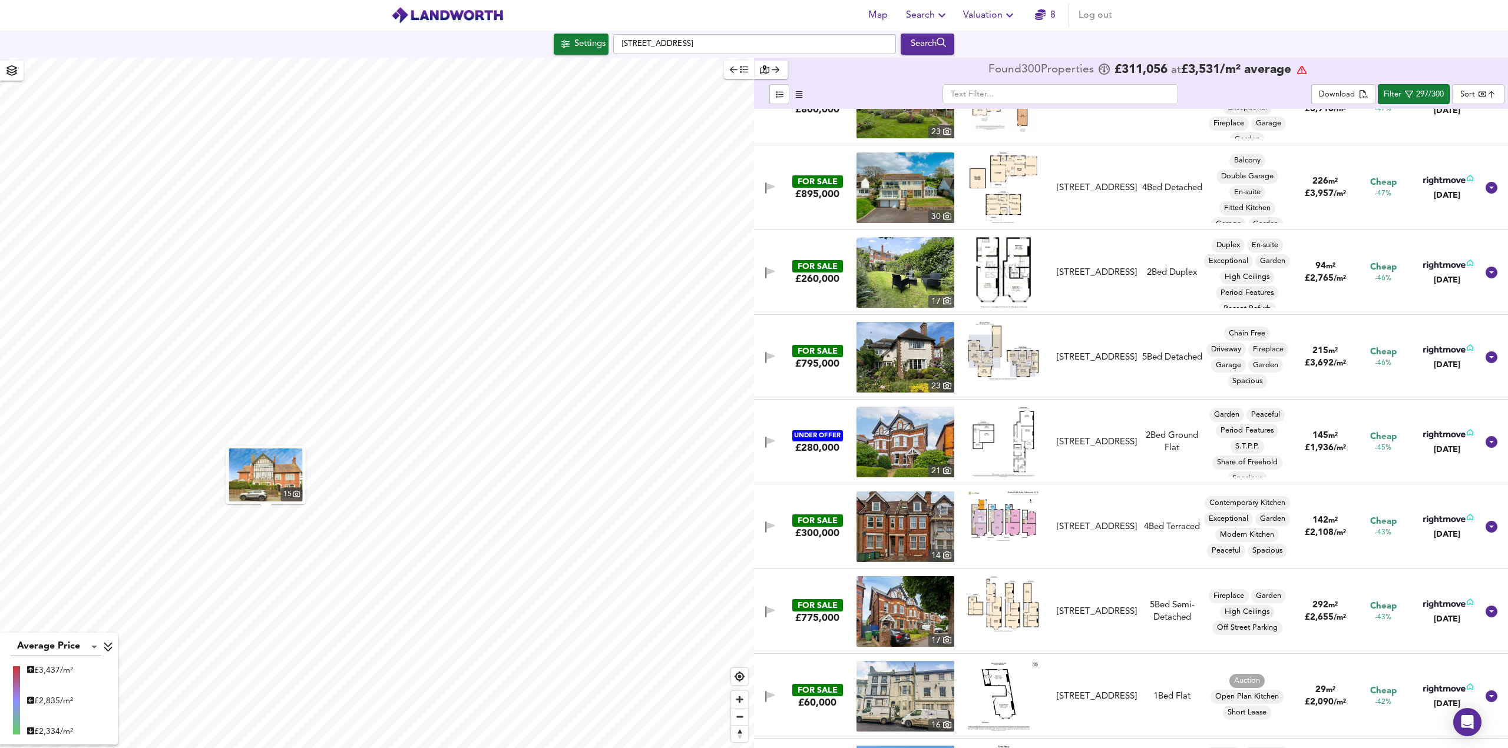
scroll to position [2356, 0]
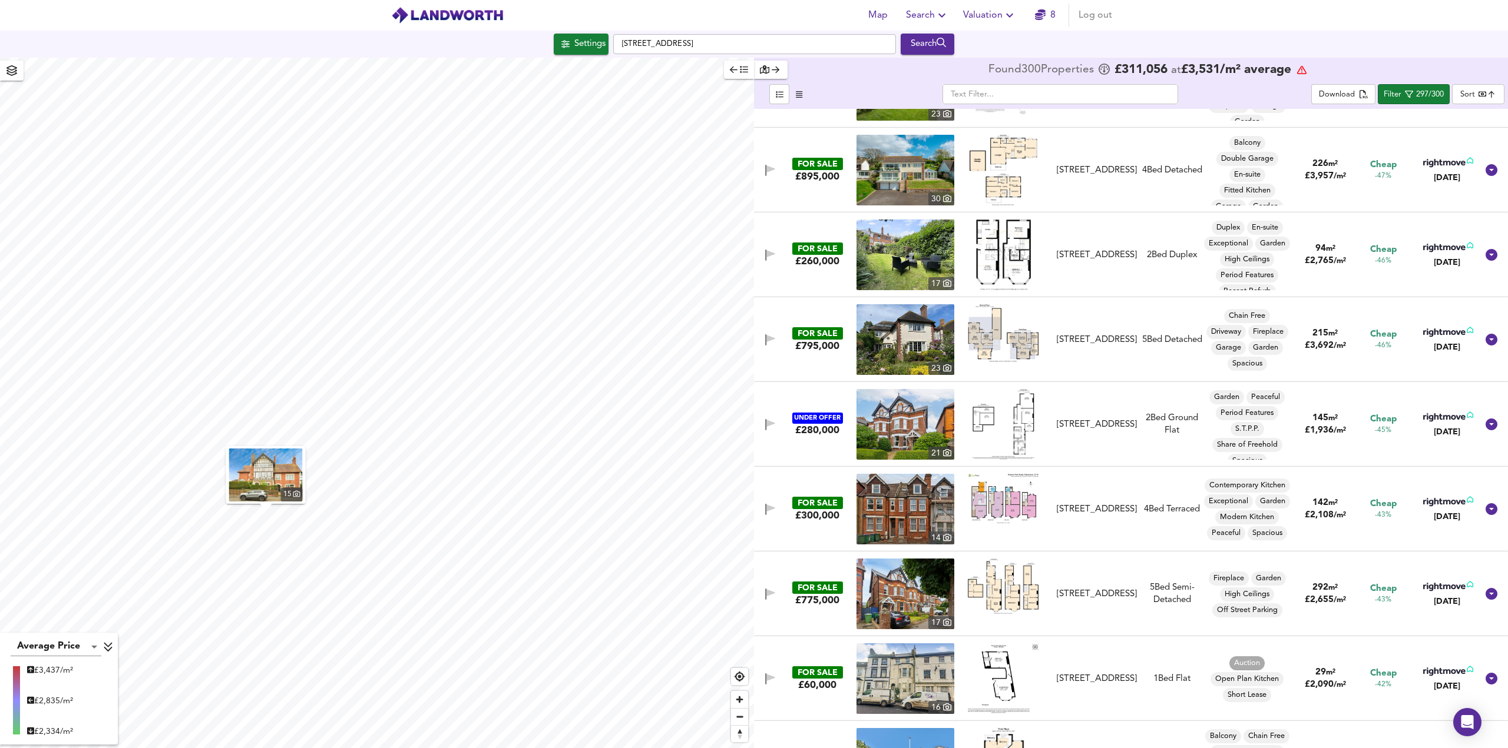
click at [998, 261] on img at bounding box center [1003, 255] width 55 height 71
click at [983, 250] on img at bounding box center [1003, 255] width 55 height 71
click at [933, 221] on img at bounding box center [905, 255] width 98 height 71
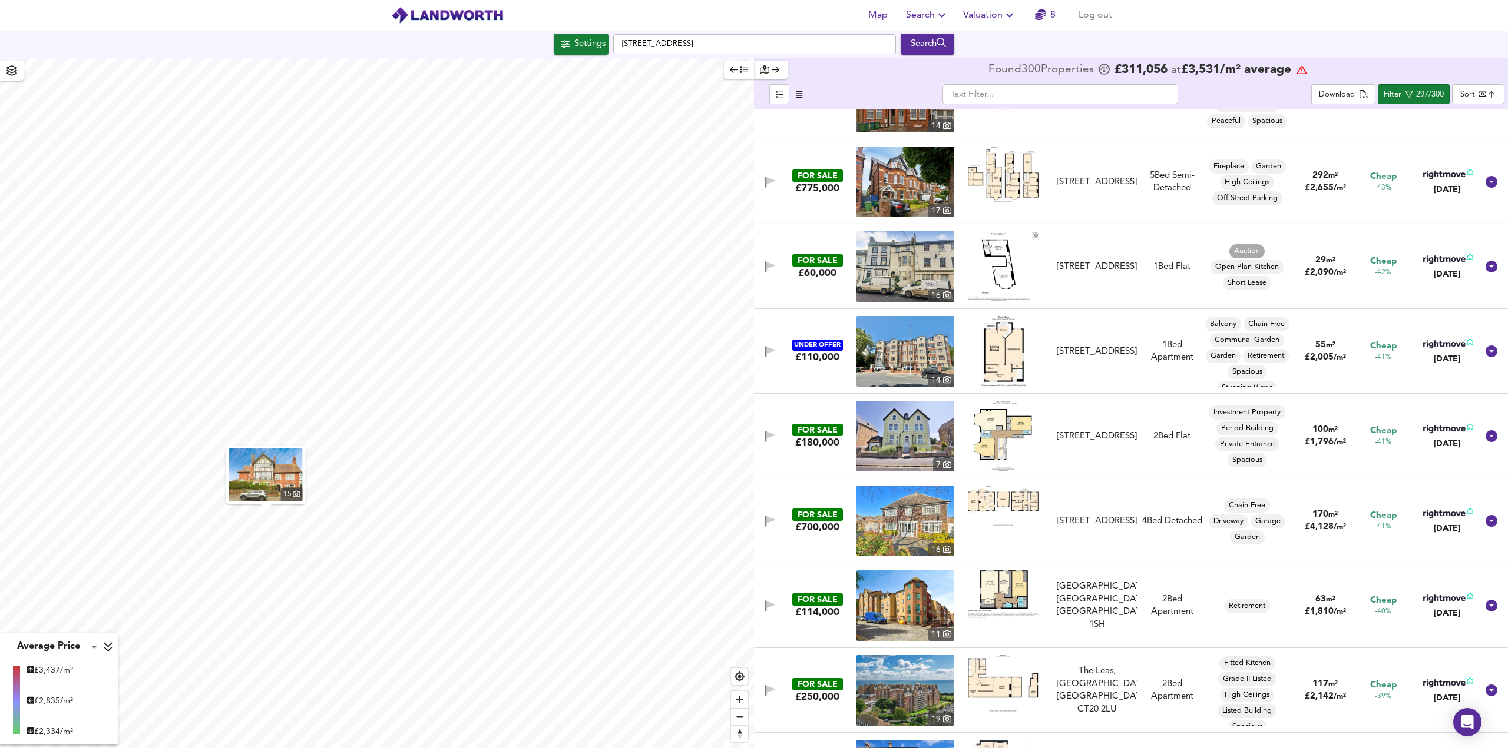
scroll to position [2827, 0]
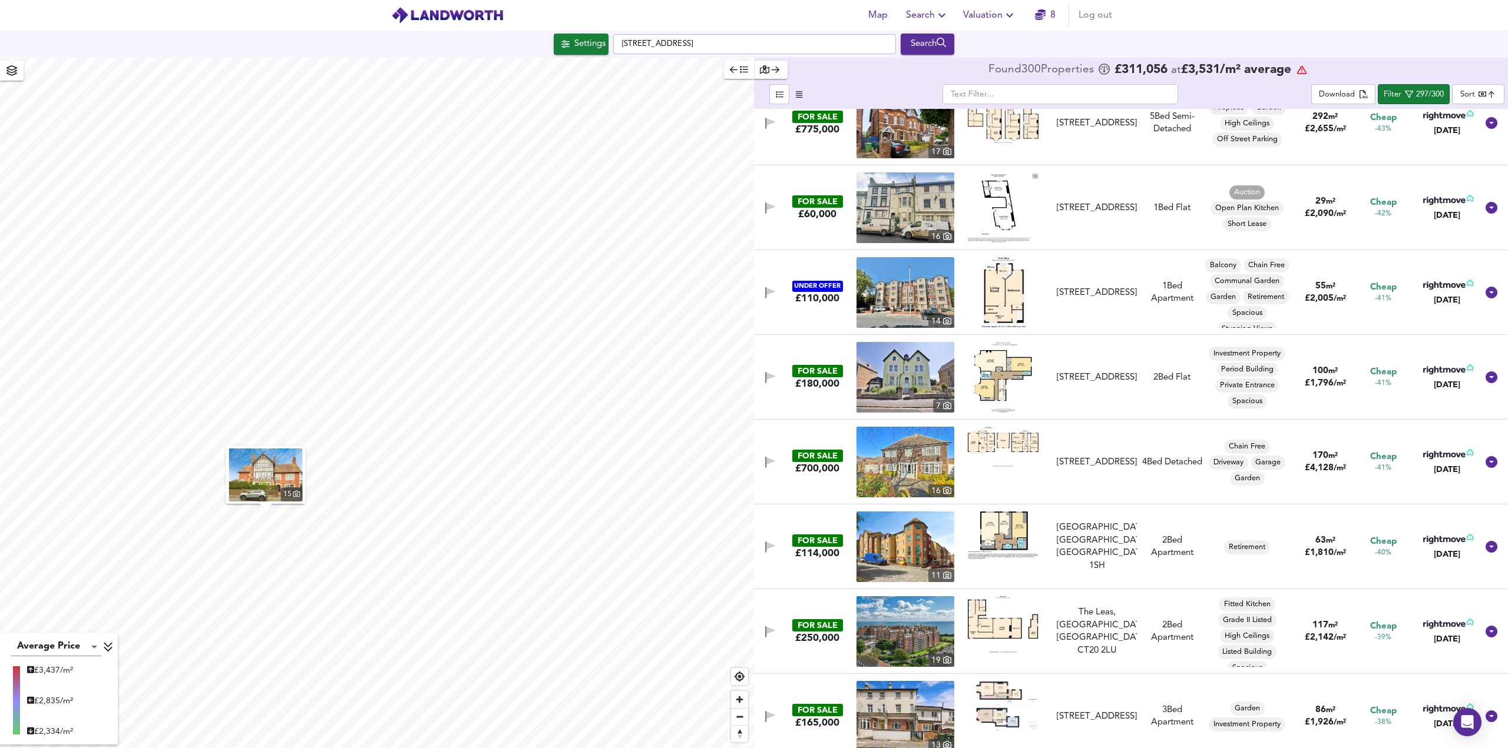
click at [995, 372] on img at bounding box center [1003, 377] width 58 height 71
click at [890, 377] on img at bounding box center [905, 377] width 98 height 71
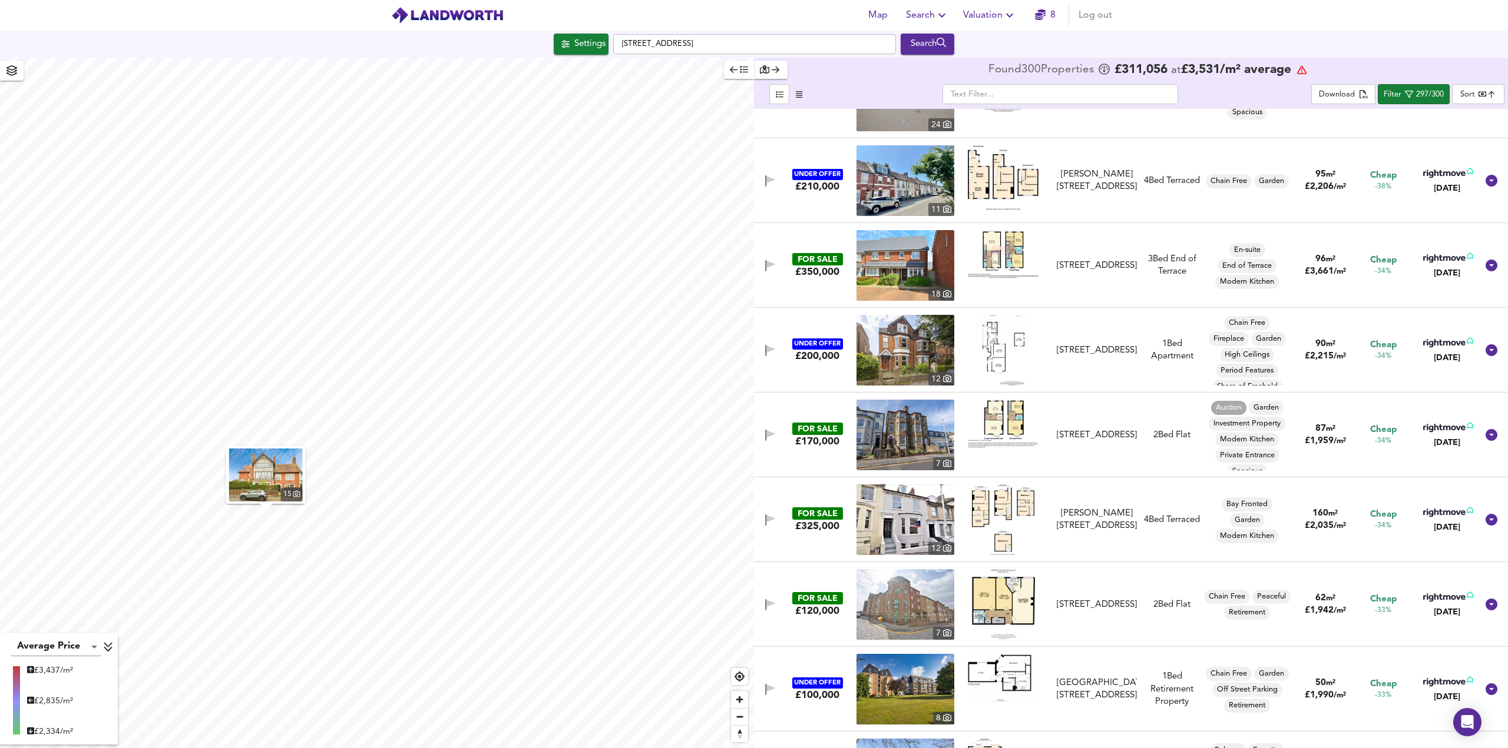
scroll to position [3533, 0]
click at [898, 349] on img at bounding box center [905, 349] width 98 height 71
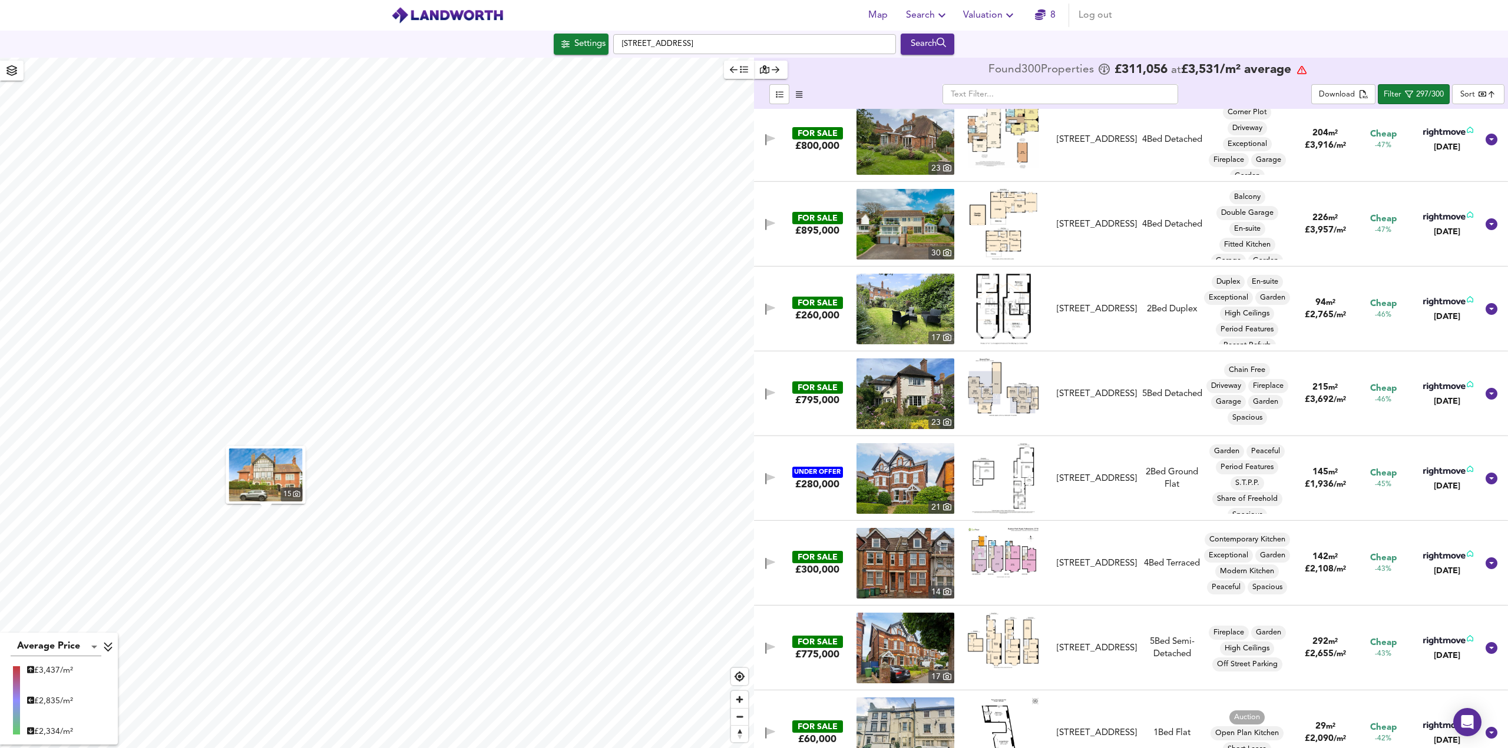
scroll to position [2297, 0]
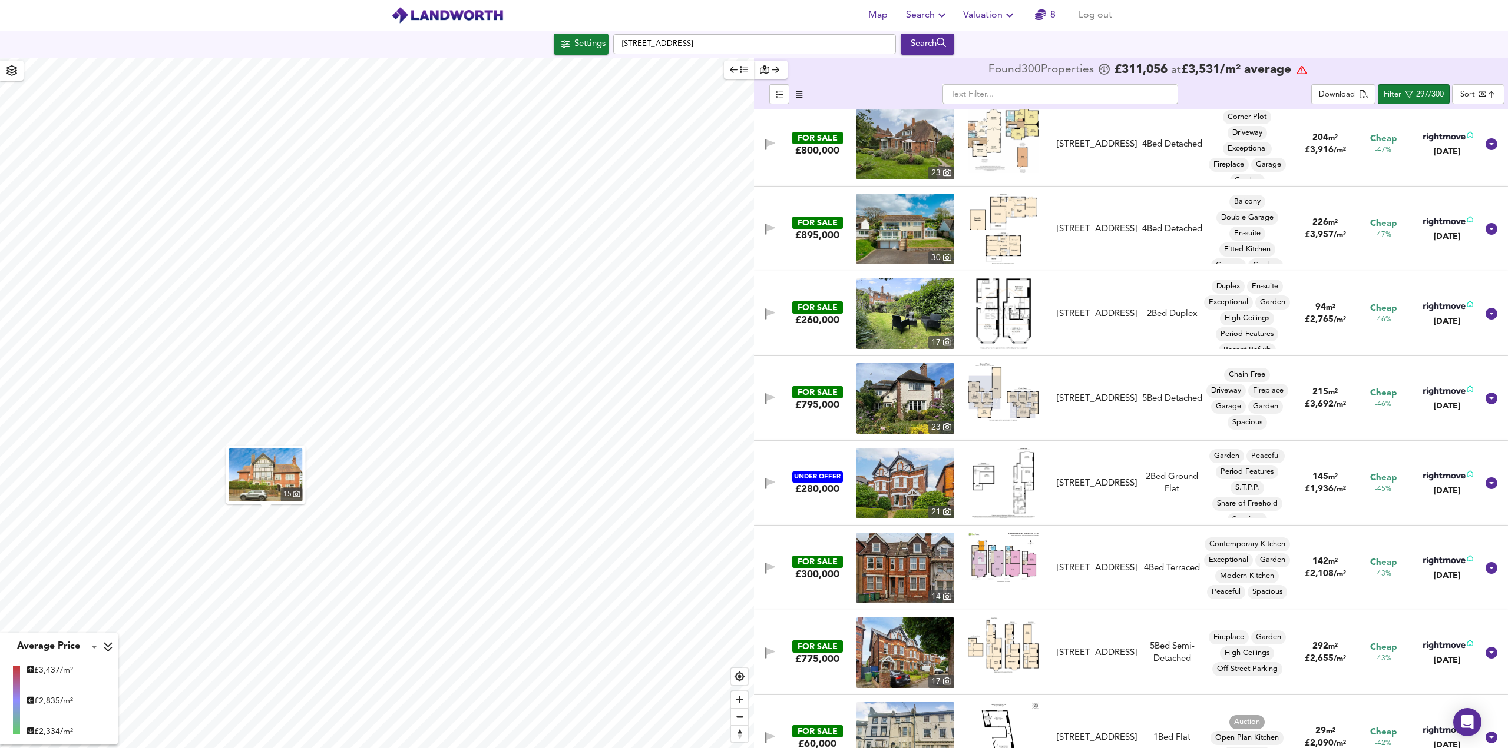
drag, startPoint x: 1113, startPoint y: 308, endPoint x: 1101, endPoint y: 309, distance: 11.8
click at [1113, 308] on div "[STREET_ADDRESS]" at bounding box center [1096, 314] width 80 height 12
drag, startPoint x: 1047, startPoint y: 320, endPoint x: 1131, endPoint y: 319, distance: 84.2
click at [1047, 320] on div at bounding box center [1003, 314] width 98 height 71
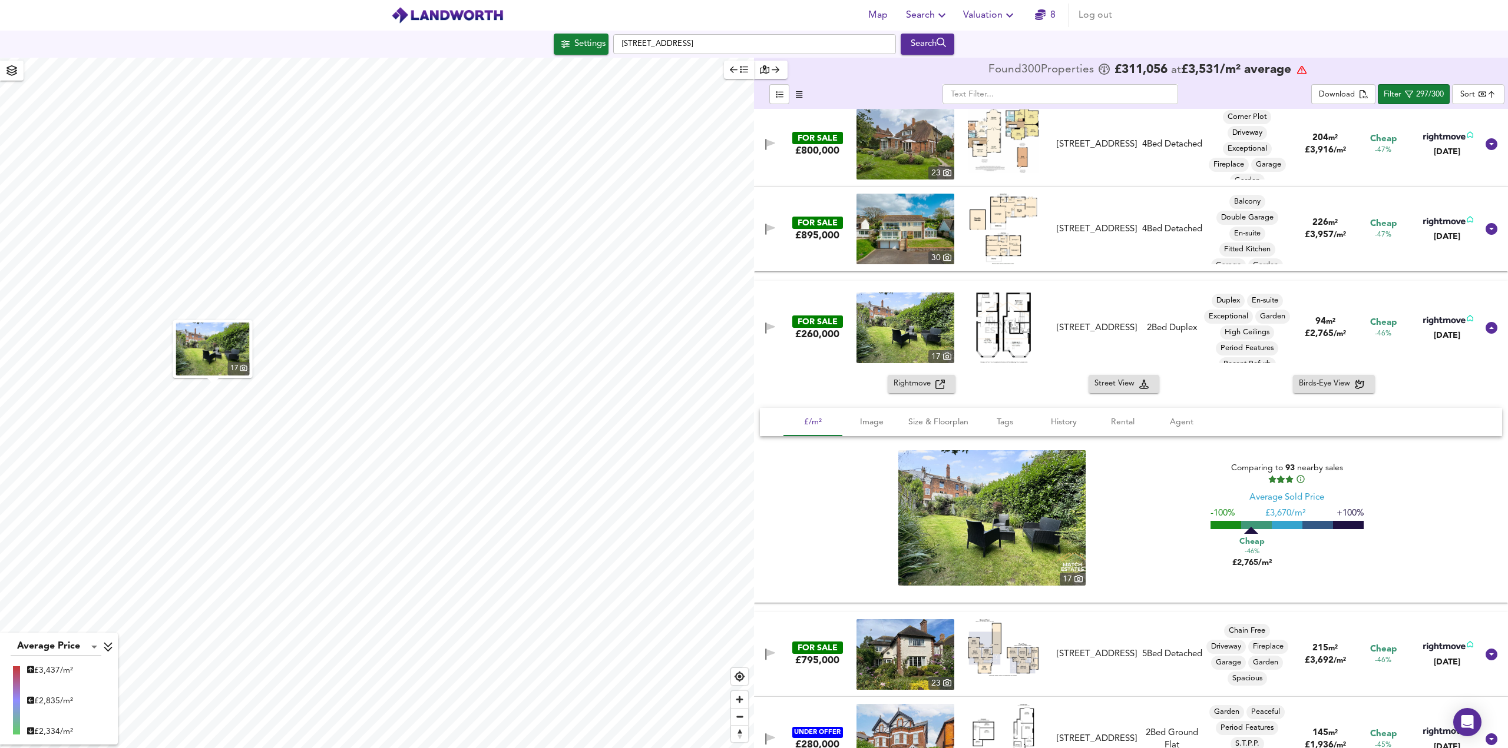
click at [1091, 334] on div "[STREET_ADDRESS]" at bounding box center [1096, 328] width 80 height 12
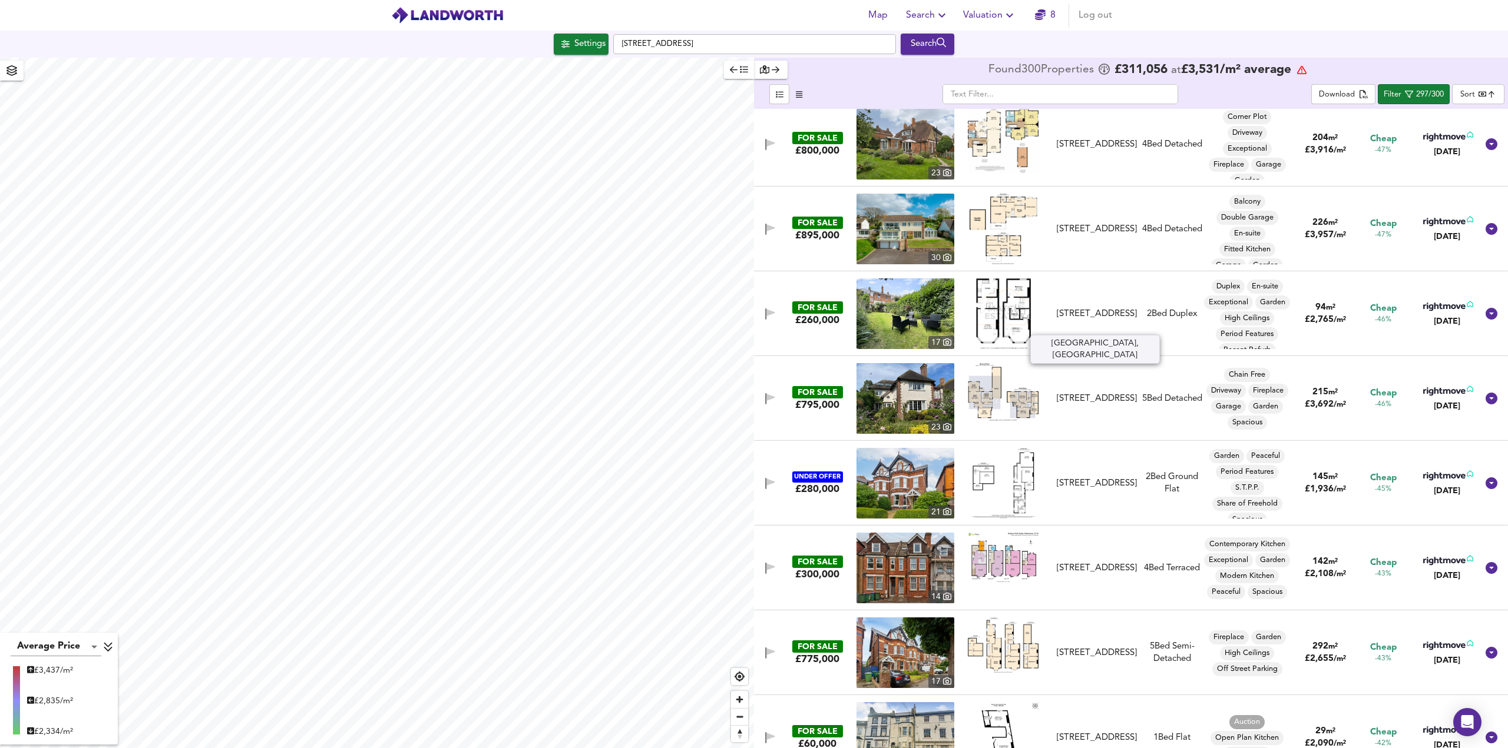
click at [1080, 308] on div "[STREET_ADDRESS]" at bounding box center [1096, 314] width 80 height 12
click at [913, 306] on img at bounding box center [905, 314] width 98 height 71
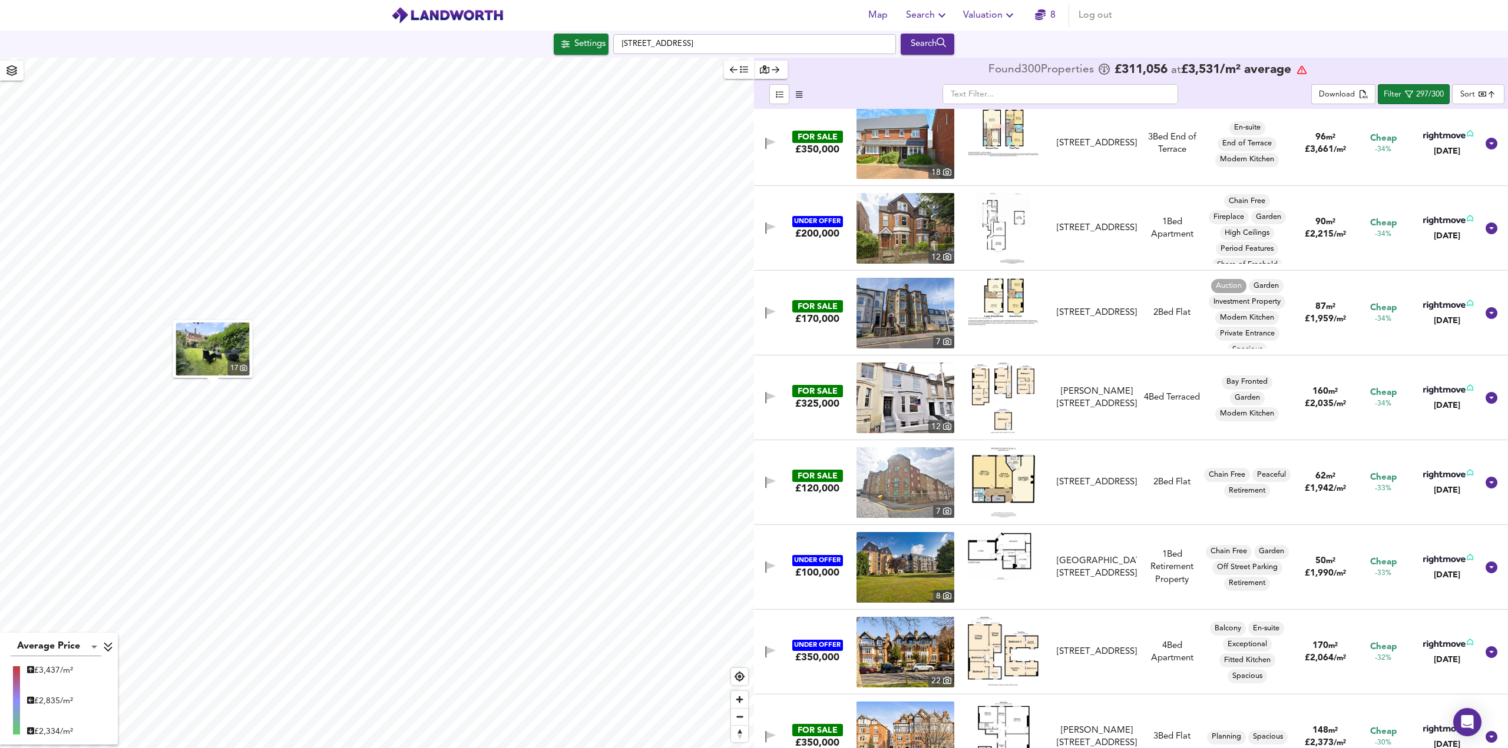
scroll to position [3946, 0]
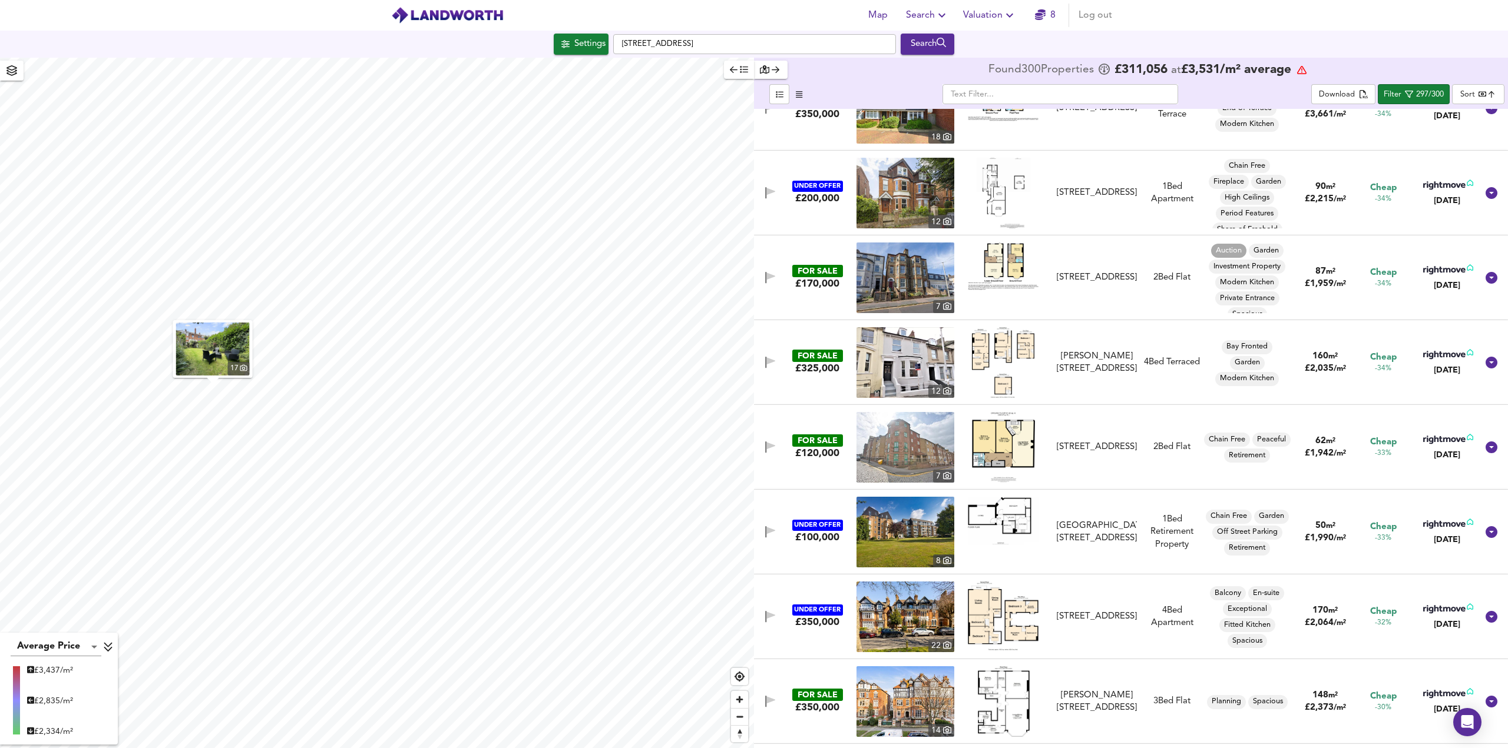
click at [1012, 273] on img at bounding box center [1003, 267] width 71 height 48
click at [895, 275] on img at bounding box center [905, 278] width 98 height 71
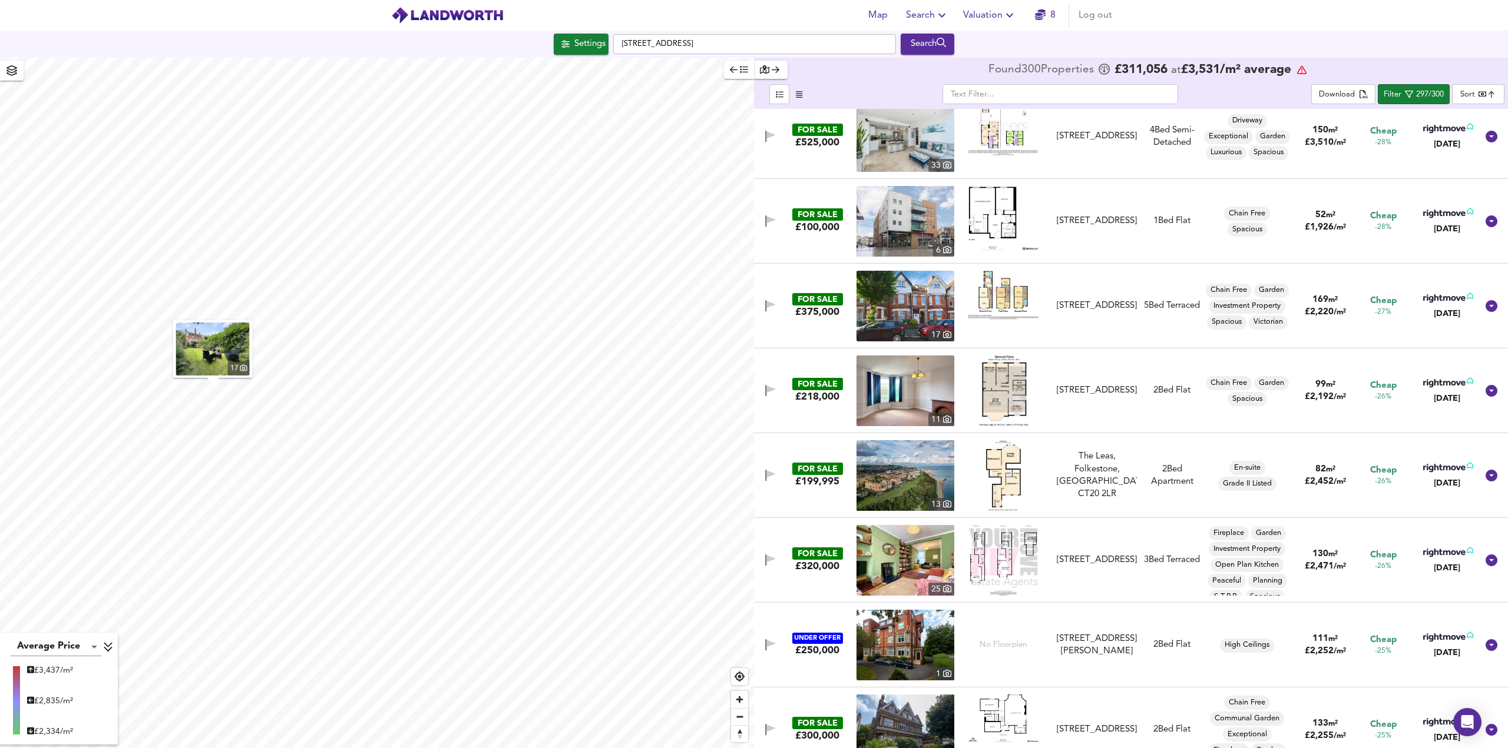
scroll to position [4829, 0]
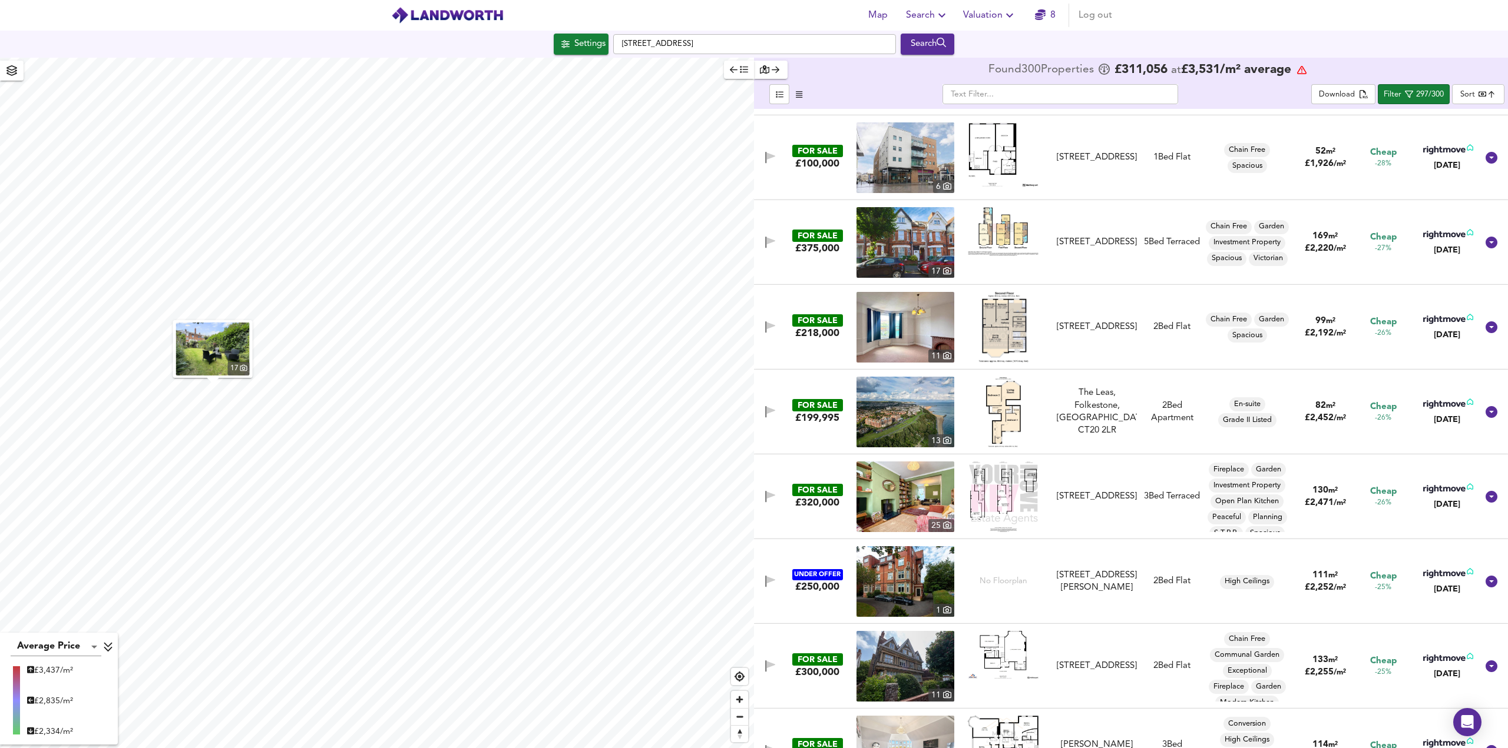
click at [903, 330] on img at bounding box center [905, 327] width 98 height 71
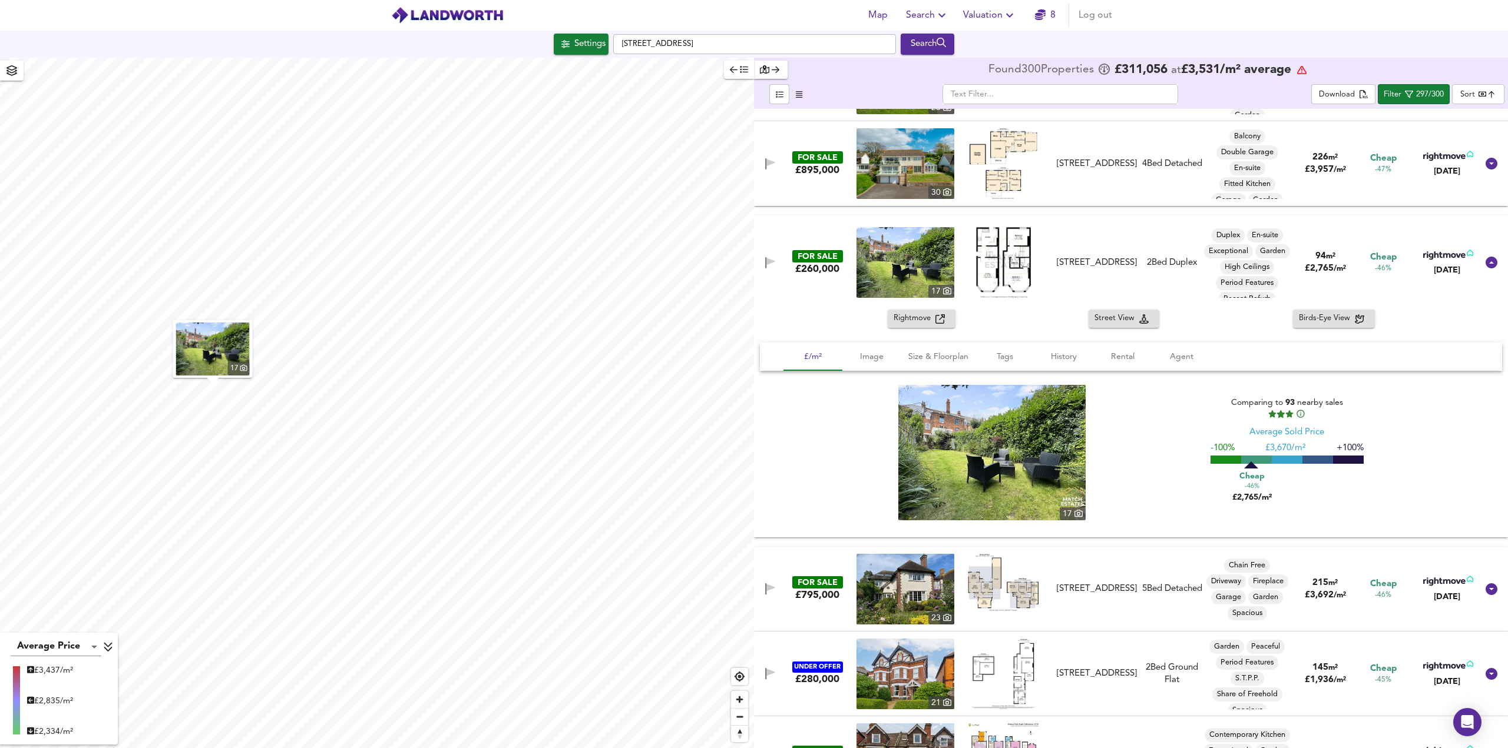
scroll to position [2356, 0]
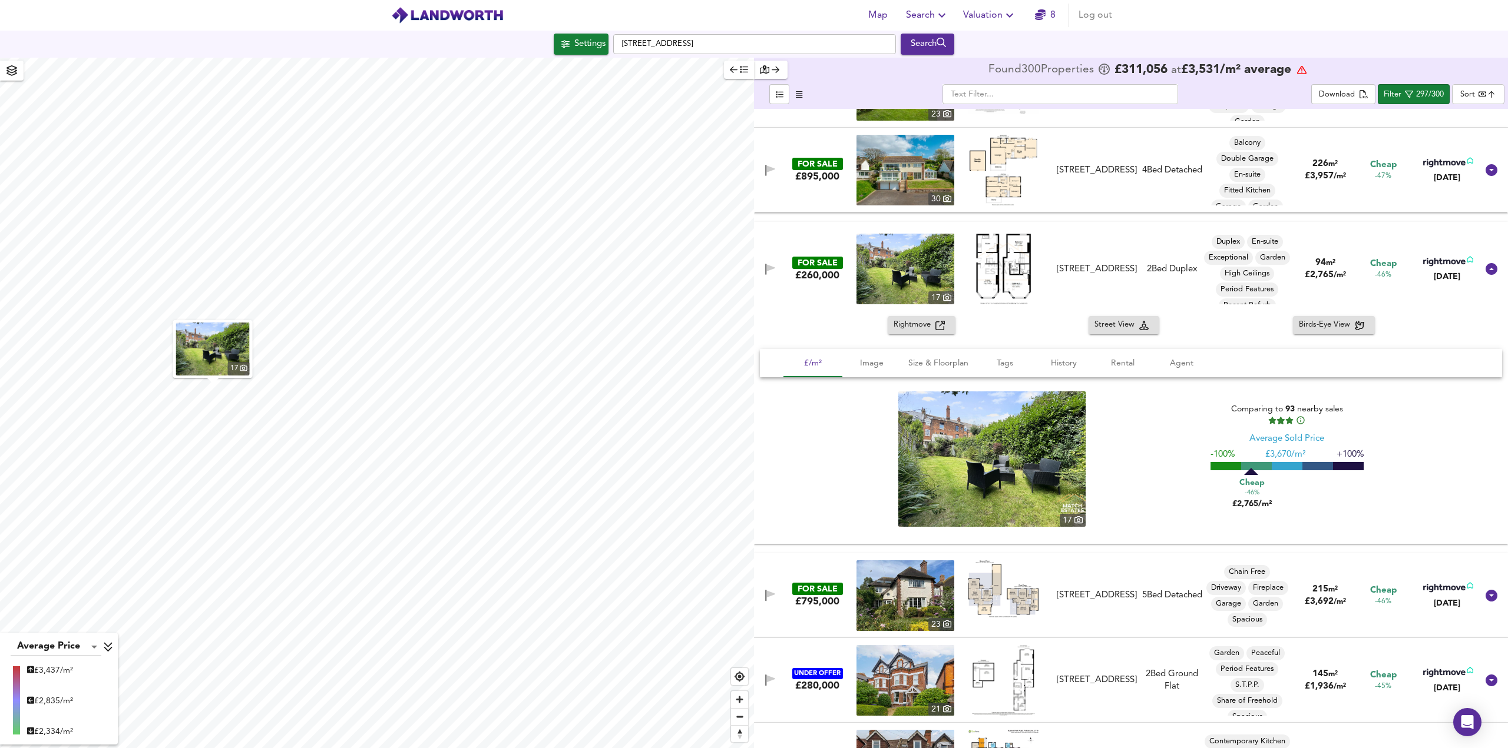
drag, startPoint x: 1370, startPoint y: 270, endPoint x: 1097, endPoint y: 280, distance: 273.5
click at [1370, 270] on span "Cheap" at bounding box center [1383, 264] width 27 height 12
click at [1379, 270] on span "-46%" at bounding box center [1382, 275] width 16 height 10
click at [1097, 276] on div "[STREET_ADDRESS]" at bounding box center [1096, 269] width 80 height 12
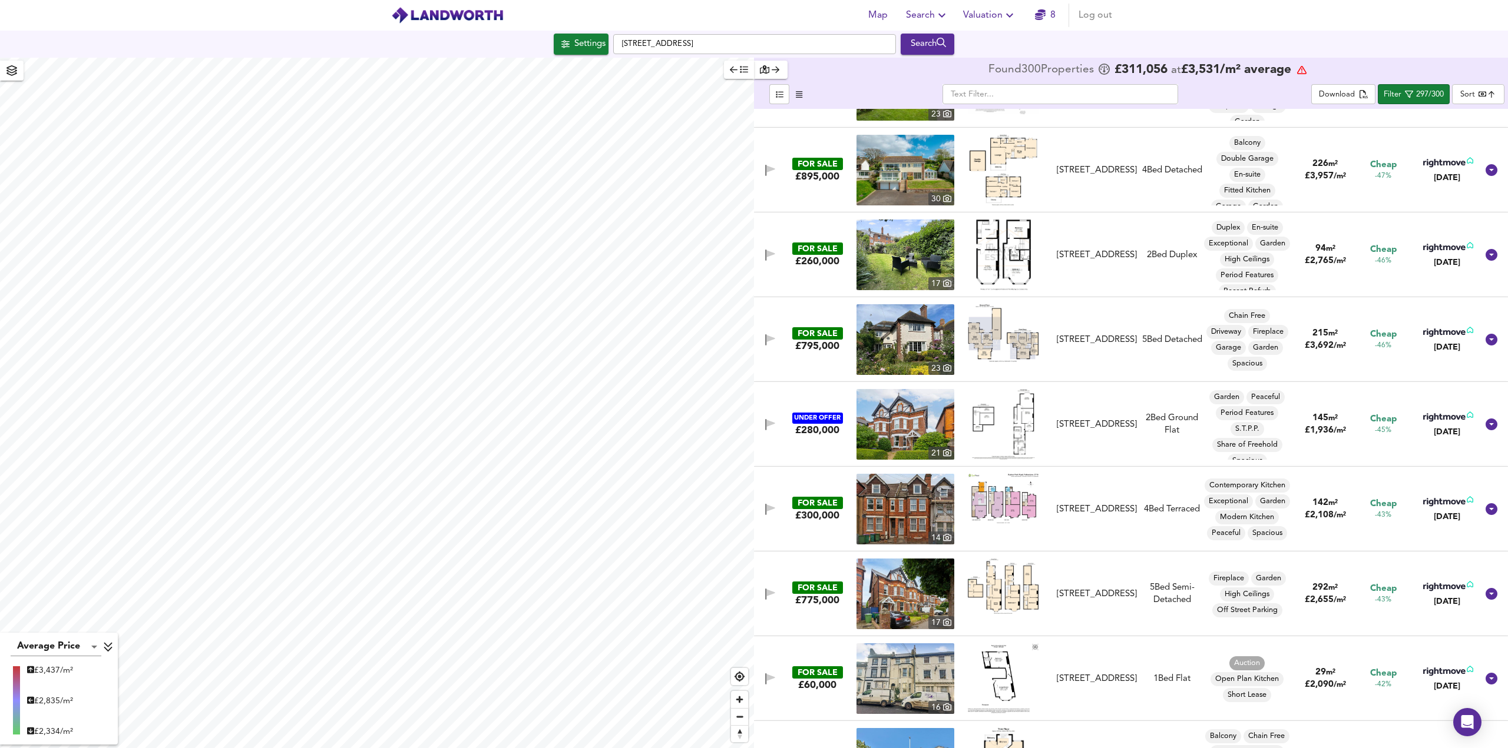
click at [1111, 254] on div "[STREET_ADDRESS]" at bounding box center [1096, 255] width 80 height 12
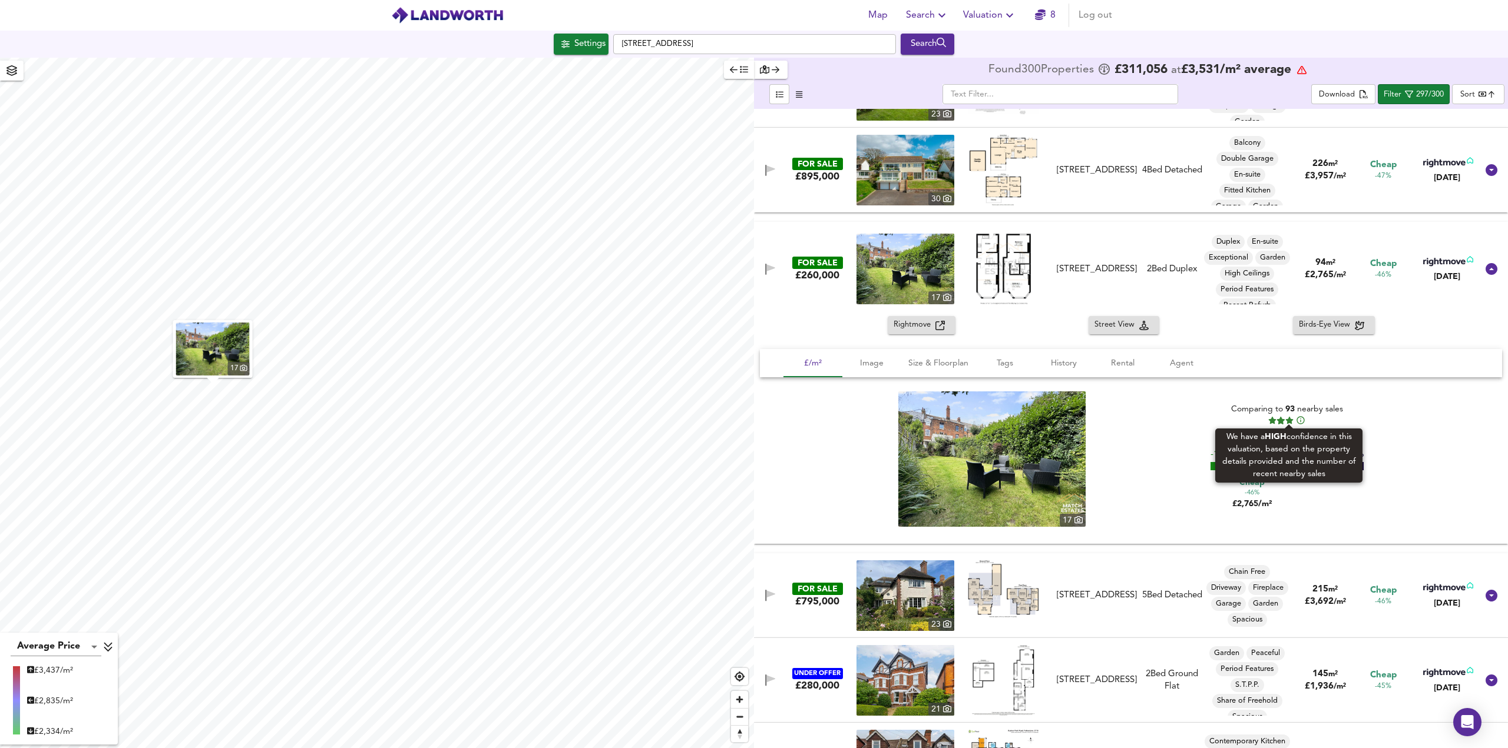
click at [1296, 417] on icon at bounding box center [1301, 421] width 10 height 10
click at [1487, 271] on icon at bounding box center [1491, 269] width 12 height 12
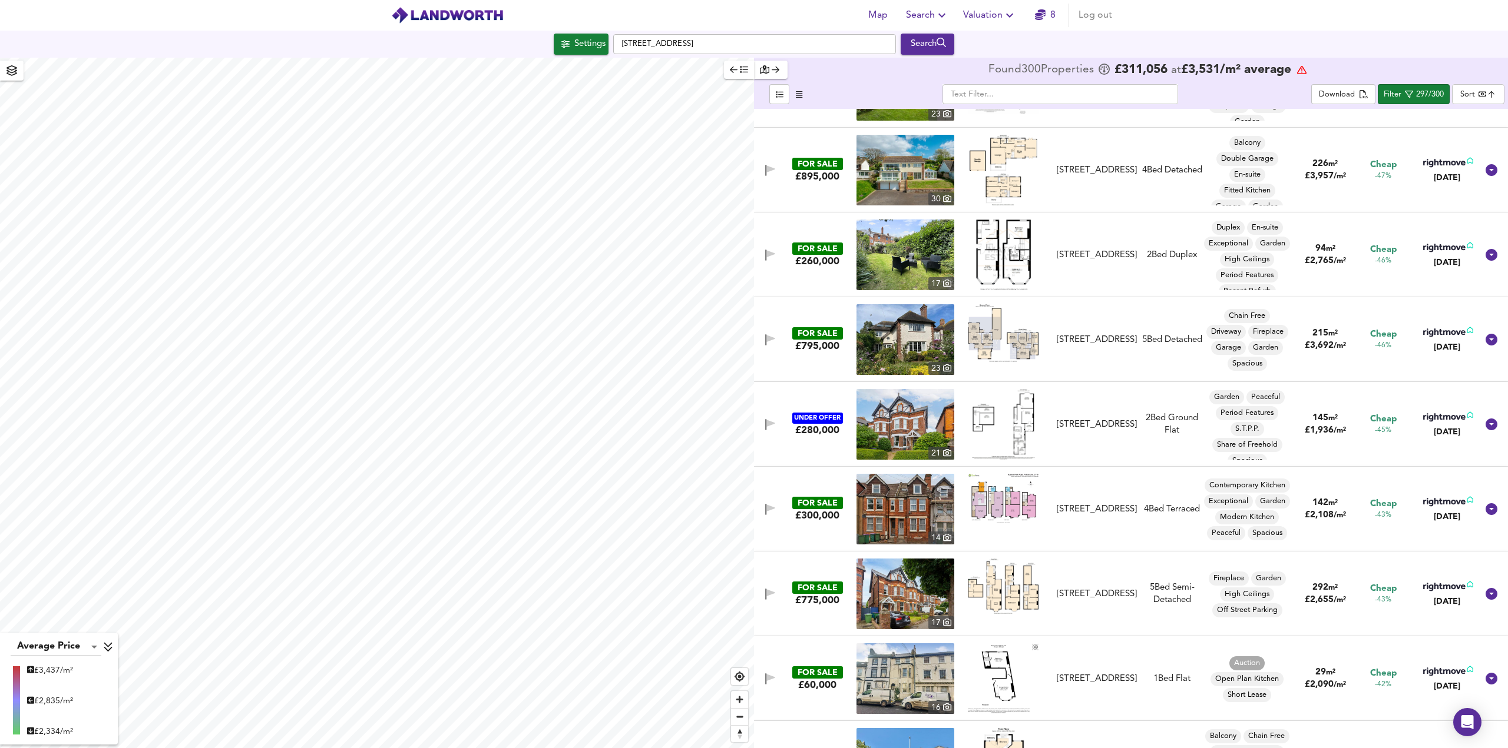
click at [1486, 255] on icon at bounding box center [1491, 255] width 14 height 14
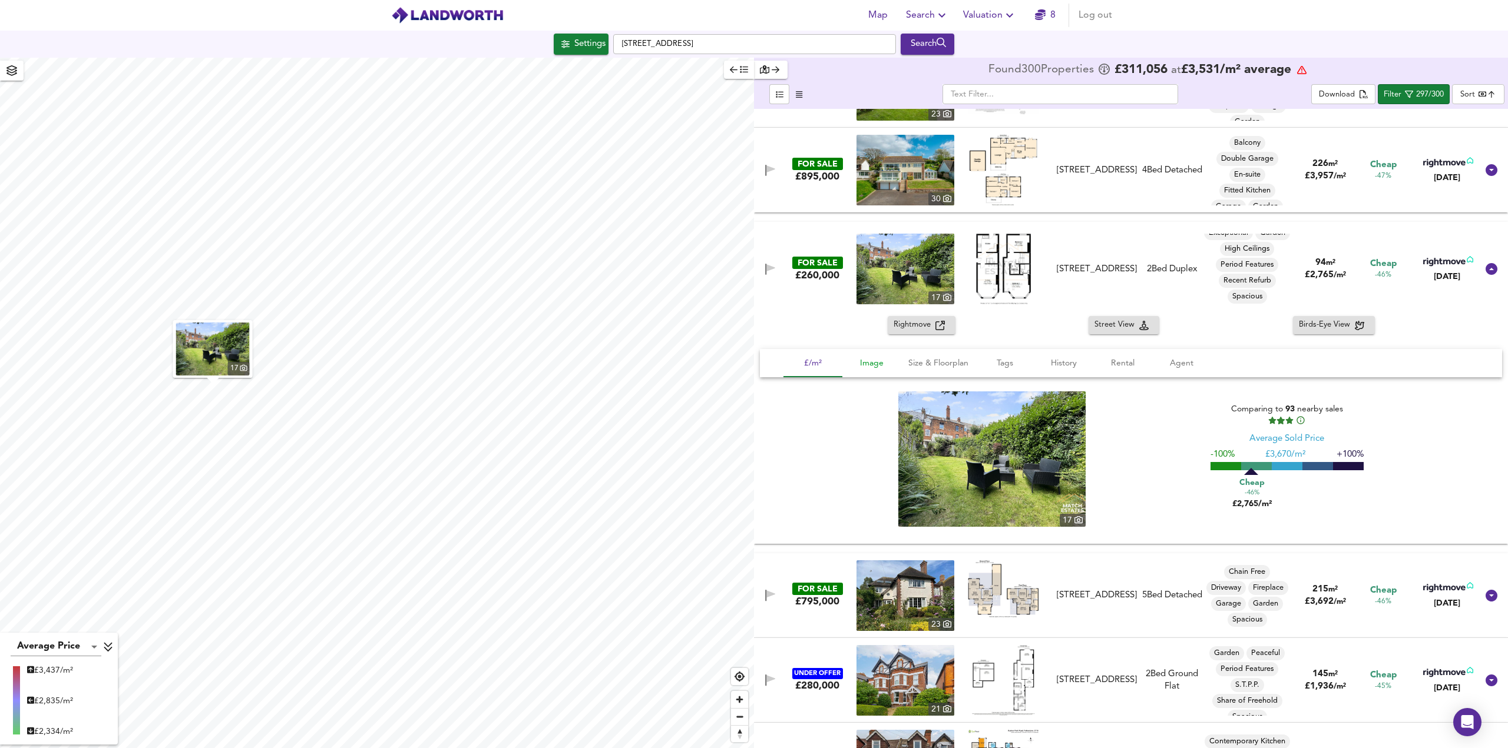
click at [869, 375] on button "Image" at bounding box center [871, 363] width 59 height 28
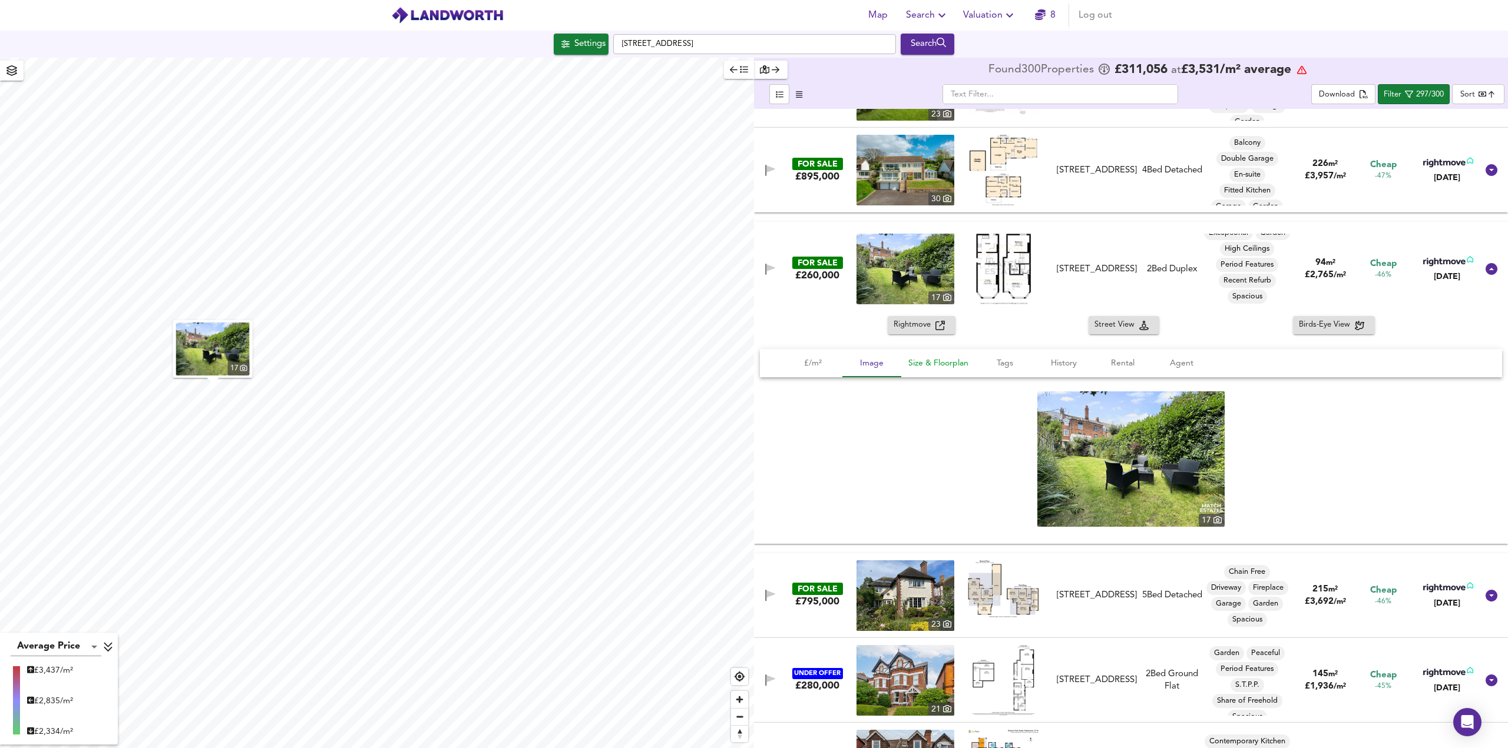
click at [928, 370] on button "Size & Floorplan" at bounding box center [938, 363] width 74 height 28
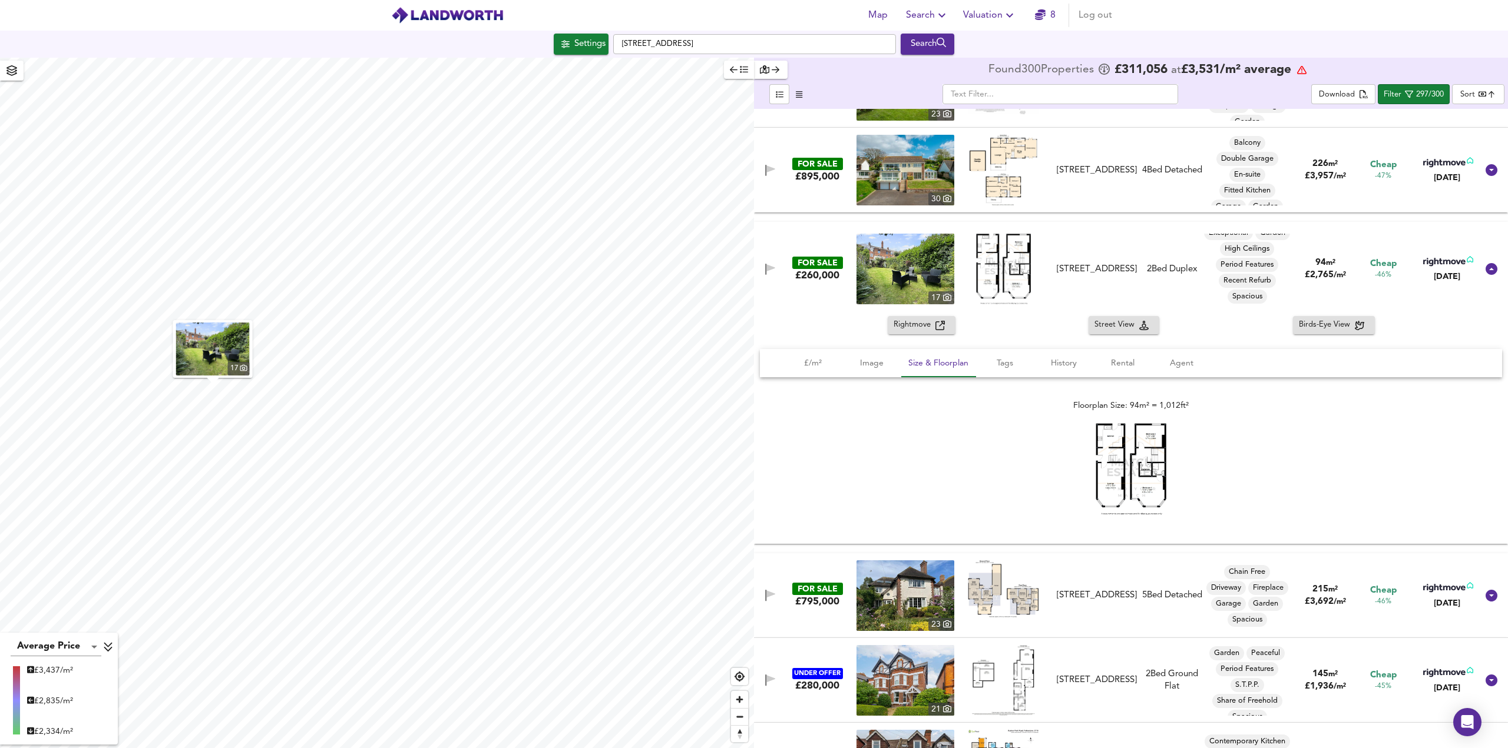
drag, startPoint x: 1340, startPoint y: 277, endPoint x: 1298, endPoint y: 277, distance: 42.4
click at [1298, 277] on div "94 m² £ 2,765 / m²" at bounding box center [1324, 269] width 61 height 25
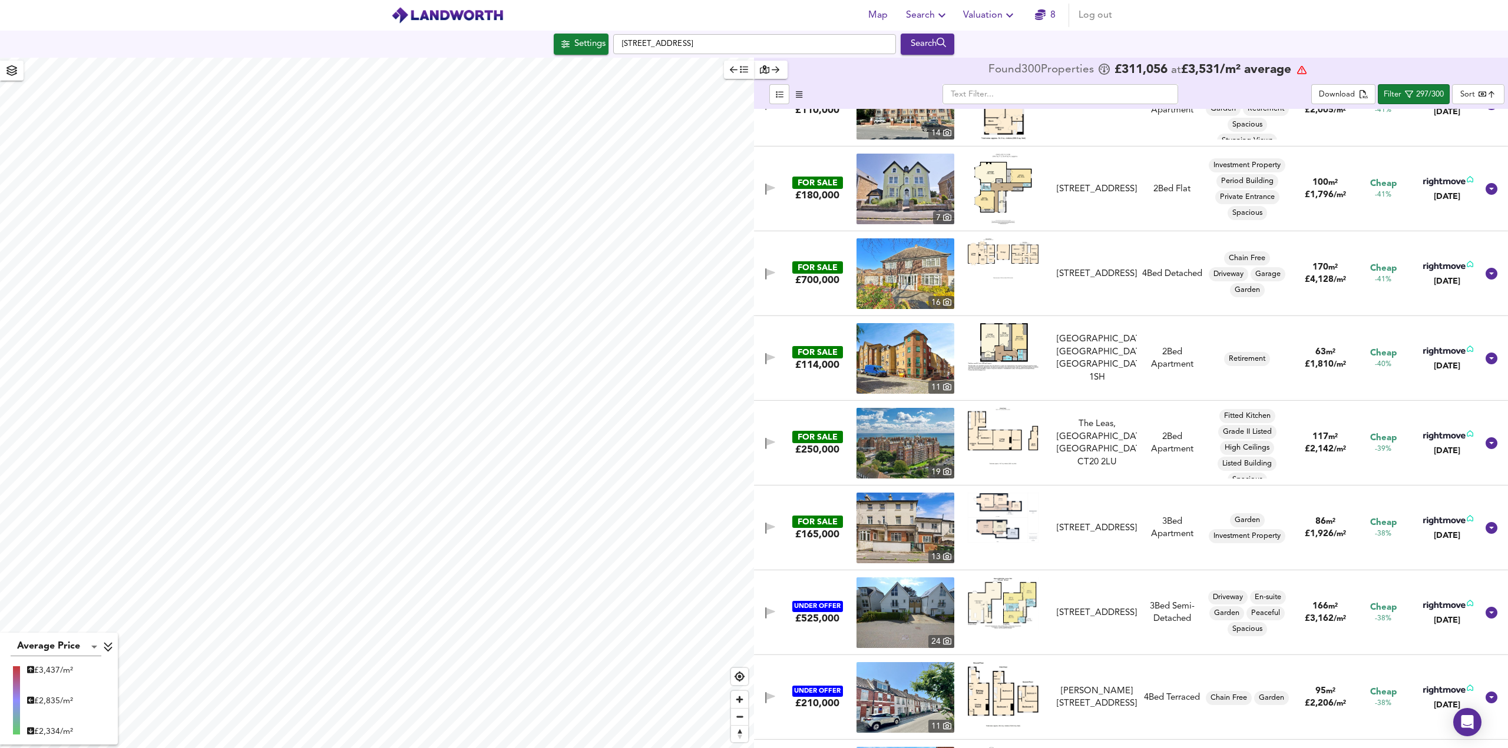
scroll to position [3121, 0]
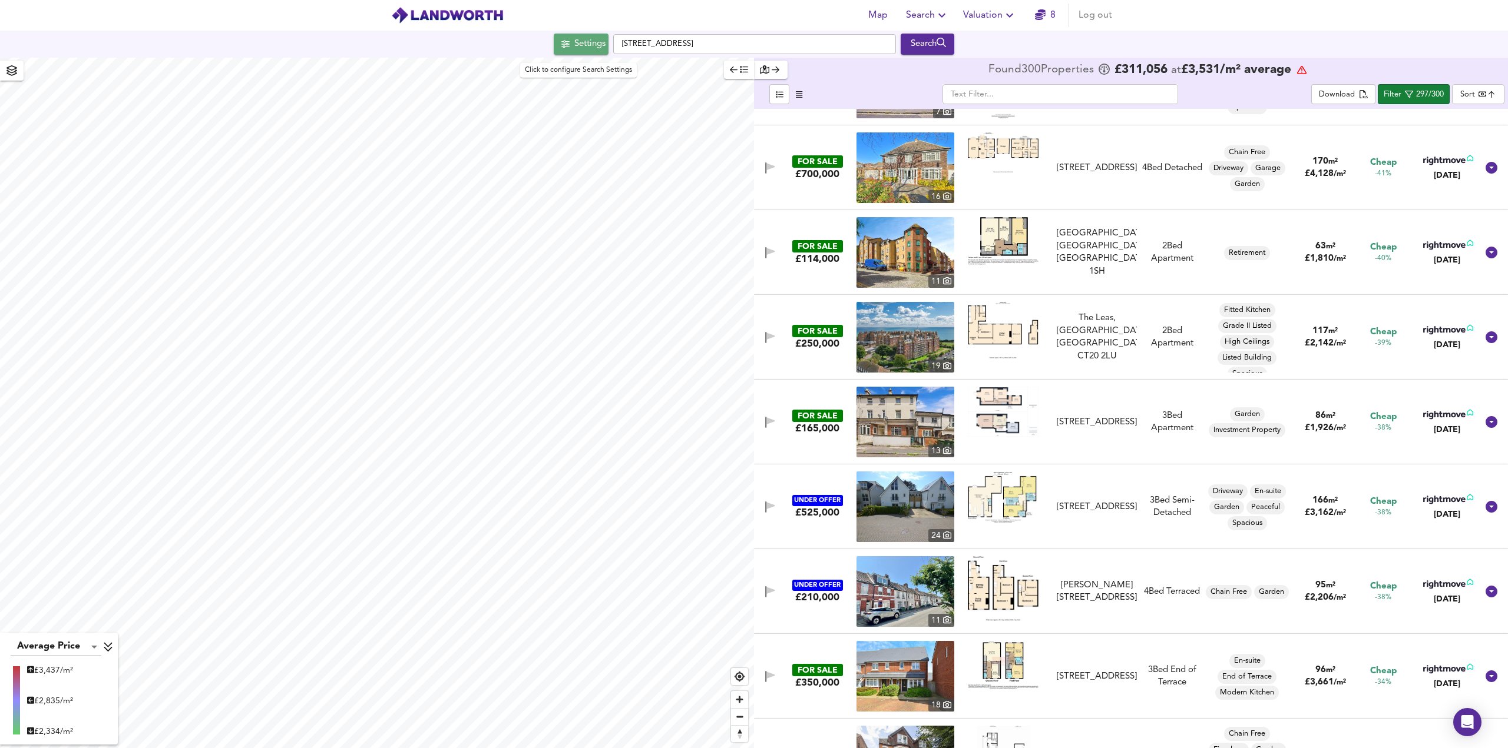
click at [575, 46] on div "Settings" at bounding box center [589, 44] width 31 height 15
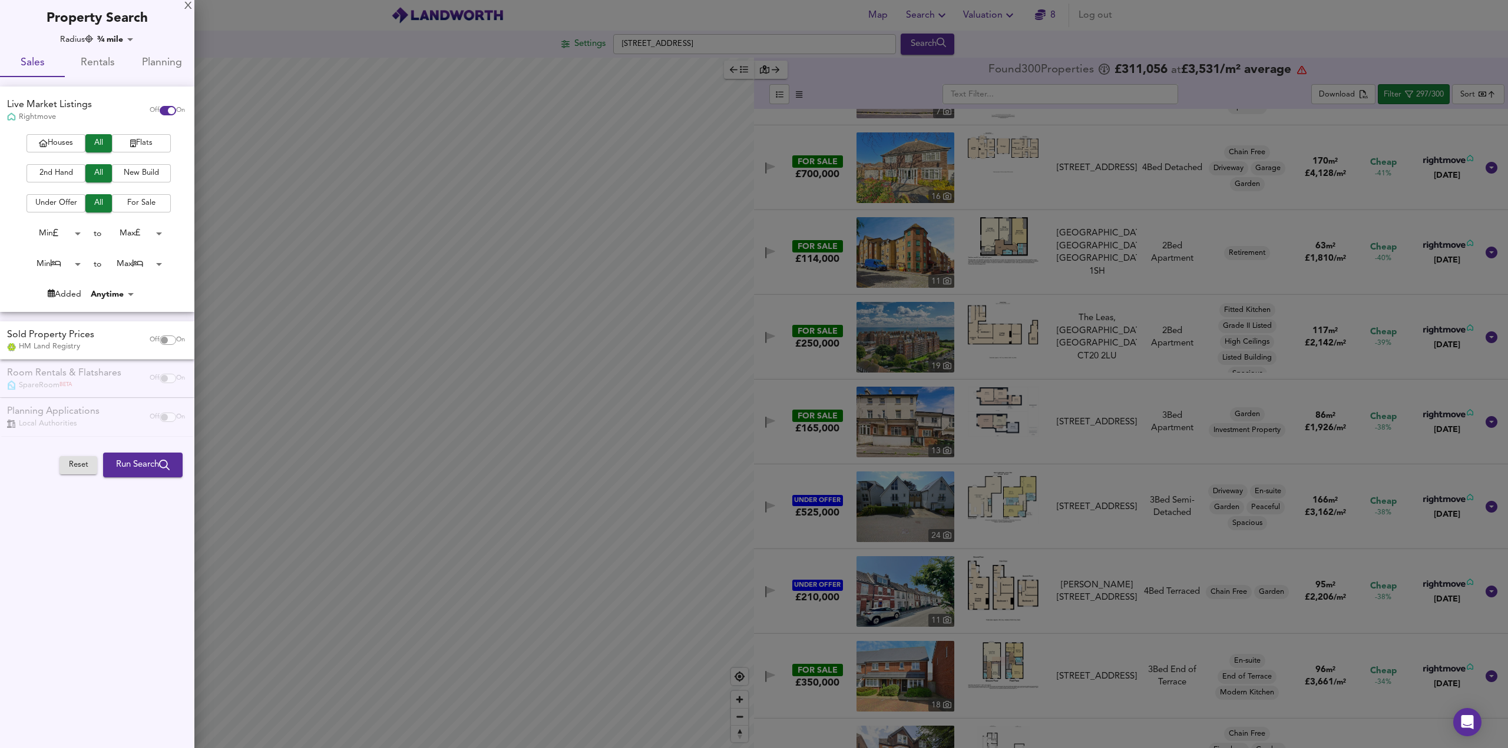
click at [930, 24] on div at bounding box center [754, 374] width 1508 height 748
click at [979, 12] on div at bounding box center [754, 374] width 1508 height 748
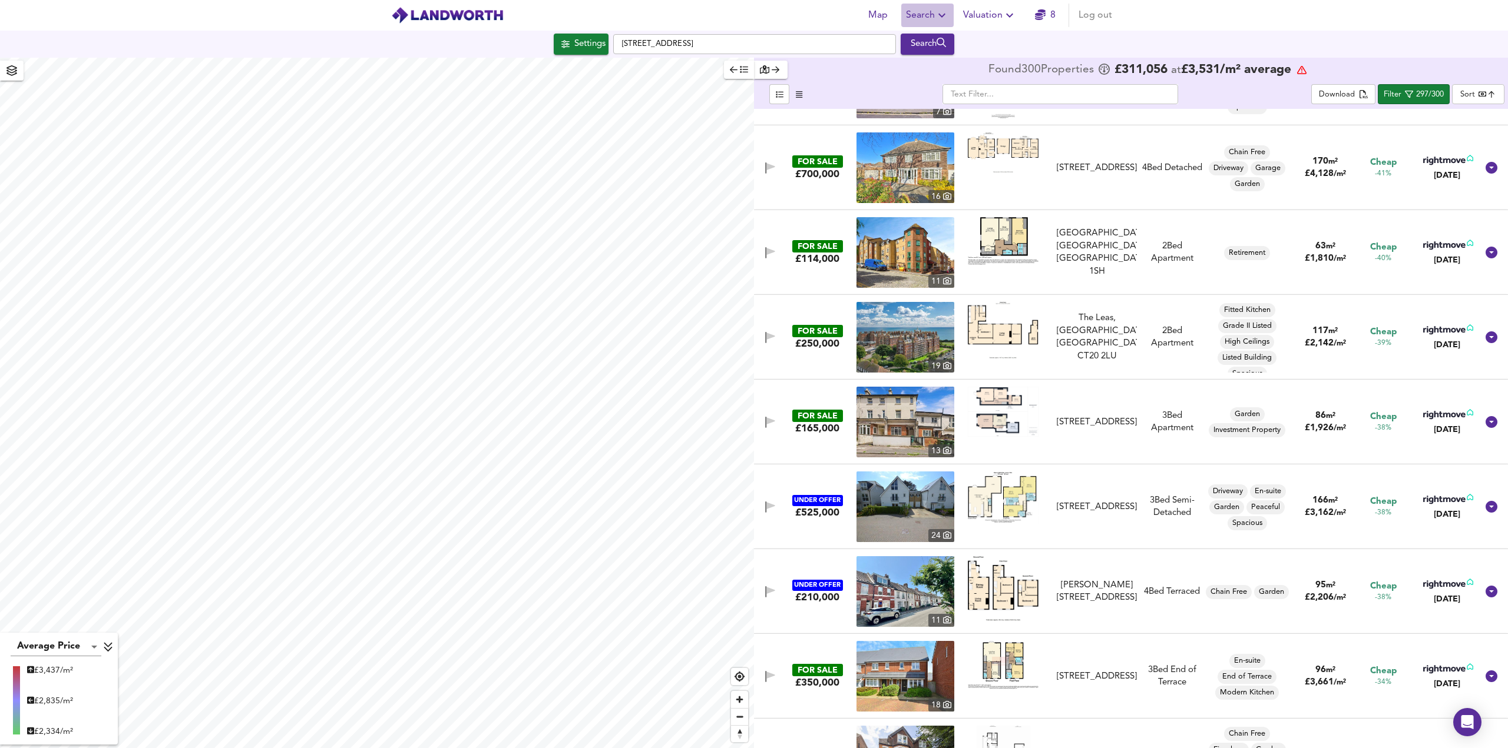
click at [926, 21] on span "Search" at bounding box center [927, 15] width 43 height 16
click at [930, 65] on li "Search History" at bounding box center [927, 63] width 117 height 21
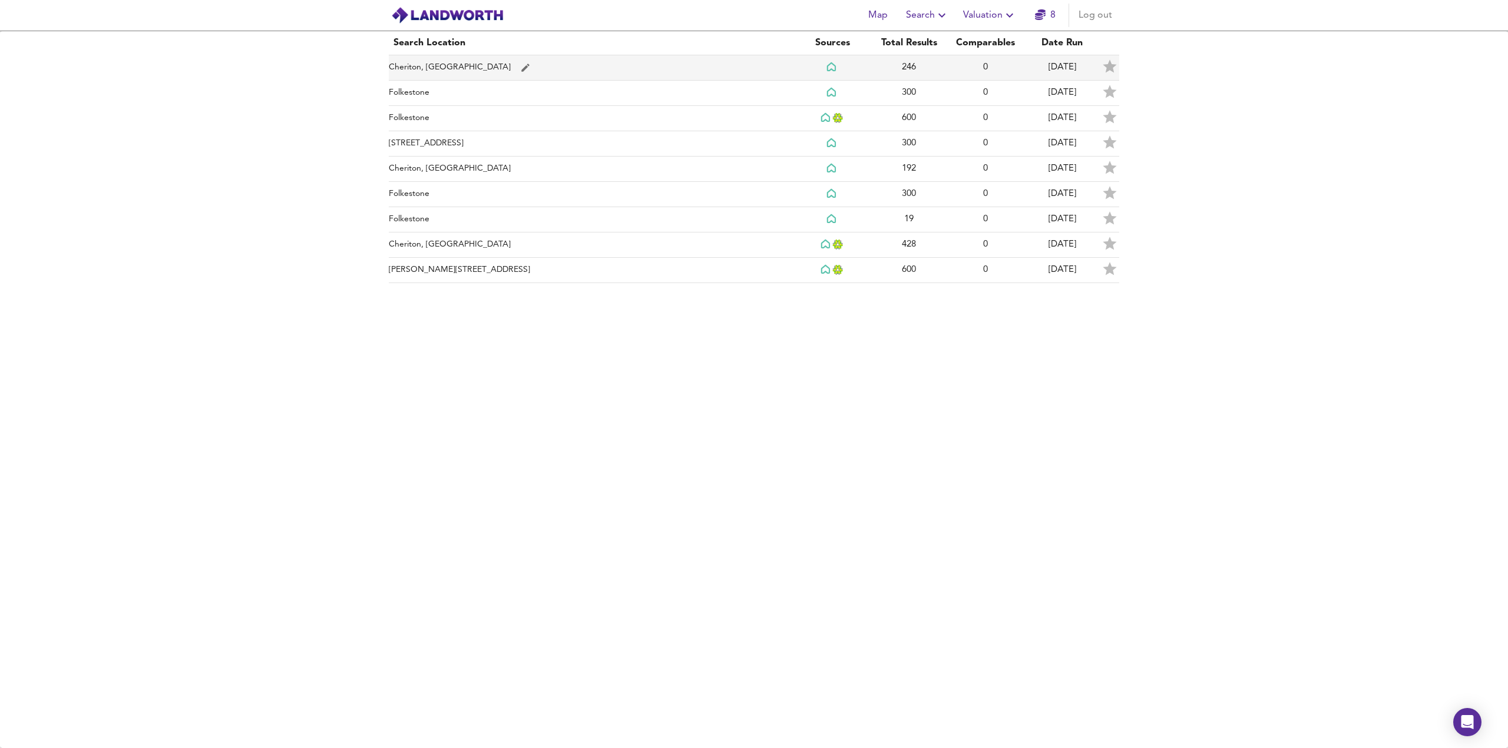
click at [444, 65] on td "Cheriton, [GEOGRAPHIC_DATA]" at bounding box center [591, 67] width 405 height 25
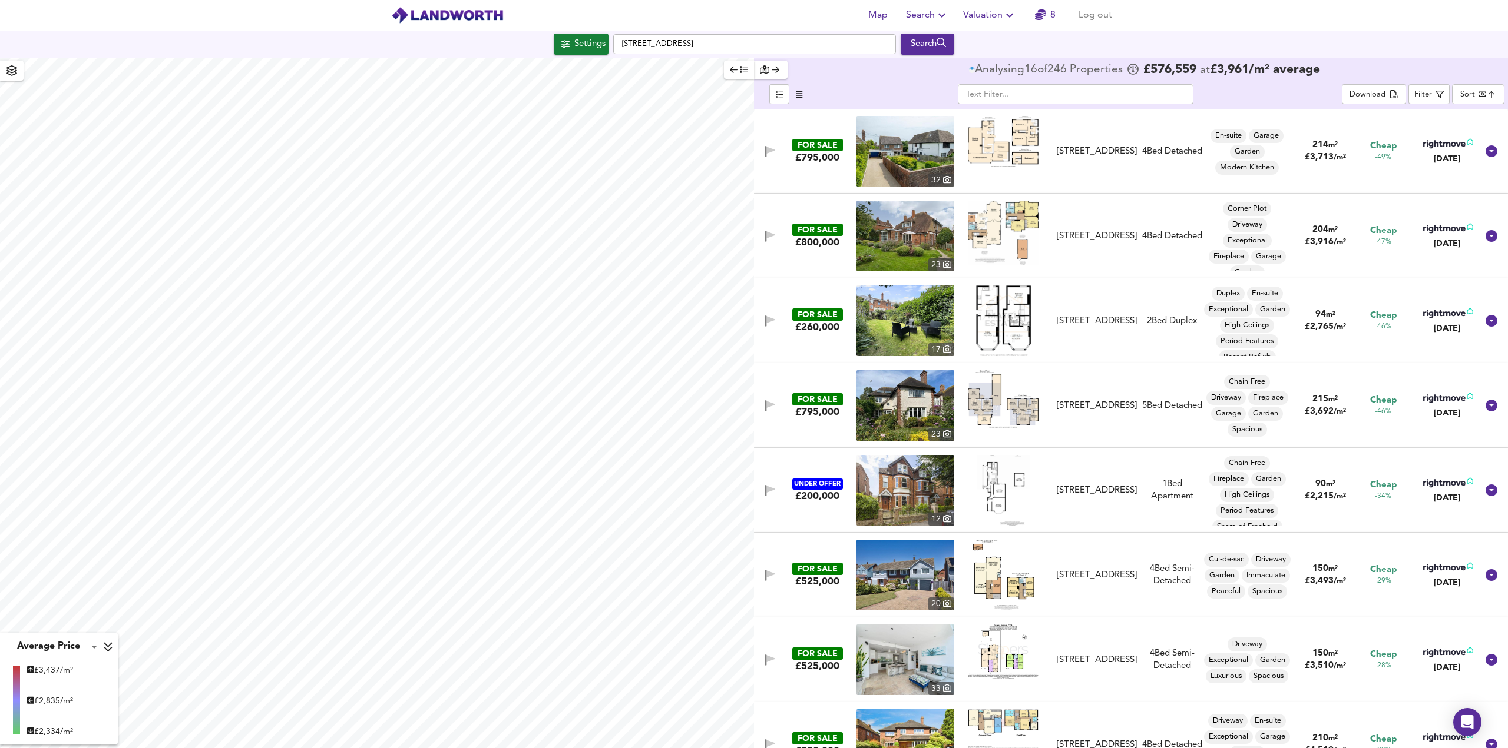
click at [1465, 99] on body "Map Search Valuation 8 Log out Settings [GEOGRAPHIC_DATA] Search Average Price …" at bounding box center [754, 374] width 1508 height 748
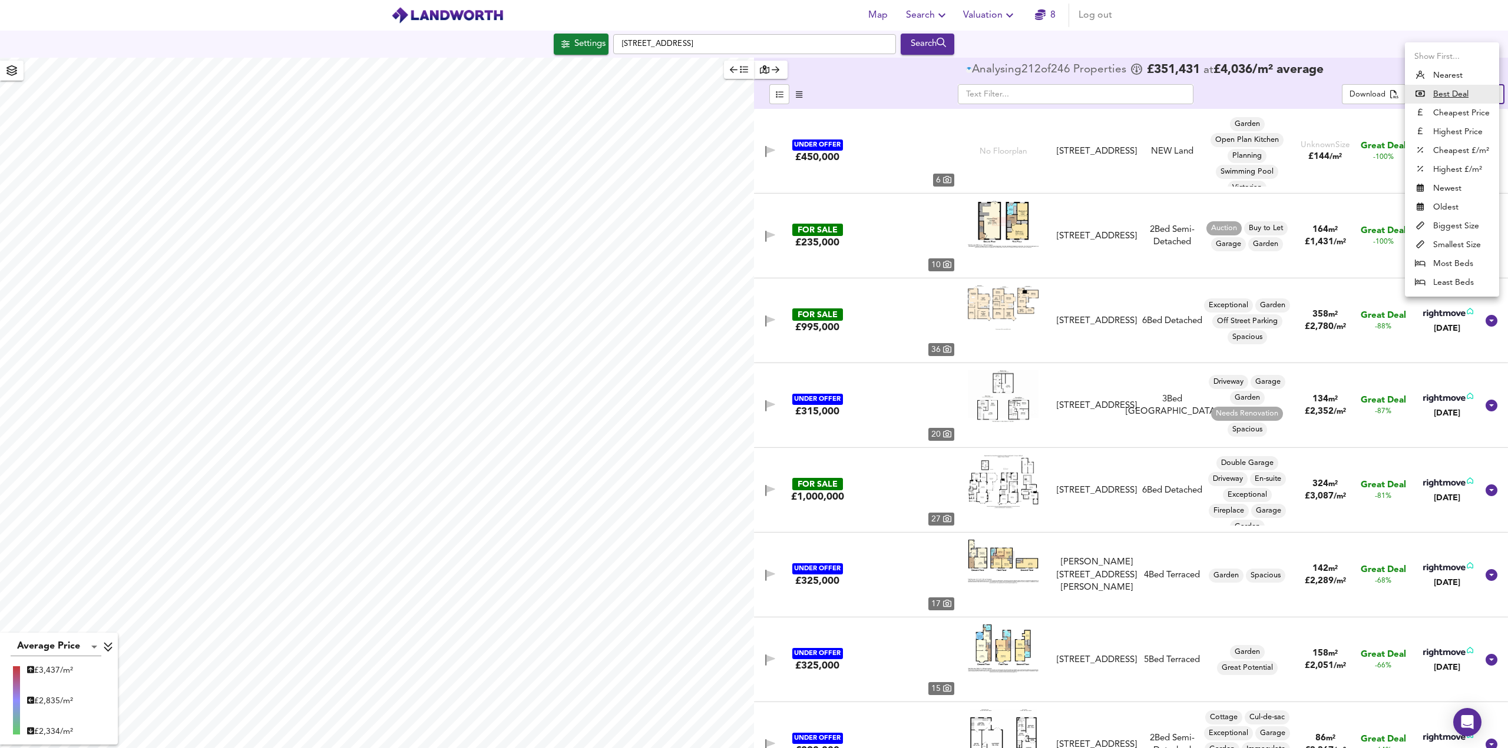
click at [1453, 98] on u "Best Deal" at bounding box center [1450, 94] width 35 height 12
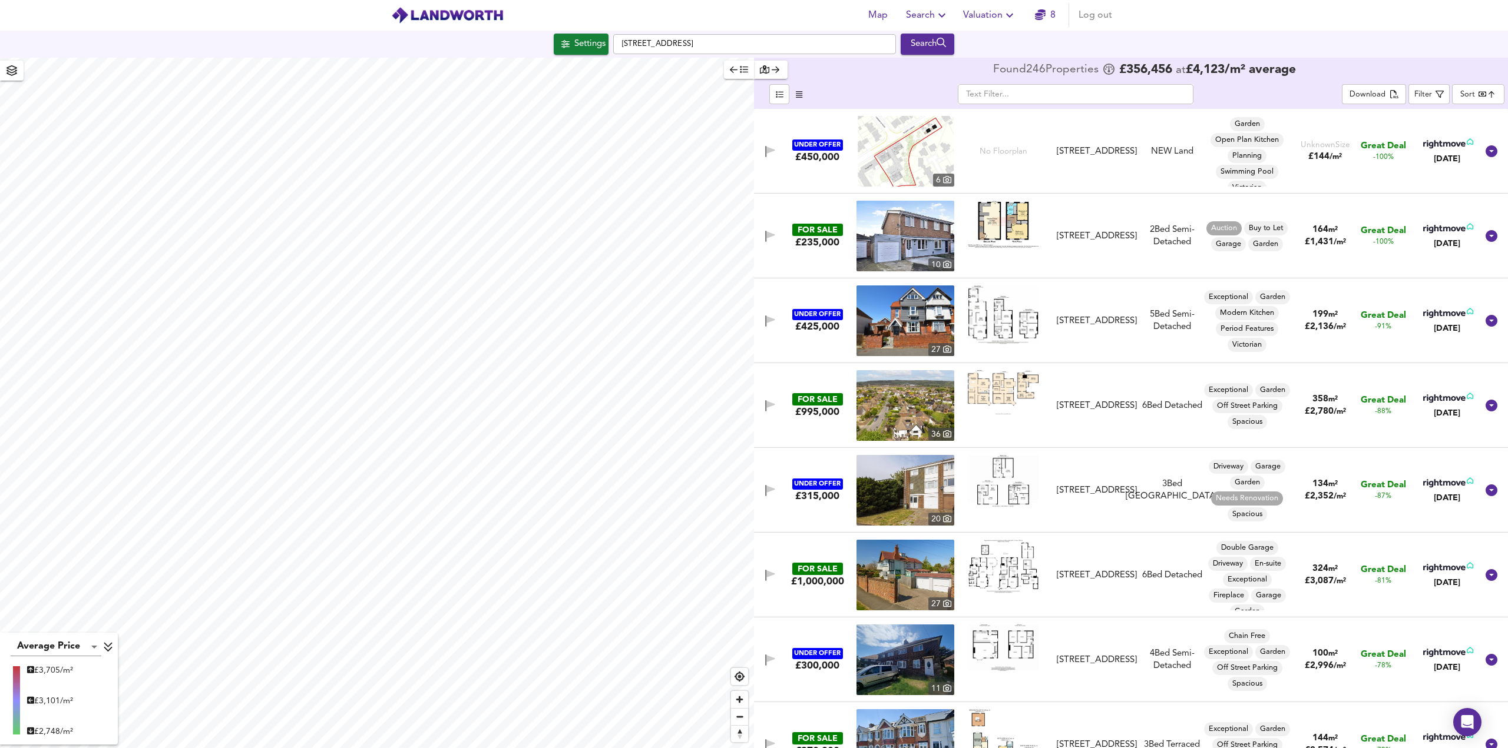
click at [933, 240] on img at bounding box center [905, 236] width 98 height 71
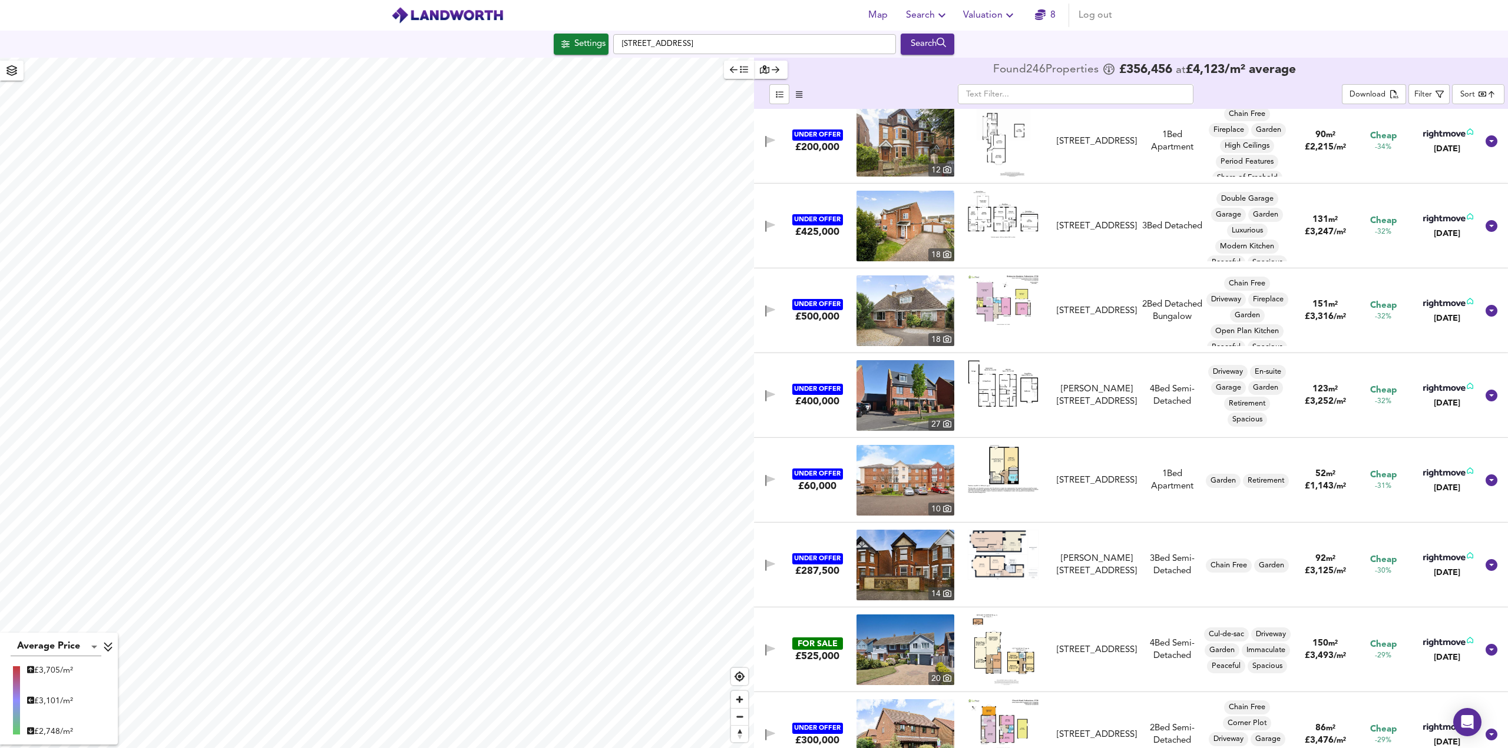
scroll to position [3180, 0]
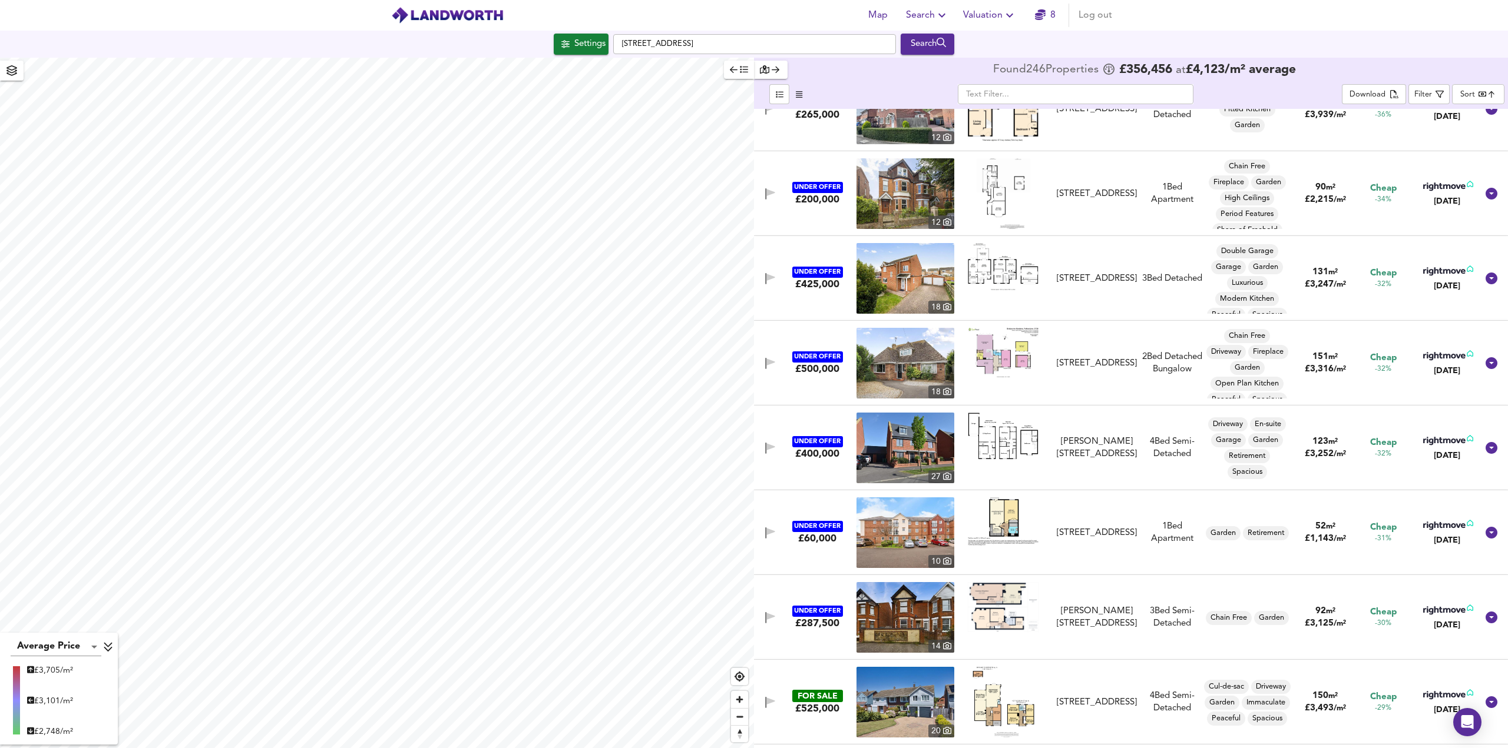
click at [992, 188] on img at bounding box center [1003, 193] width 54 height 71
click at [988, 193] on img at bounding box center [1003, 193] width 54 height 71
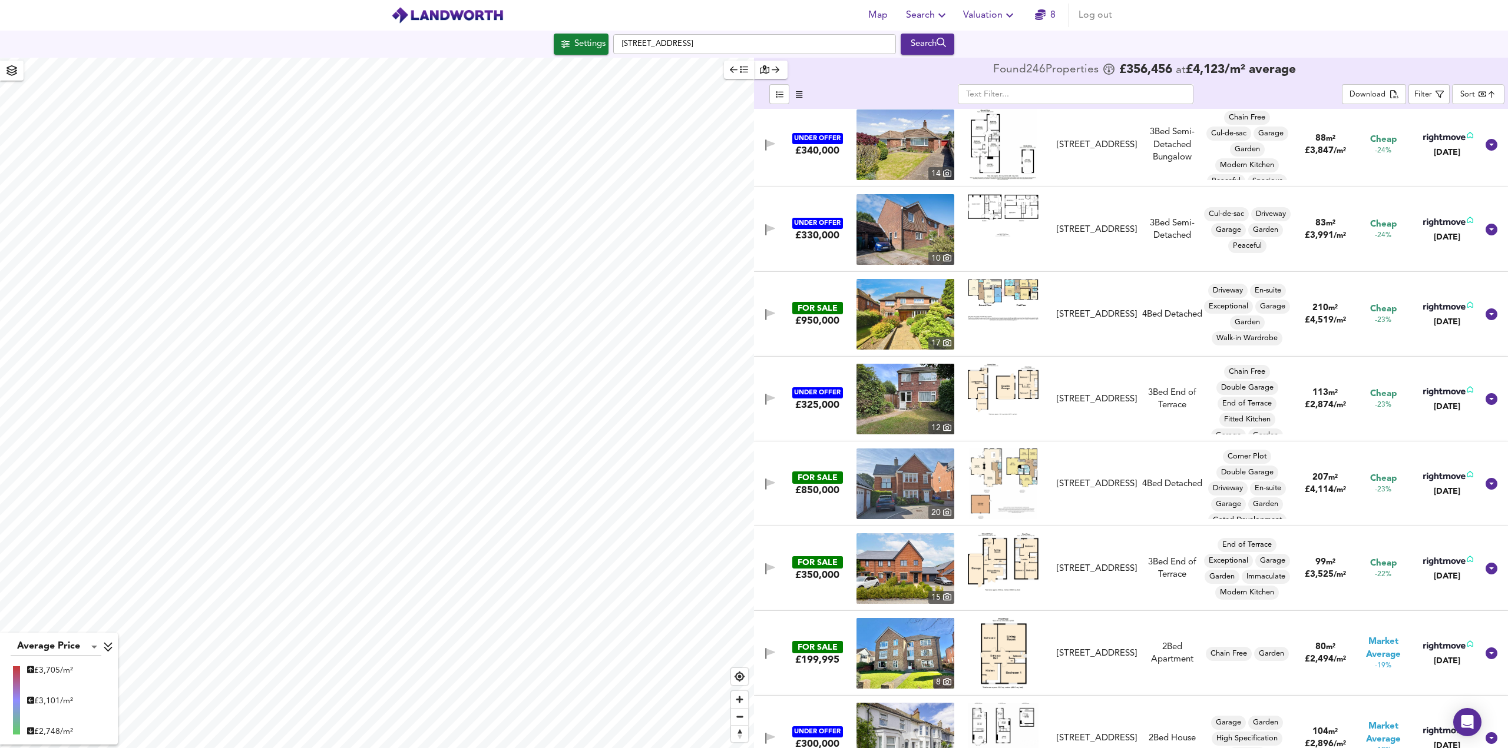
scroll to position [4770, 0]
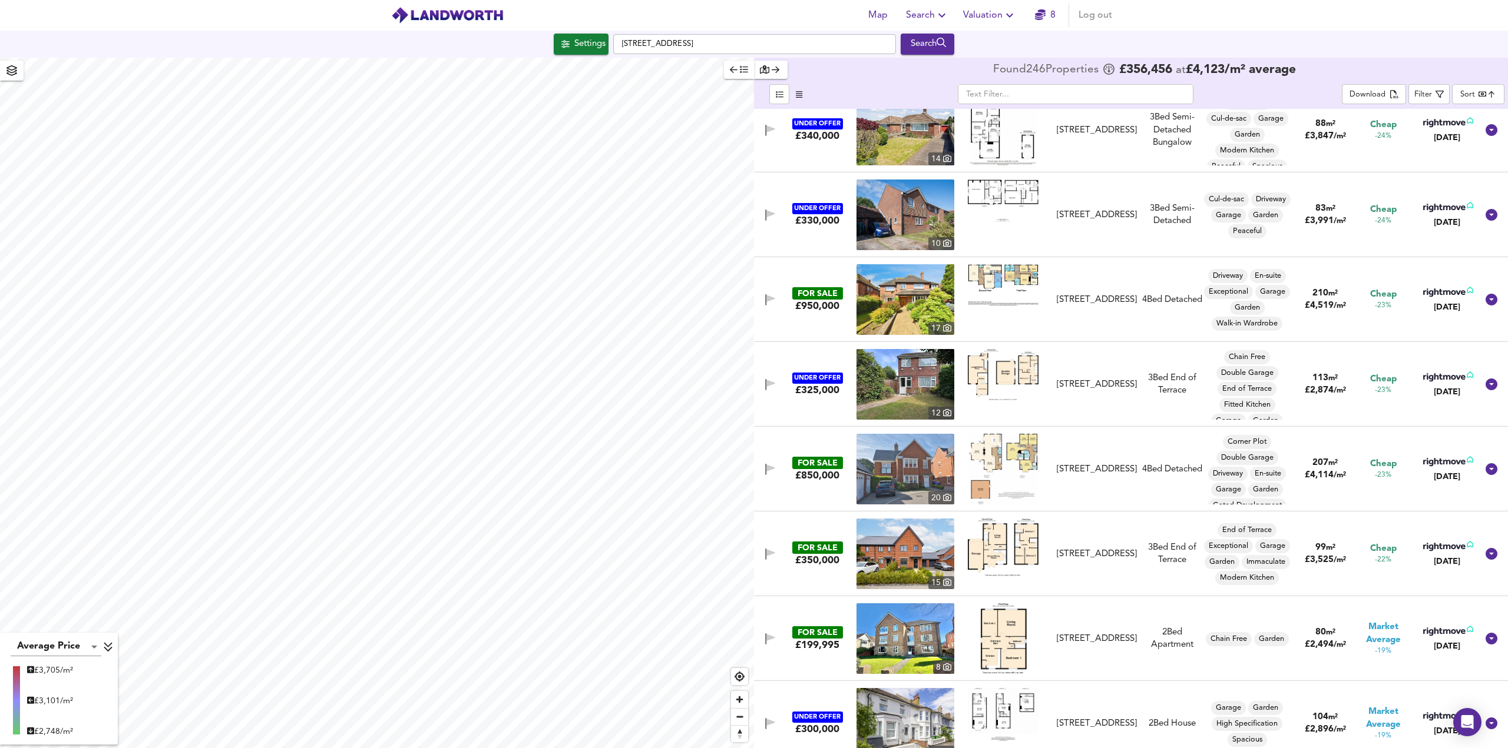
click at [1489, 100] on body "Map Search Valuation 8 Log out [GEOGRAPHIC_DATA] 4DG Search Average Price landw…" at bounding box center [754, 374] width 1508 height 748
click at [1450, 117] on li "Cheapest Price" at bounding box center [1452, 113] width 94 height 19
type input "cheapest"
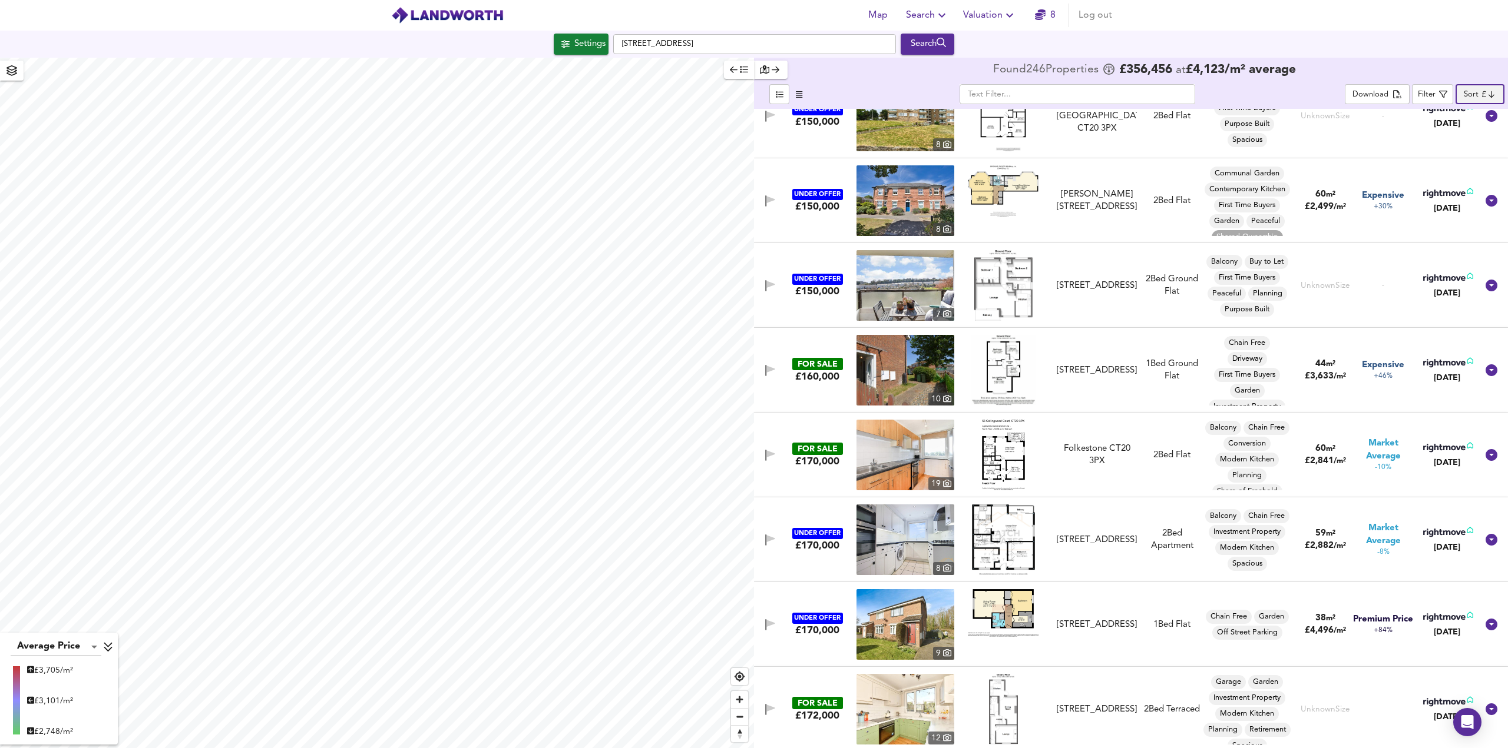
scroll to position [1649, 0]
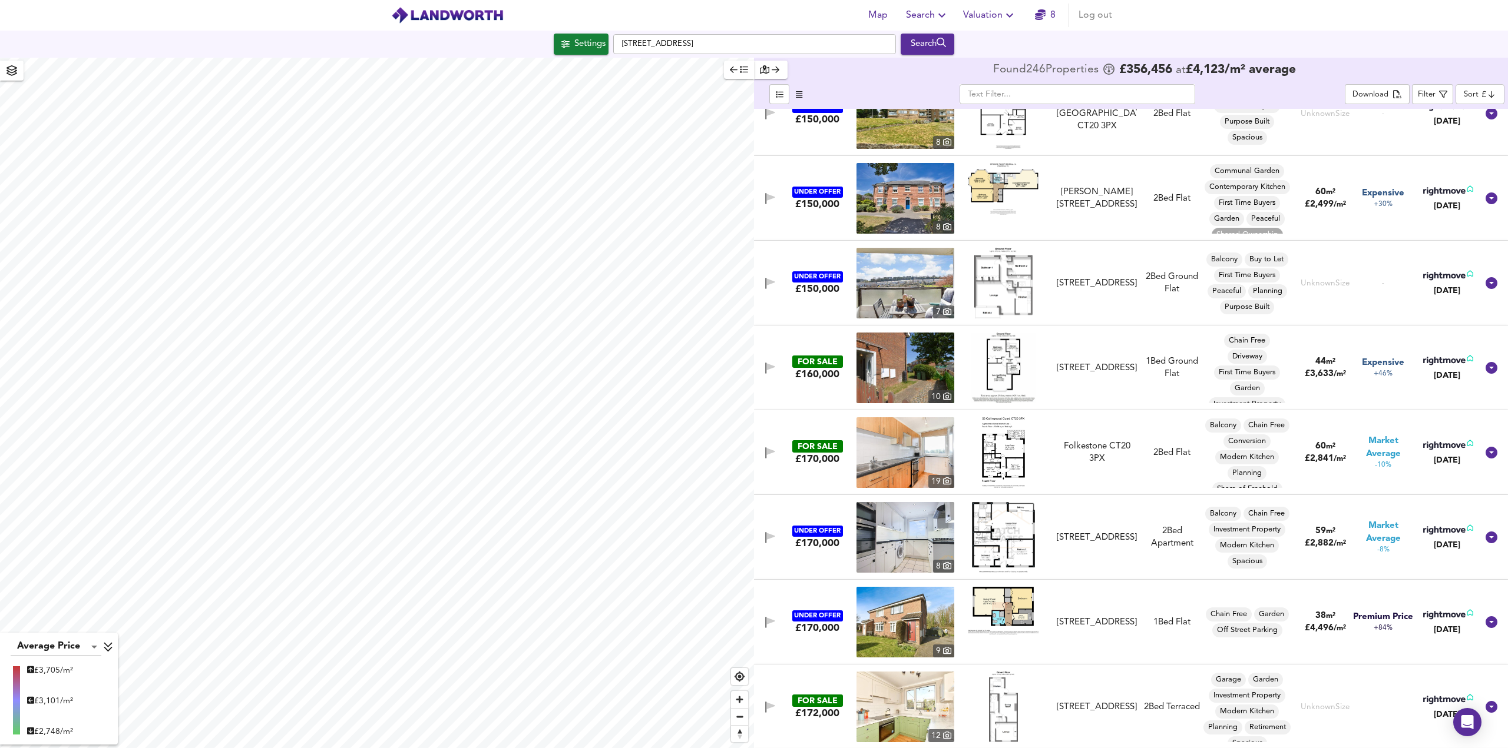
click at [920, 367] on img at bounding box center [905, 368] width 98 height 71
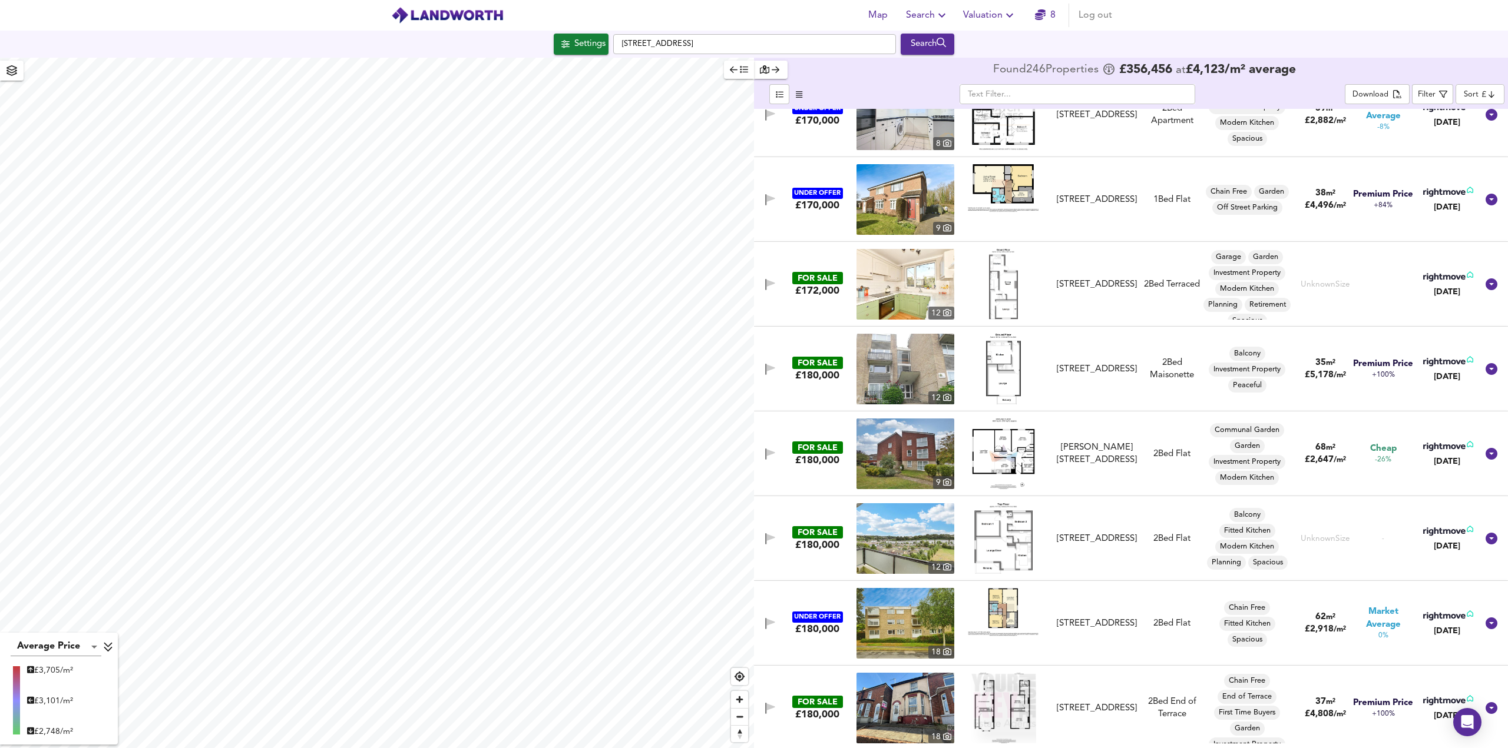
scroll to position [2120, 0]
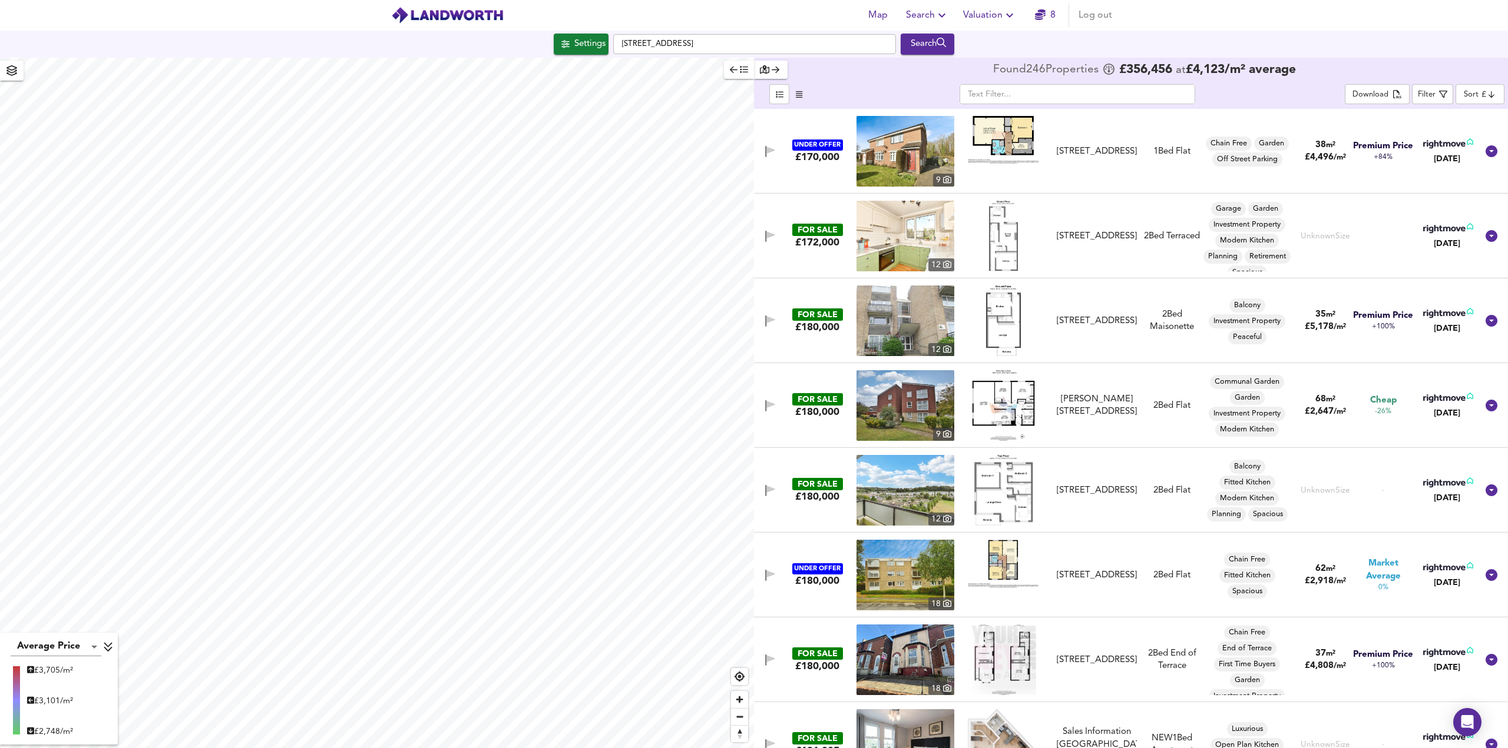
click at [995, 247] on img at bounding box center [1003, 236] width 29 height 71
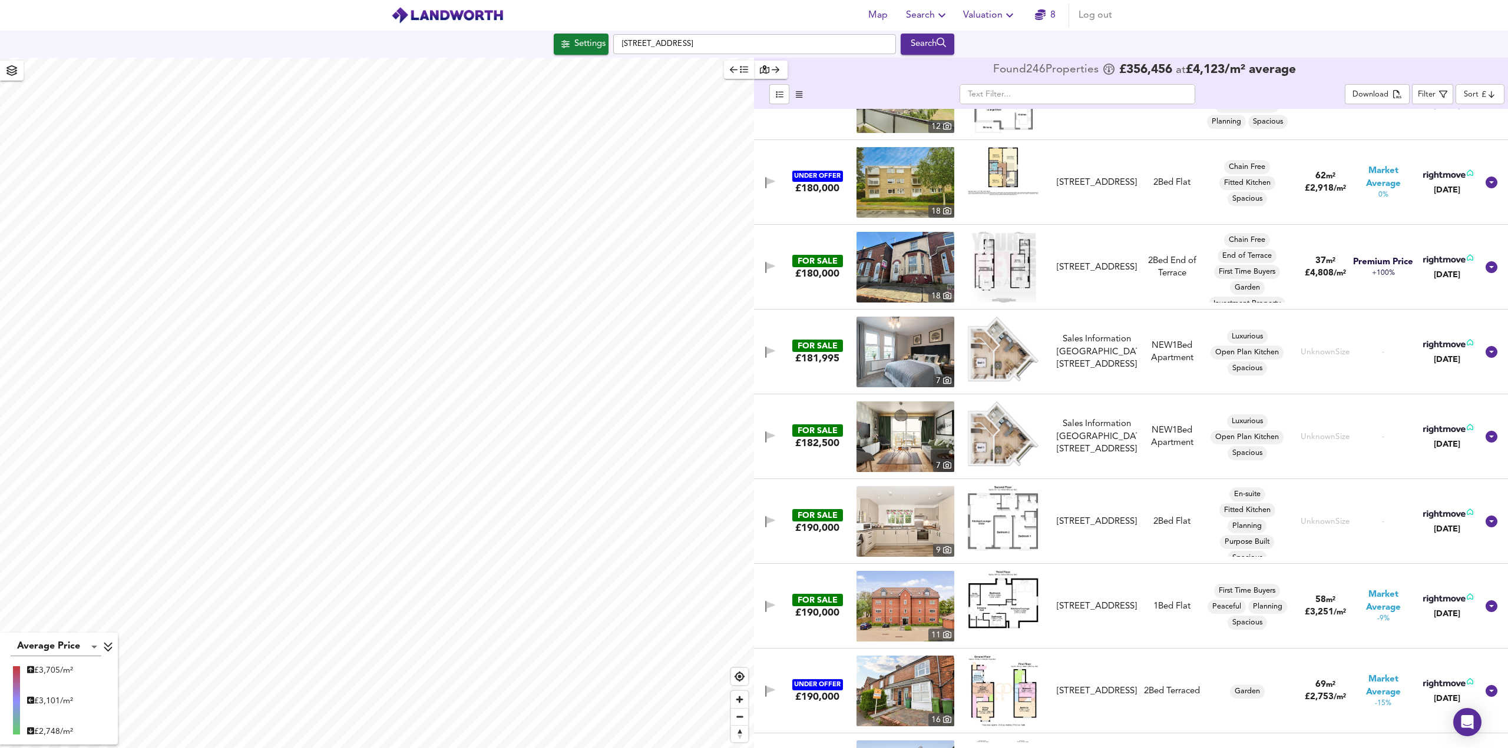
scroll to position [2532, 0]
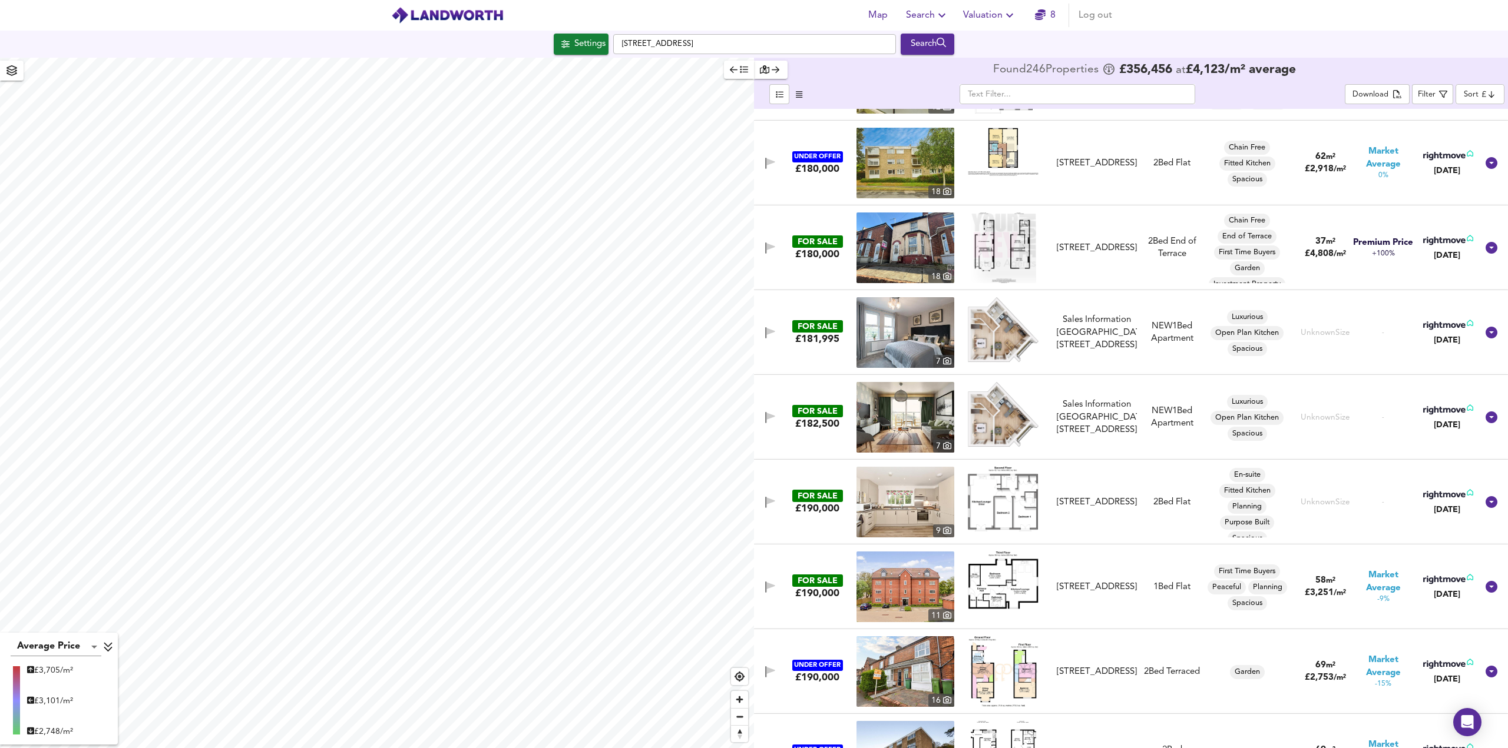
click at [1011, 257] on img at bounding box center [1002, 248] width 65 height 71
click at [914, 250] on img at bounding box center [905, 248] width 98 height 71
click at [896, 237] on img at bounding box center [905, 248] width 98 height 71
click at [914, 335] on img at bounding box center [905, 332] width 98 height 71
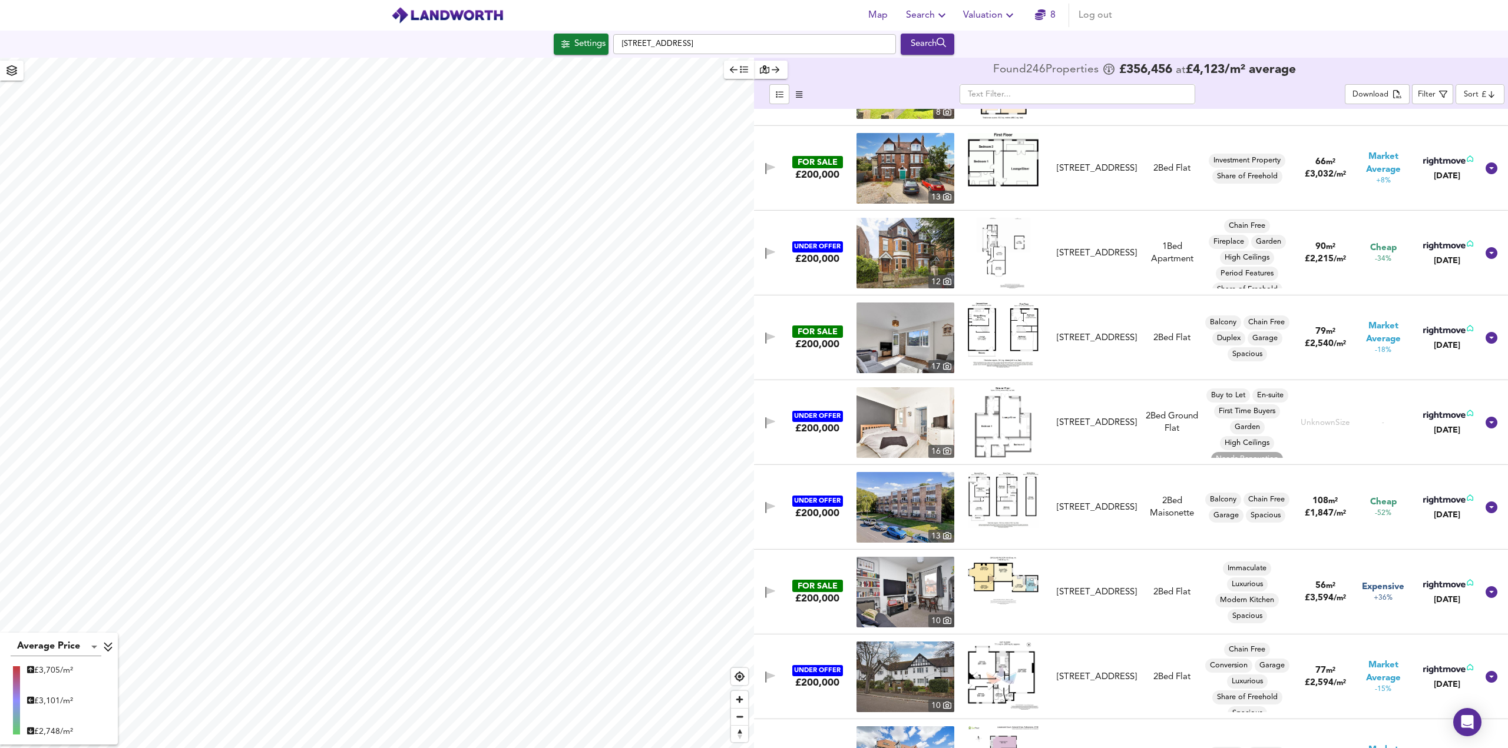
scroll to position [3416, 0]
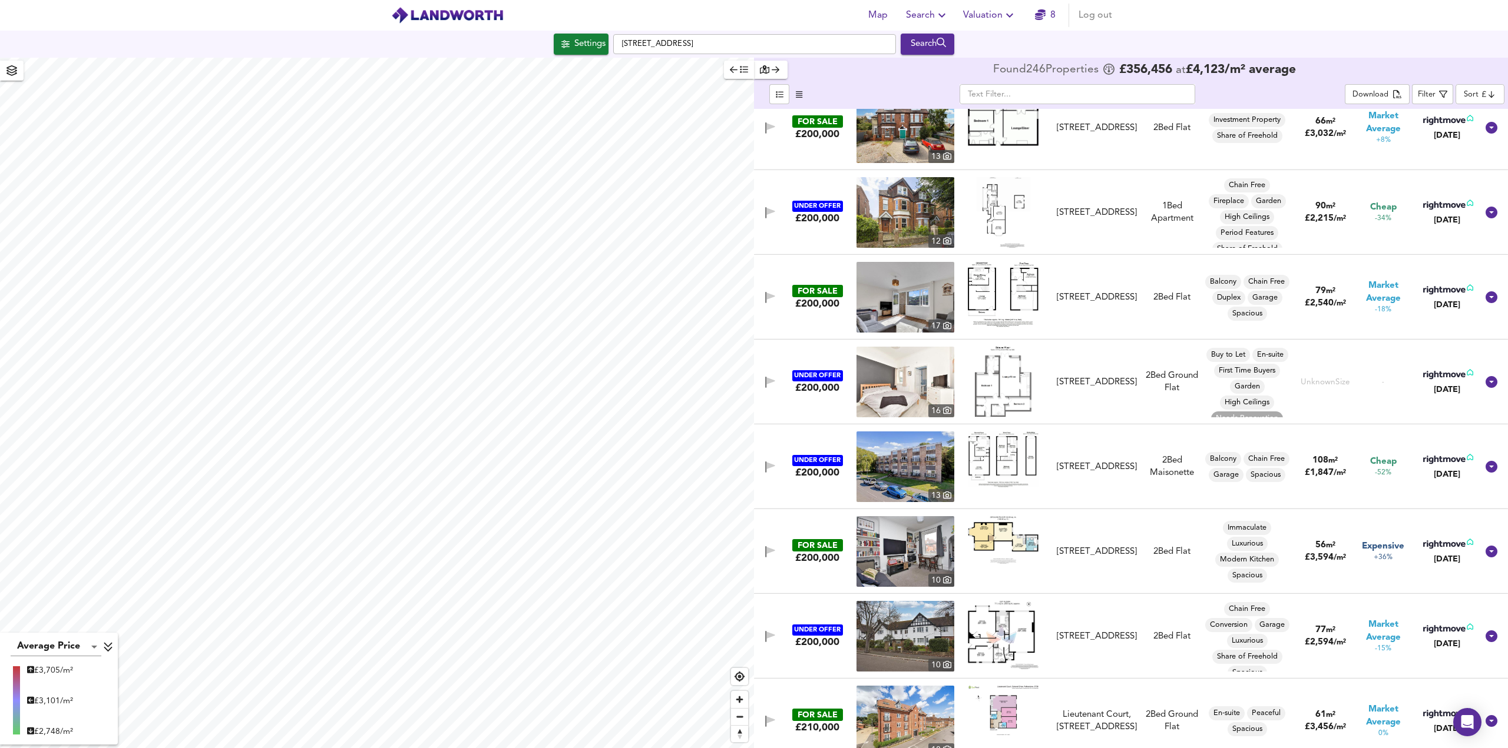
click at [999, 549] on img at bounding box center [1003, 540] width 71 height 48
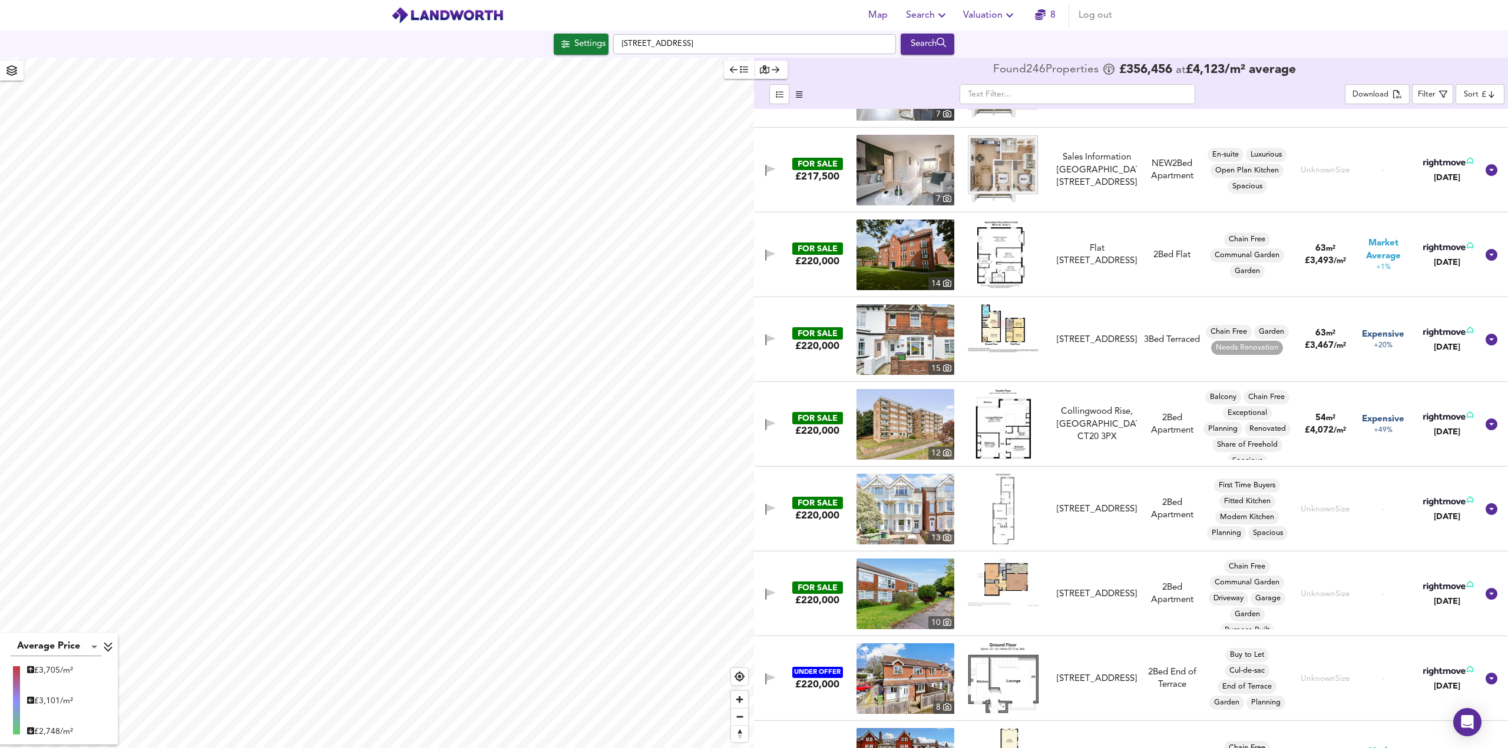
scroll to position [4652, 0]
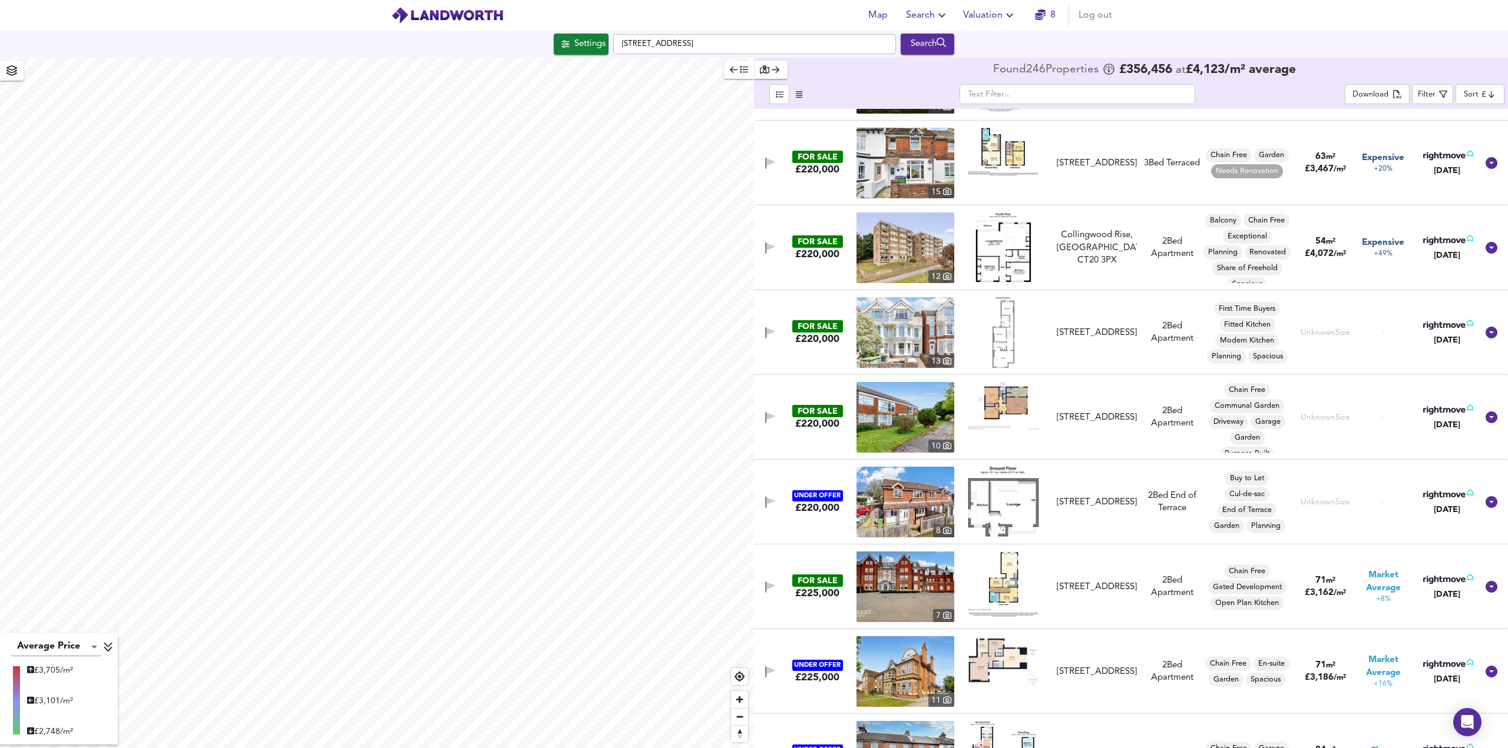
click at [999, 342] on img at bounding box center [1002, 332] width 21 height 71
click at [904, 329] on img at bounding box center [905, 332] width 98 height 71
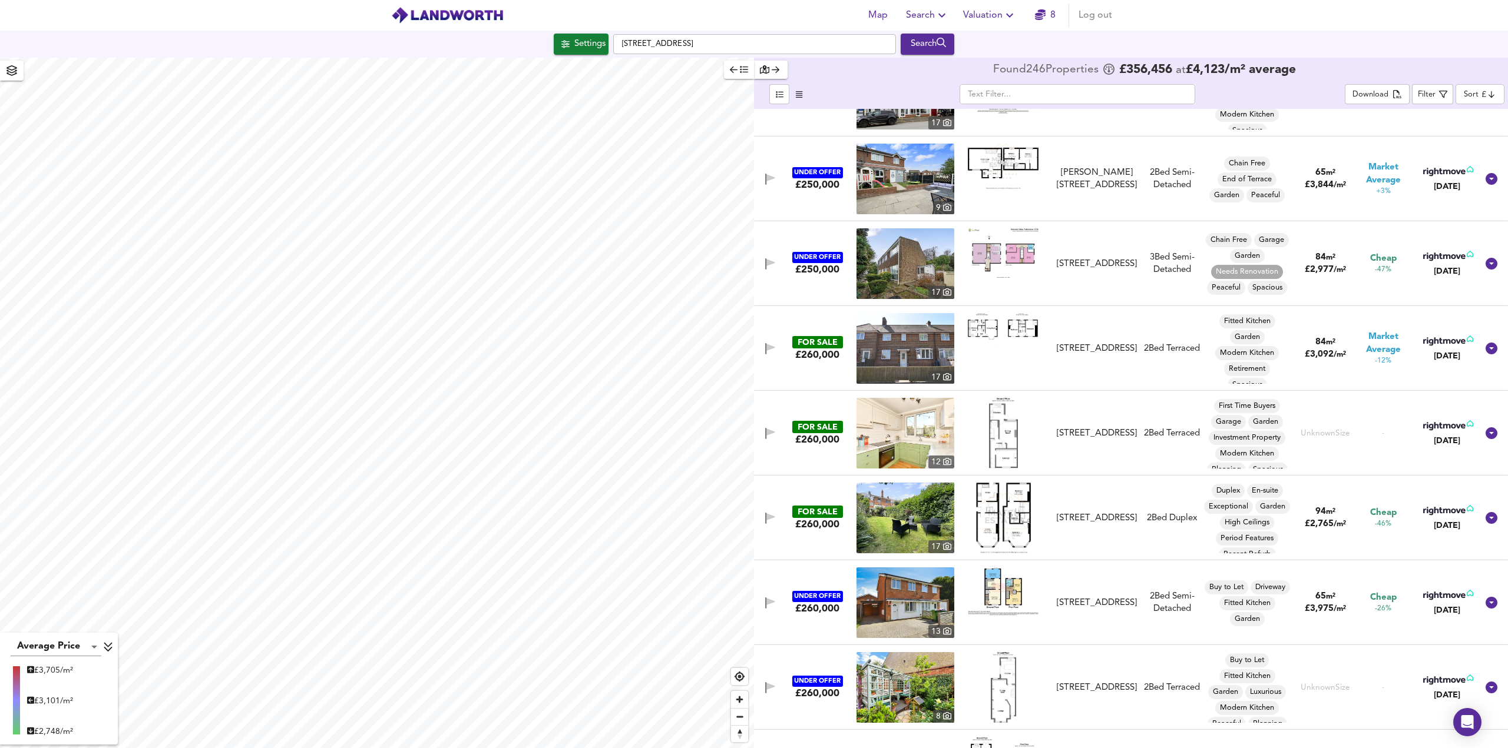
scroll to position [5771, 0]
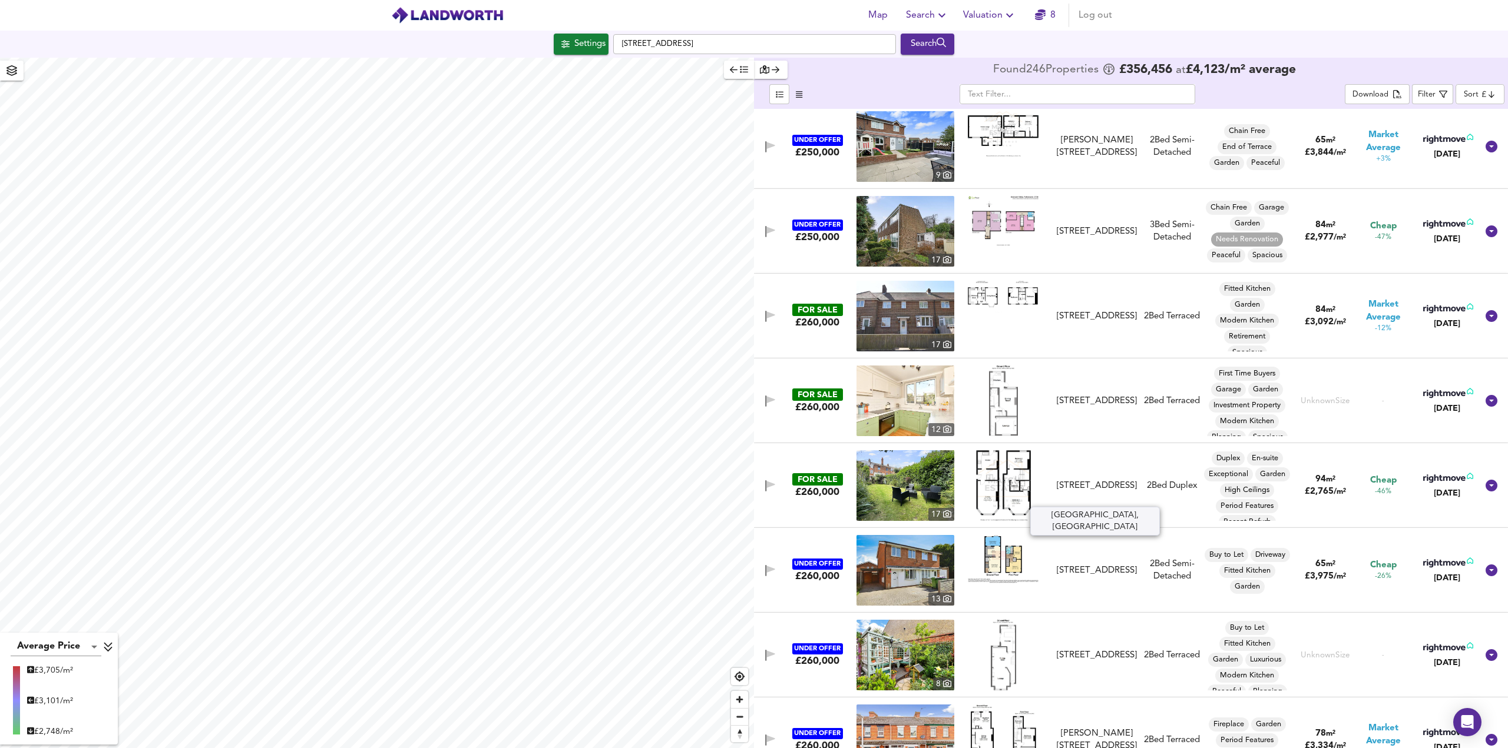
click at [1121, 480] on div "[STREET_ADDRESS]" at bounding box center [1096, 486] width 80 height 12
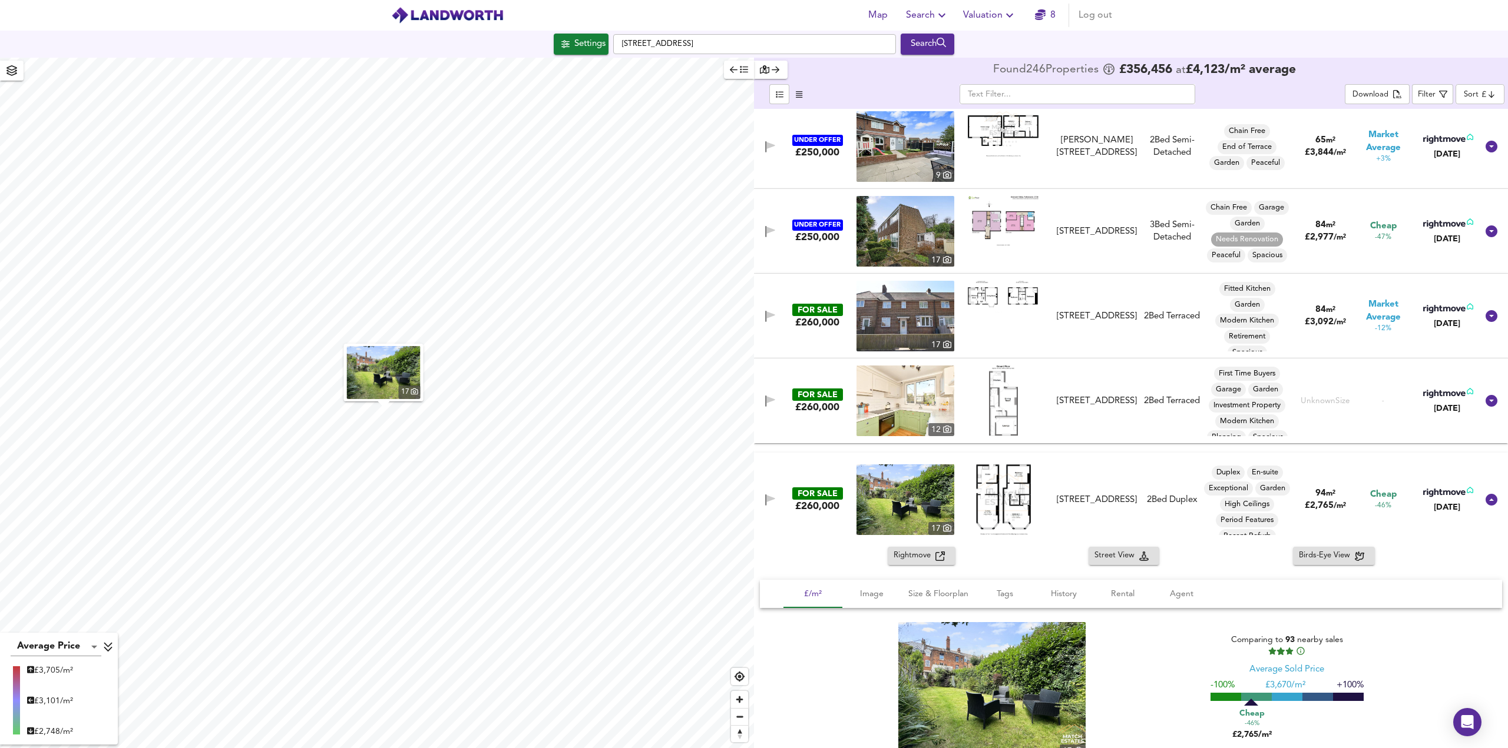
click at [914, 503] on img at bounding box center [905, 500] width 98 height 71
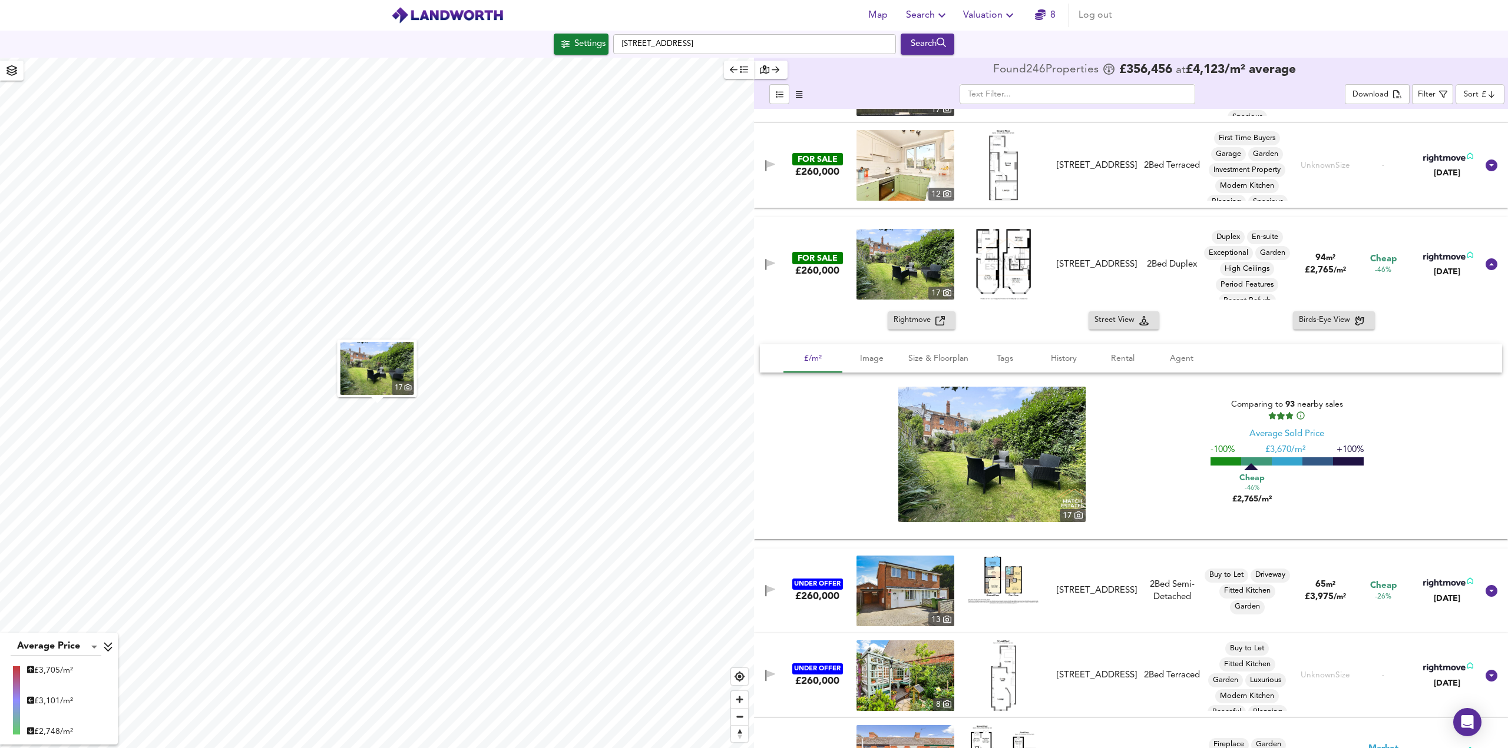
scroll to position [6242, 0]
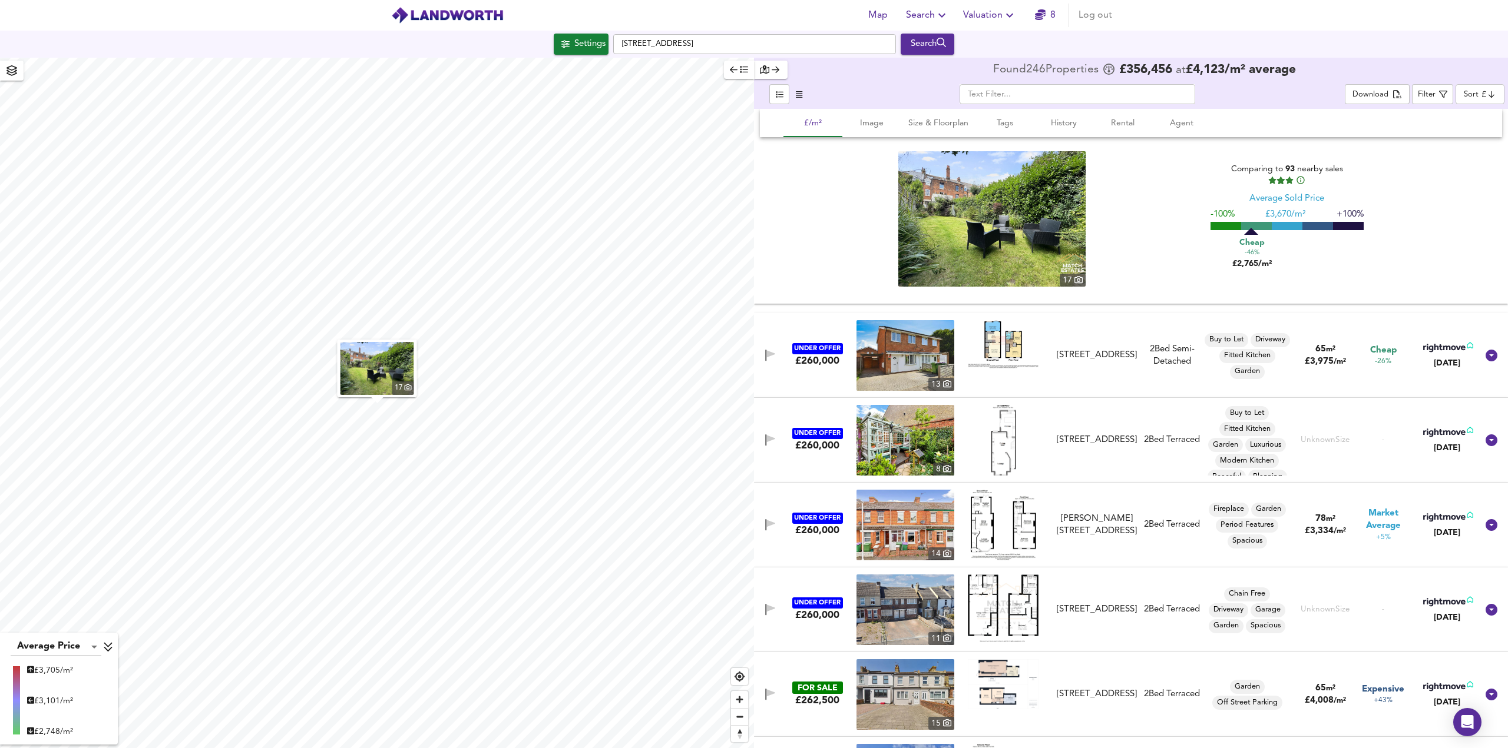
click at [998, 448] on img at bounding box center [1003, 440] width 25 height 71
click at [909, 462] on img at bounding box center [905, 440] width 98 height 71
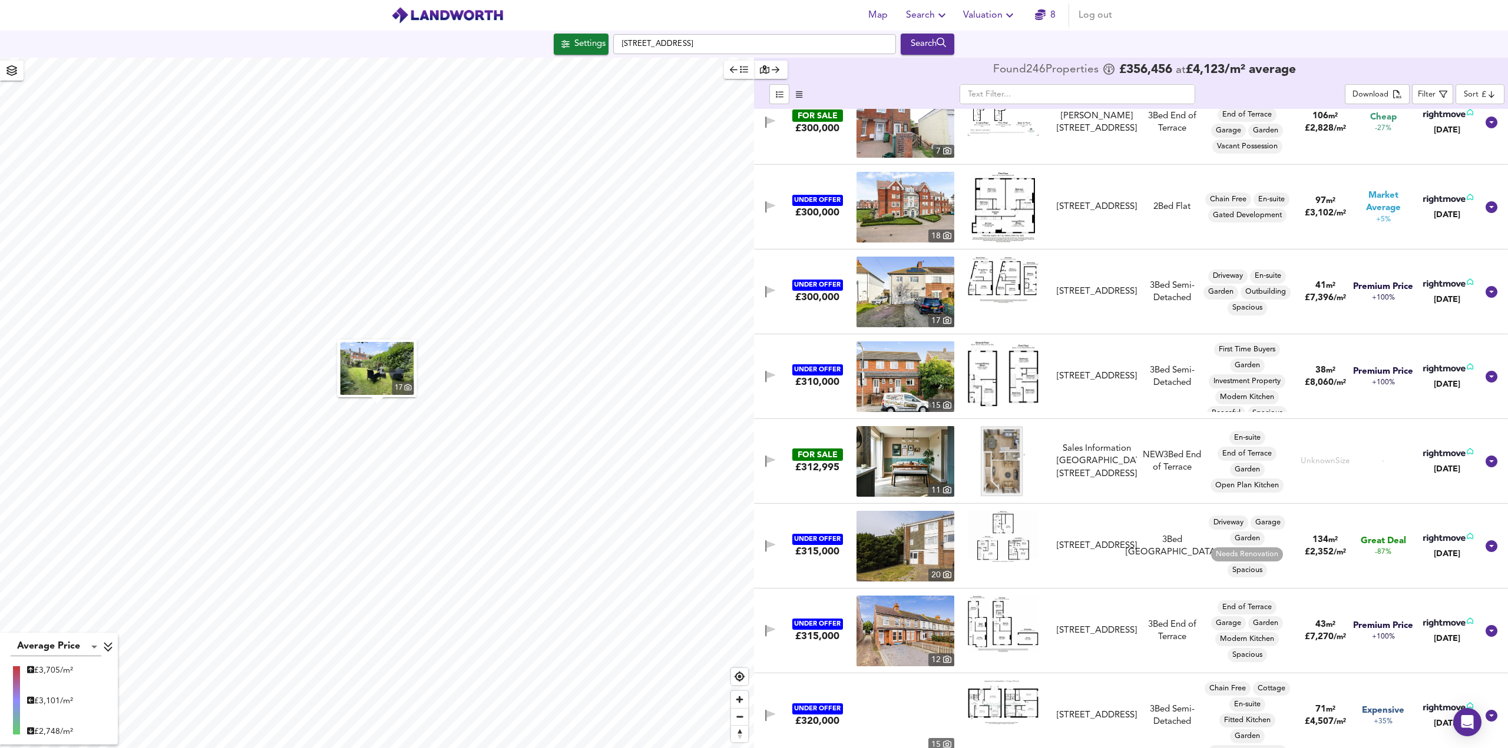
scroll to position [10129, 0]
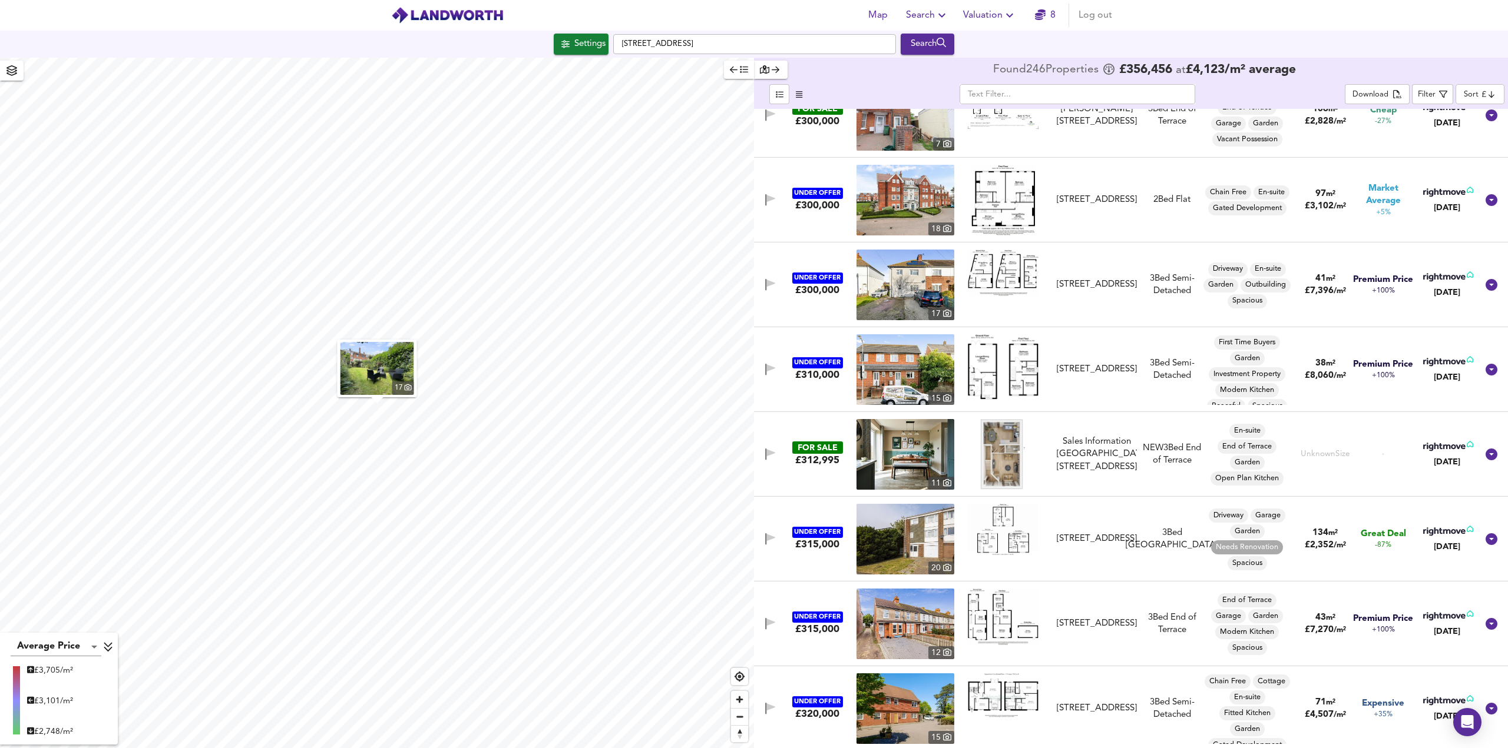
click at [896, 455] on img at bounding box center [905, 454] width 98 height 71
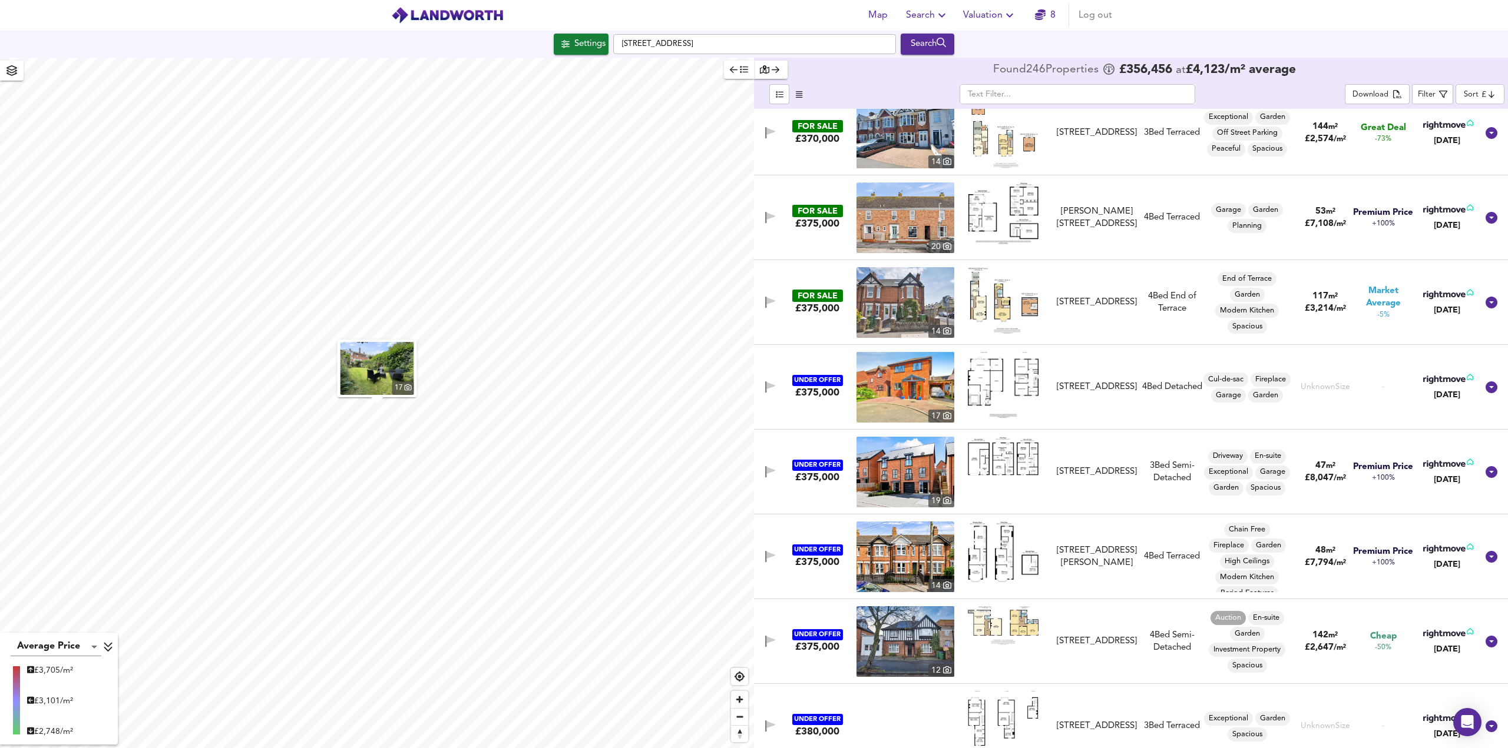
scroll to position [14369, 0]
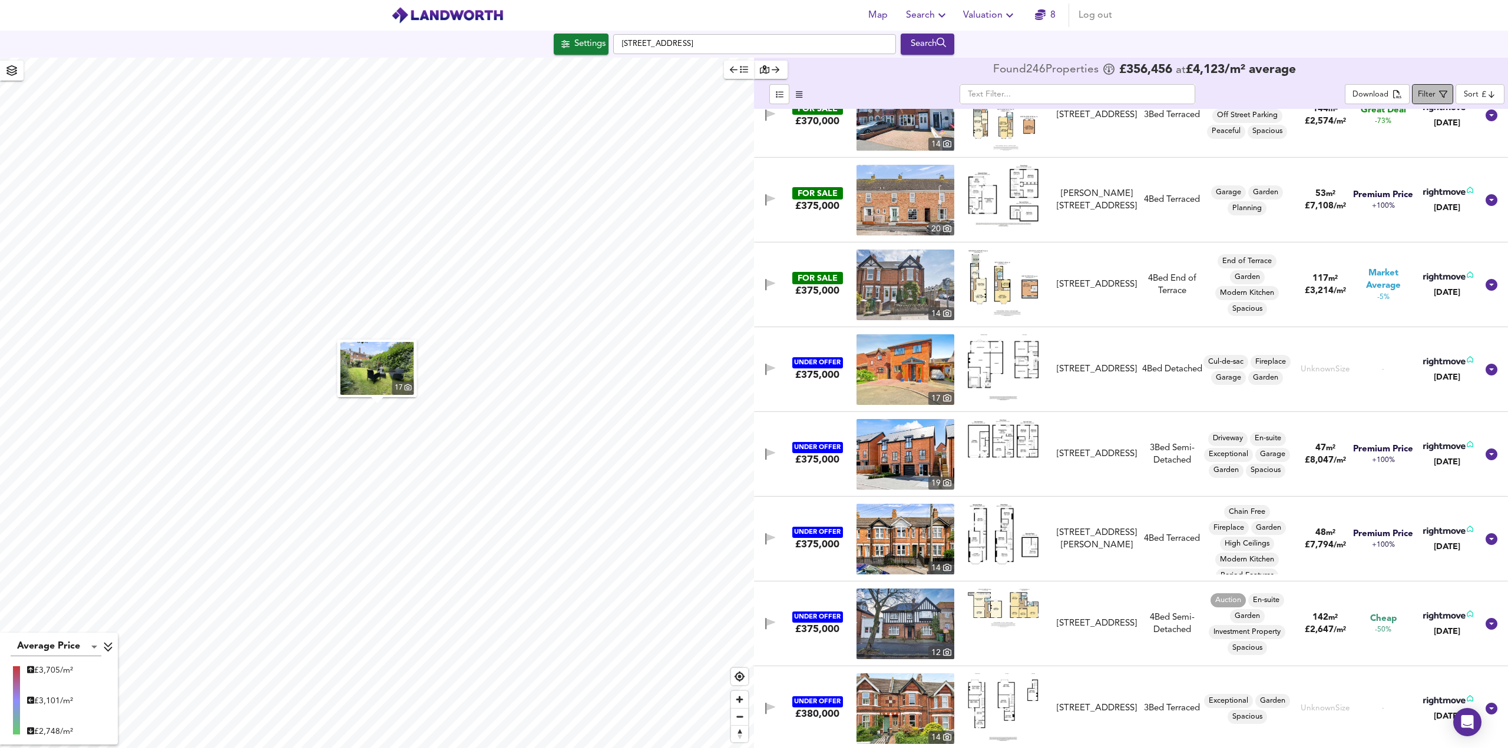
click at [1424, 100] on div "Filter" at bounding box center [1426, 95] width 18 height 14
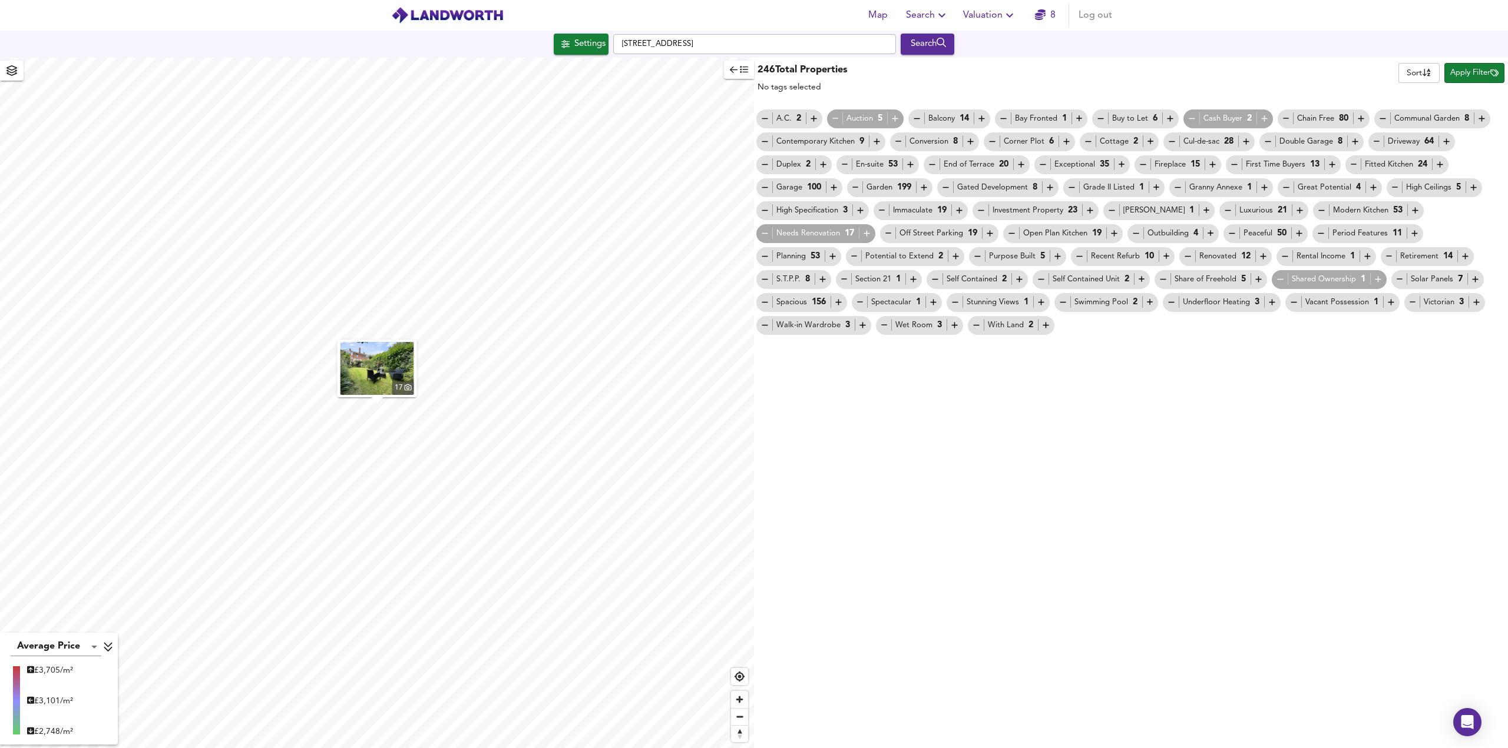
click at [865, 233] on icon "button" at bounding box center [867, 233] width 10 height 10
click at [1490, 77] on icon "button" at bounding box center [1494, 73] width 8 height 8
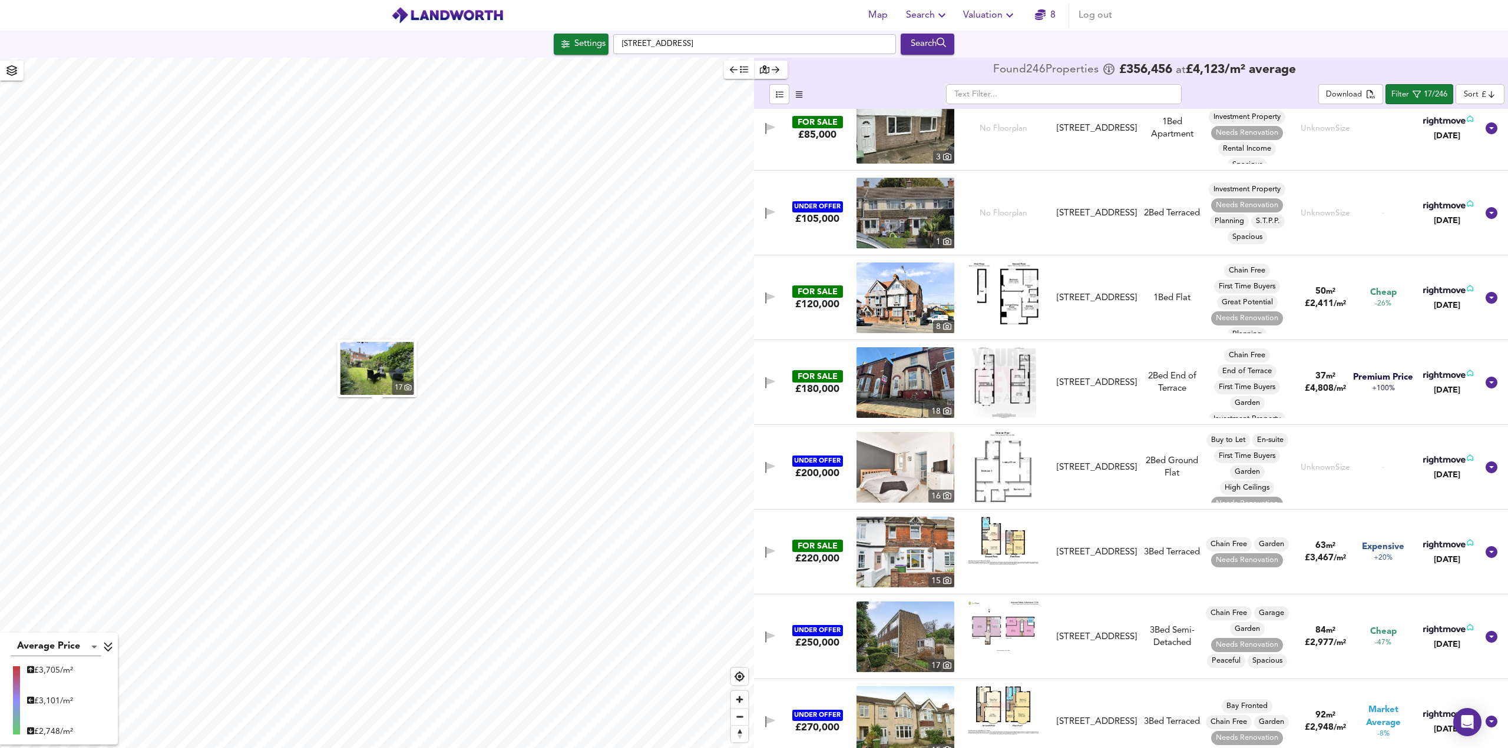
scroll to position [0, 0]
